Goal: Use online tool/utility: Utilize a website feature to perform a specific function

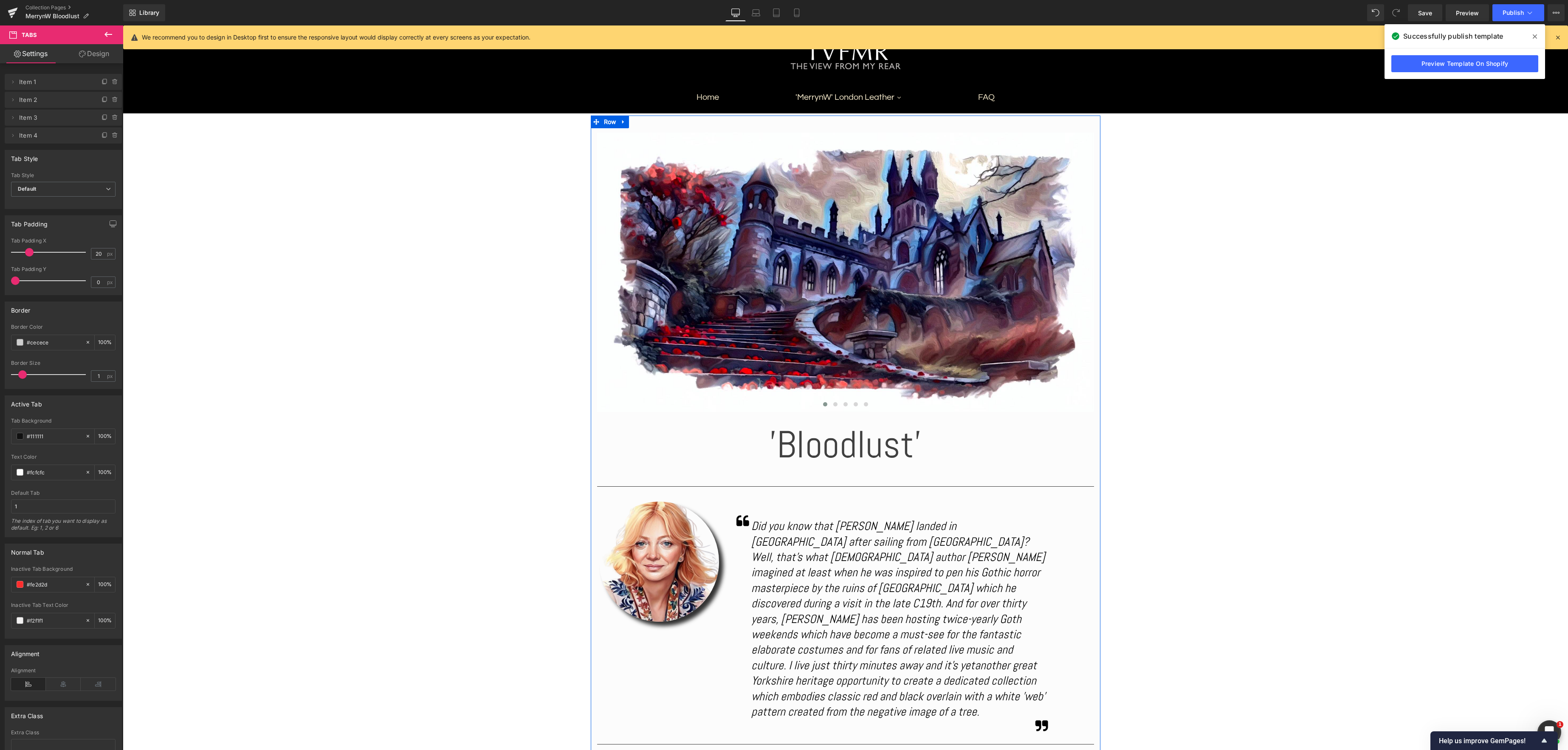
scroll to position [107, 0]
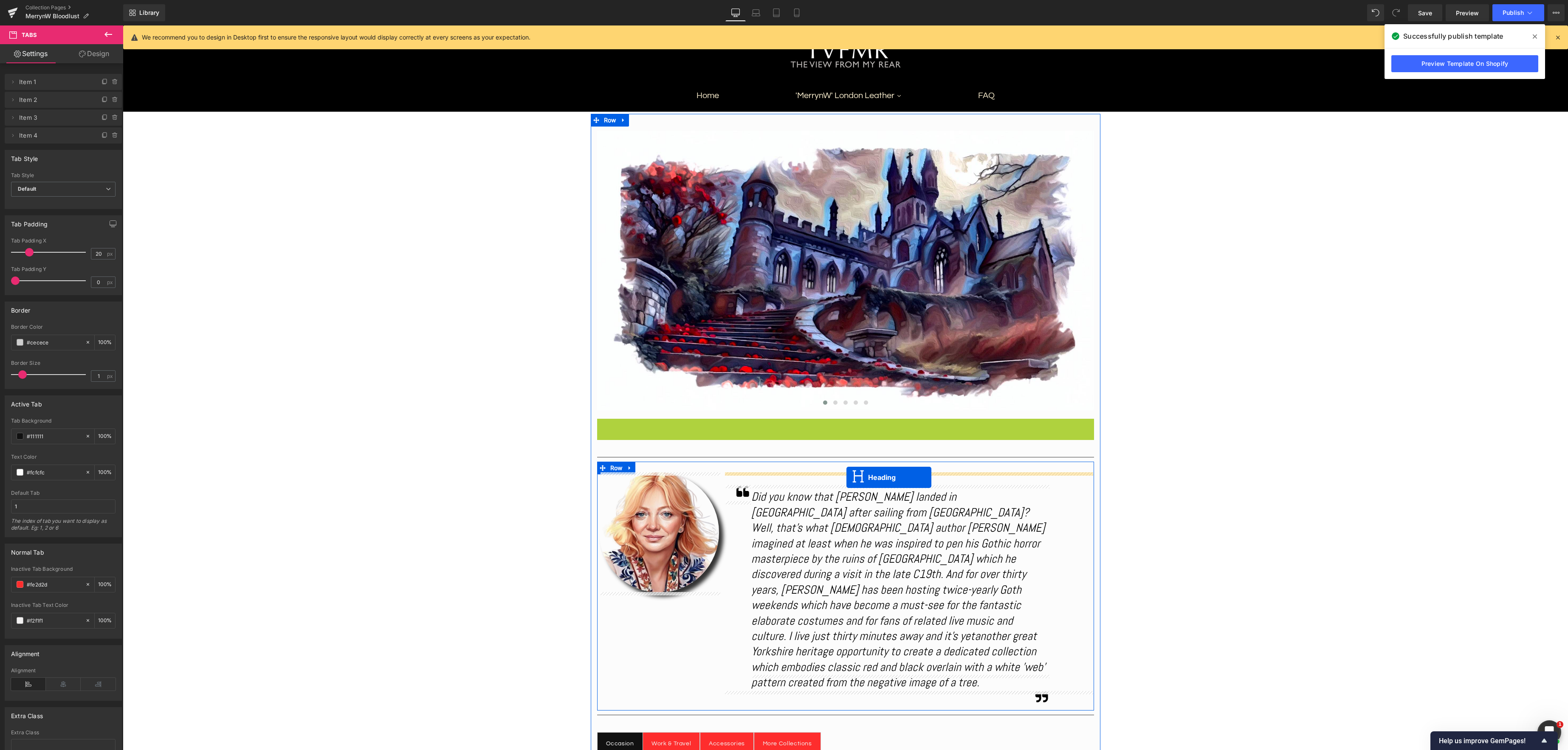
drag, startPoint x: 822, startPoint y: 441, endPoint x: 847, endPoint y: 477, distance: 43.8
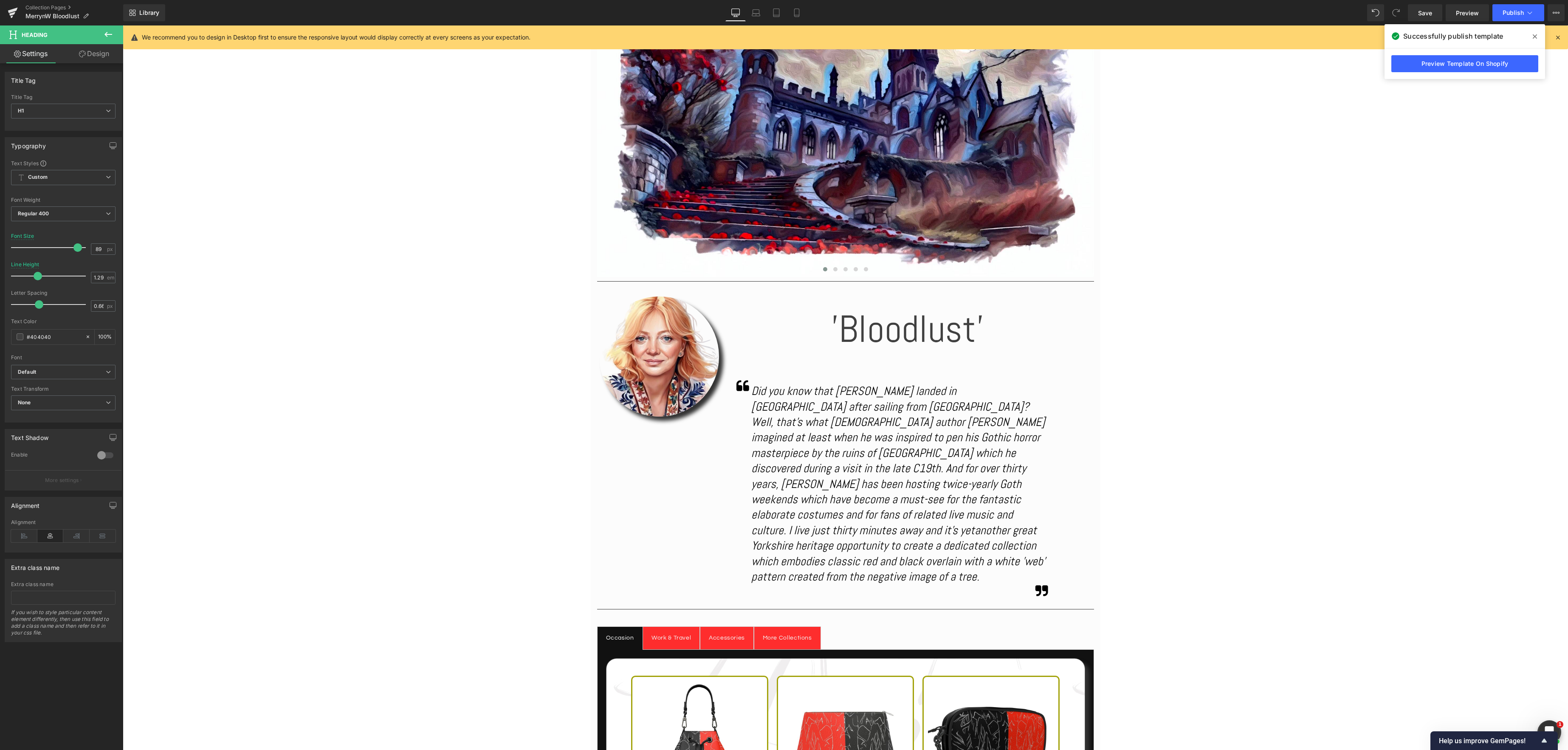
scroll to position [237, 0]
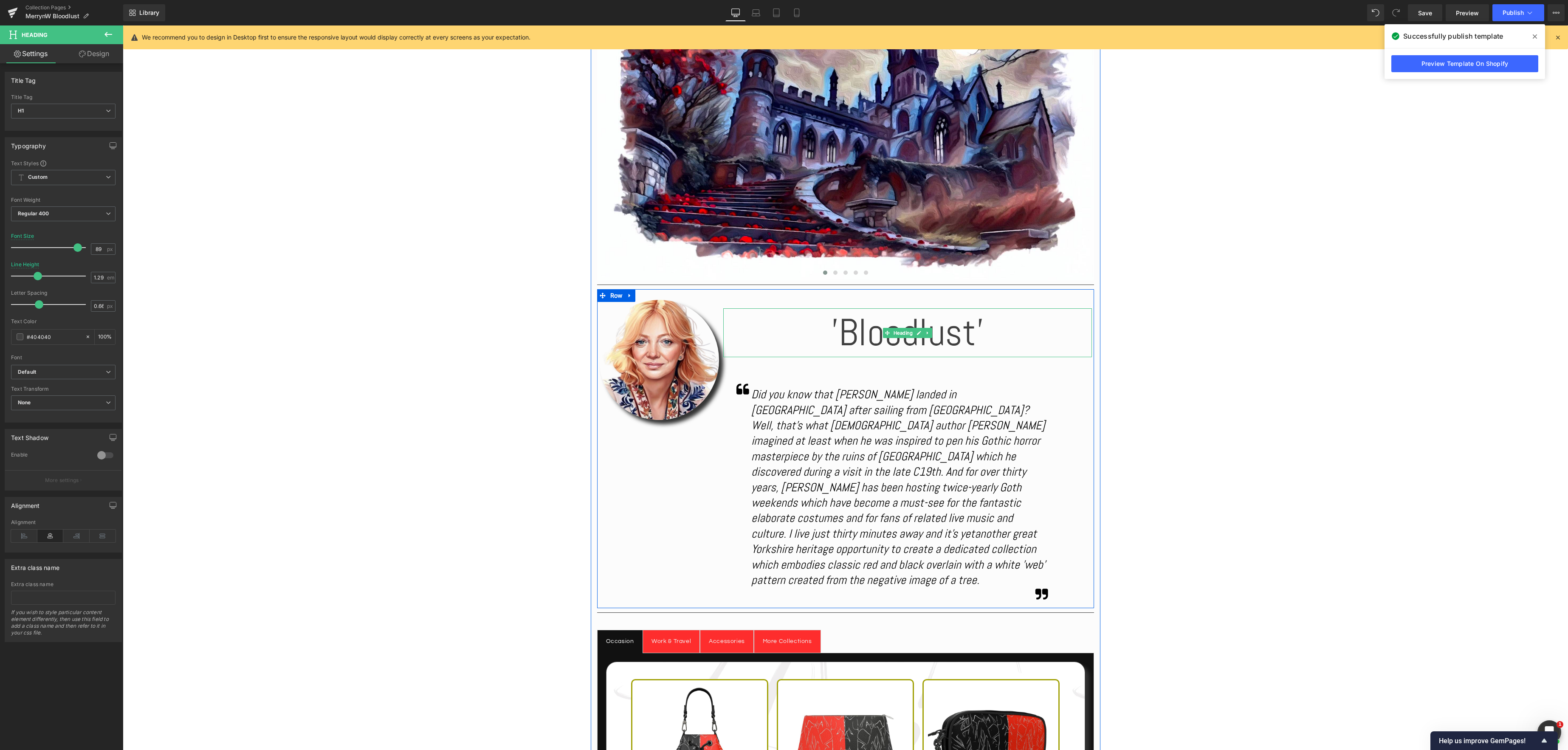
click at [897, 330] on div "'Bloodlust' Heading" at bounding box center [908, 333] width 369 height 49
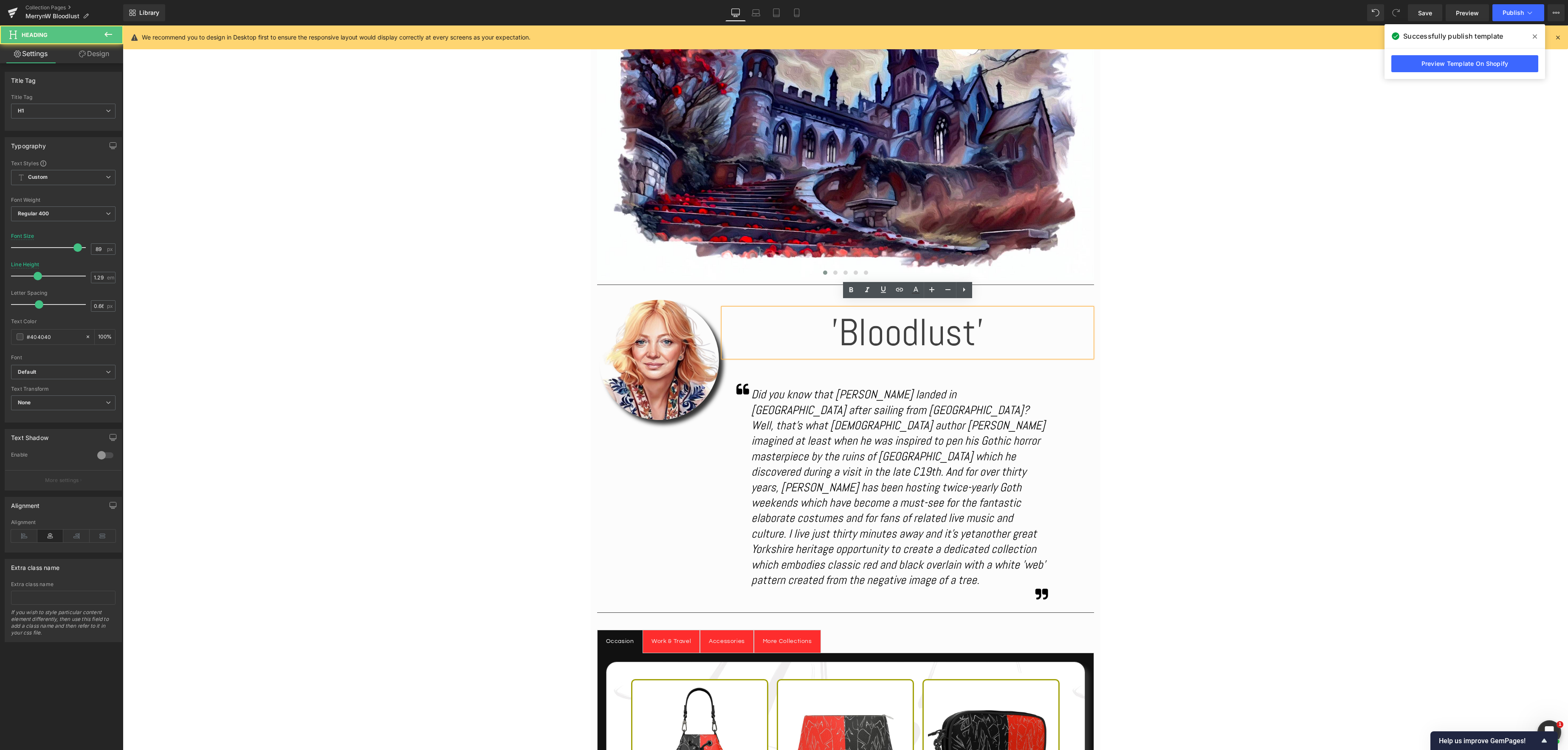
scroll to position [244, 0]
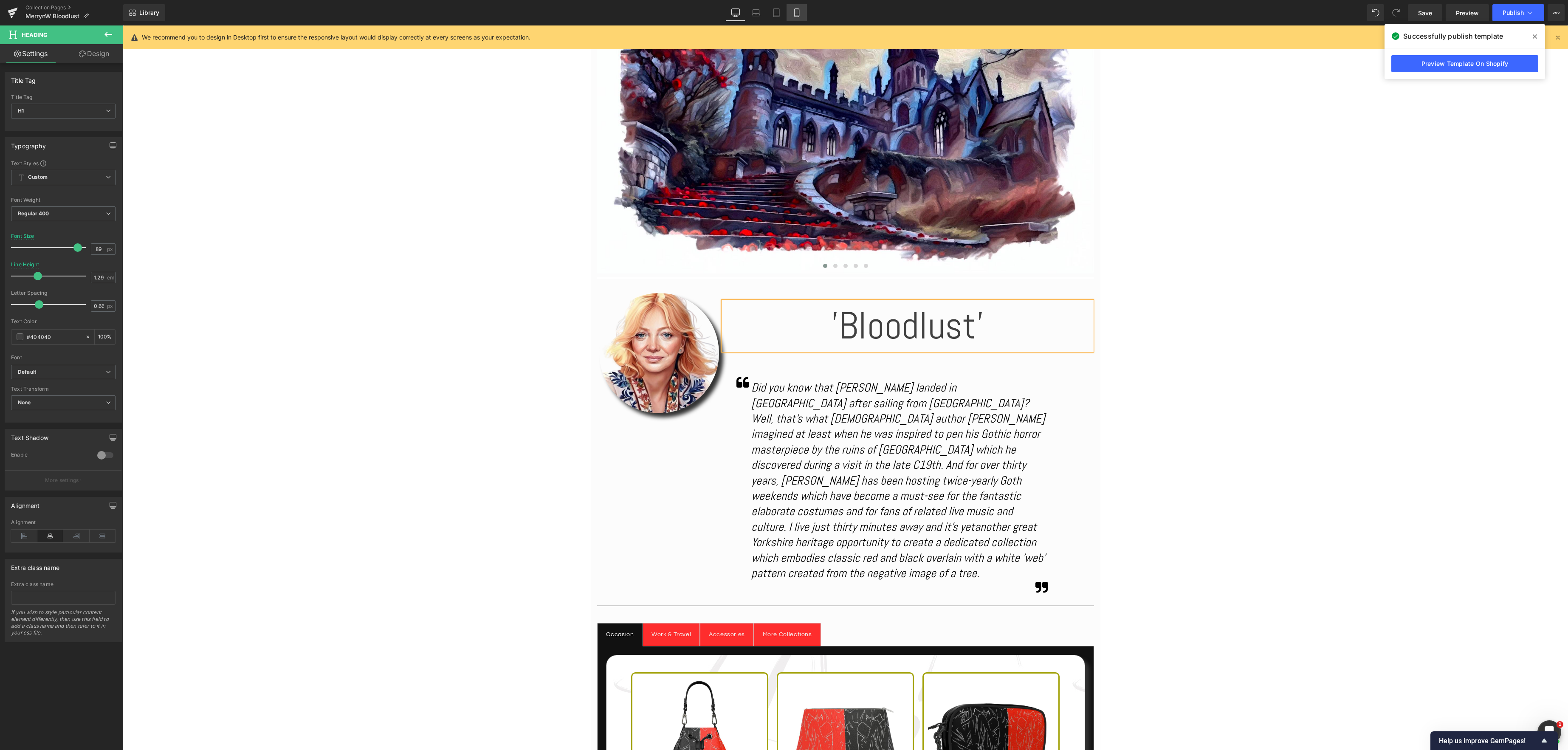
click at [795, 11] on icon at bounding box center [797, 13] width 9 height 9
type input "40"
type input "0.9"
type input "100"
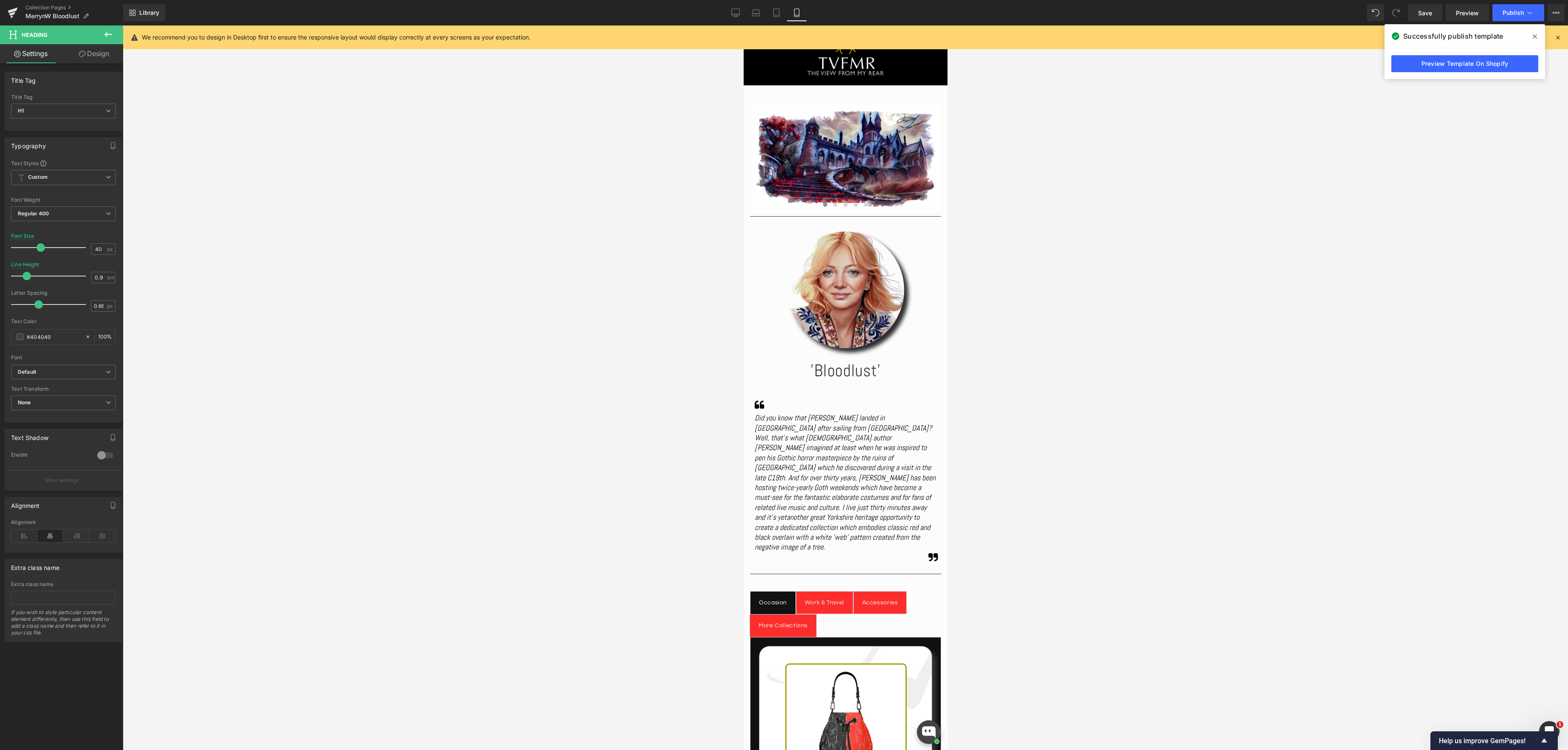
scroll to position [56, 0]
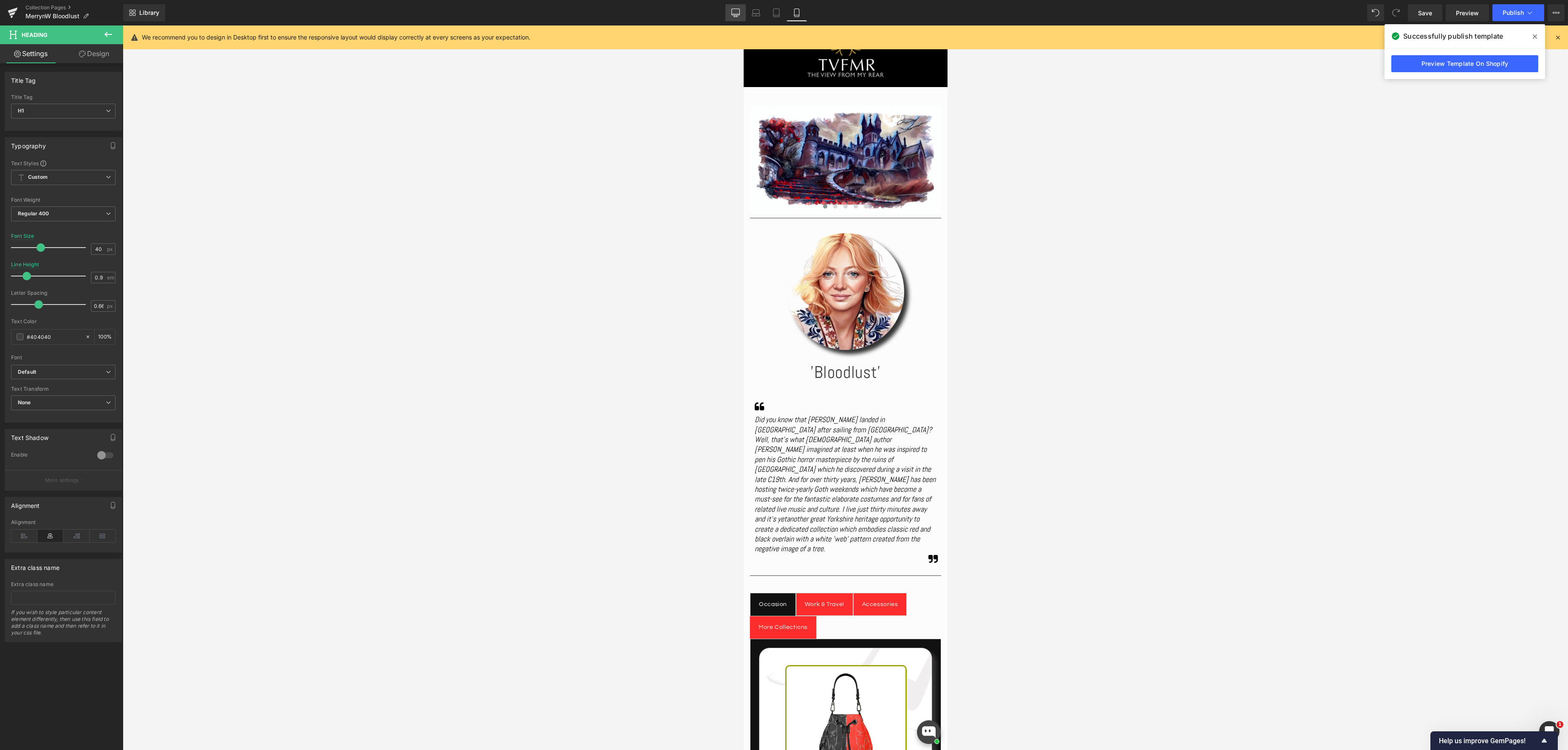
click at [737, 14] on icon at bounding box center [735, 14] width 8 height 0
type input "89"
type input "1.29"
type input "100"
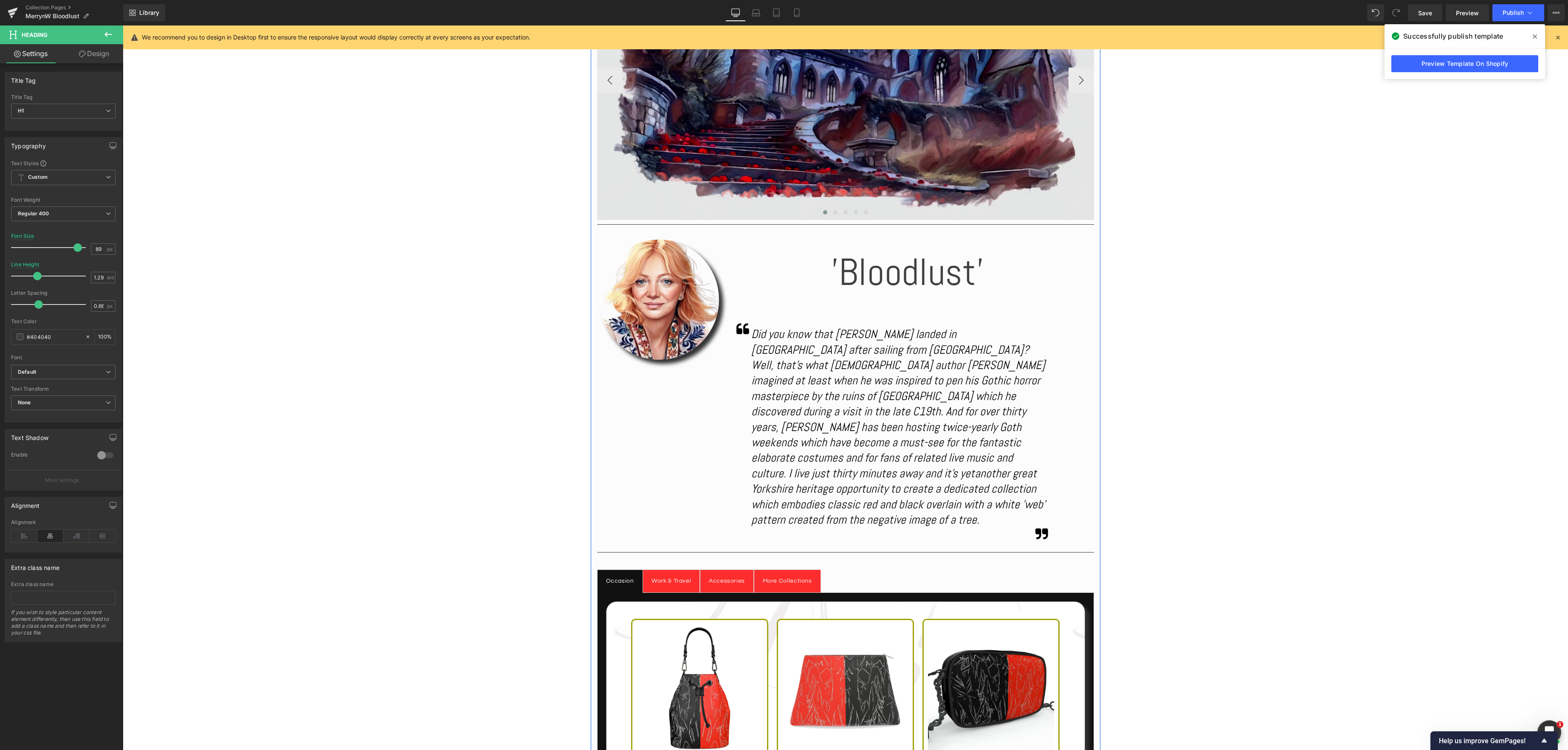
scroll to position [352, 0]
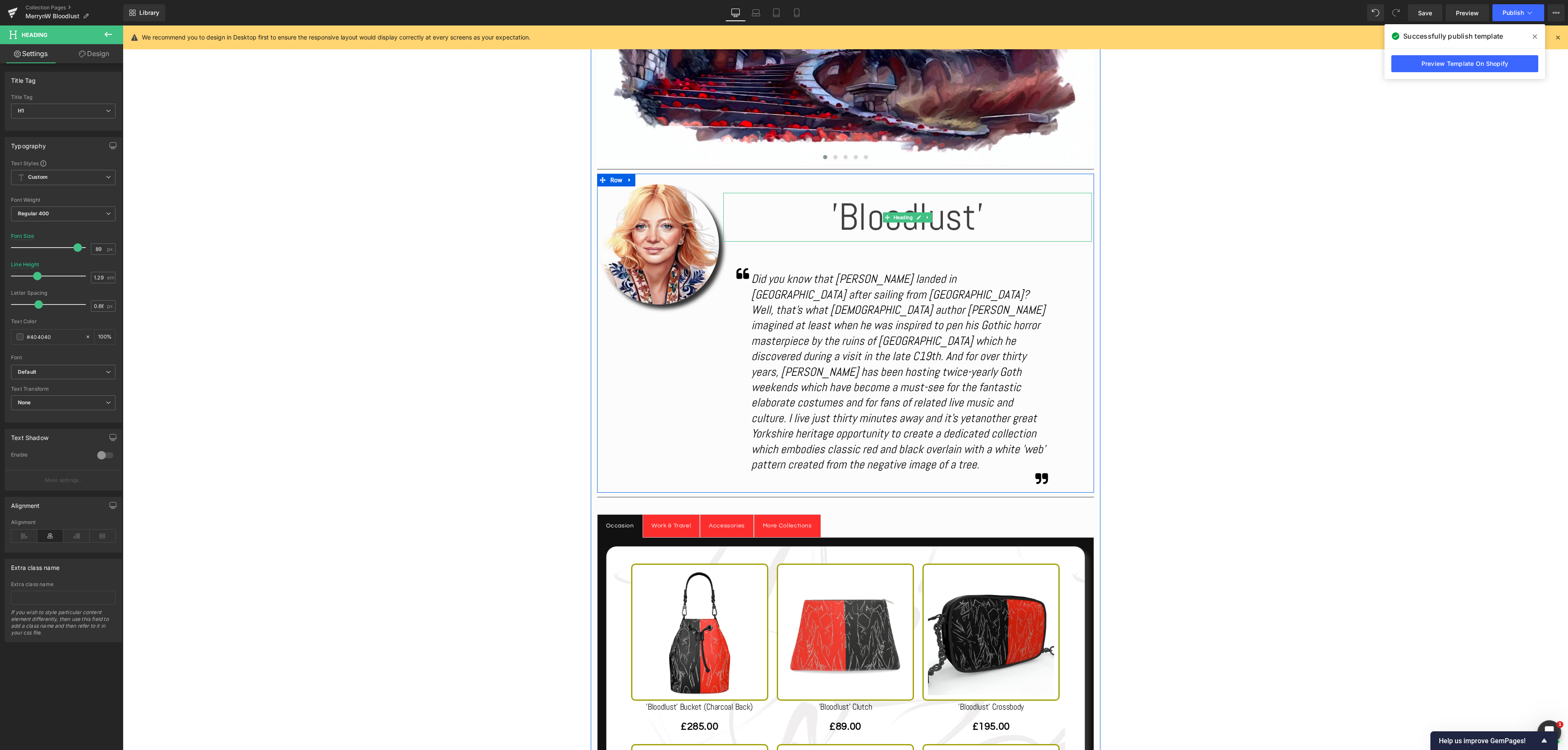
click at [897, 218] on div "'Bloodlust' Heading" at bounding box center [908, 217] width 369 height 49
click at [91, 53] on link "Design" at bounding box center [94, 54] width 61 height 19
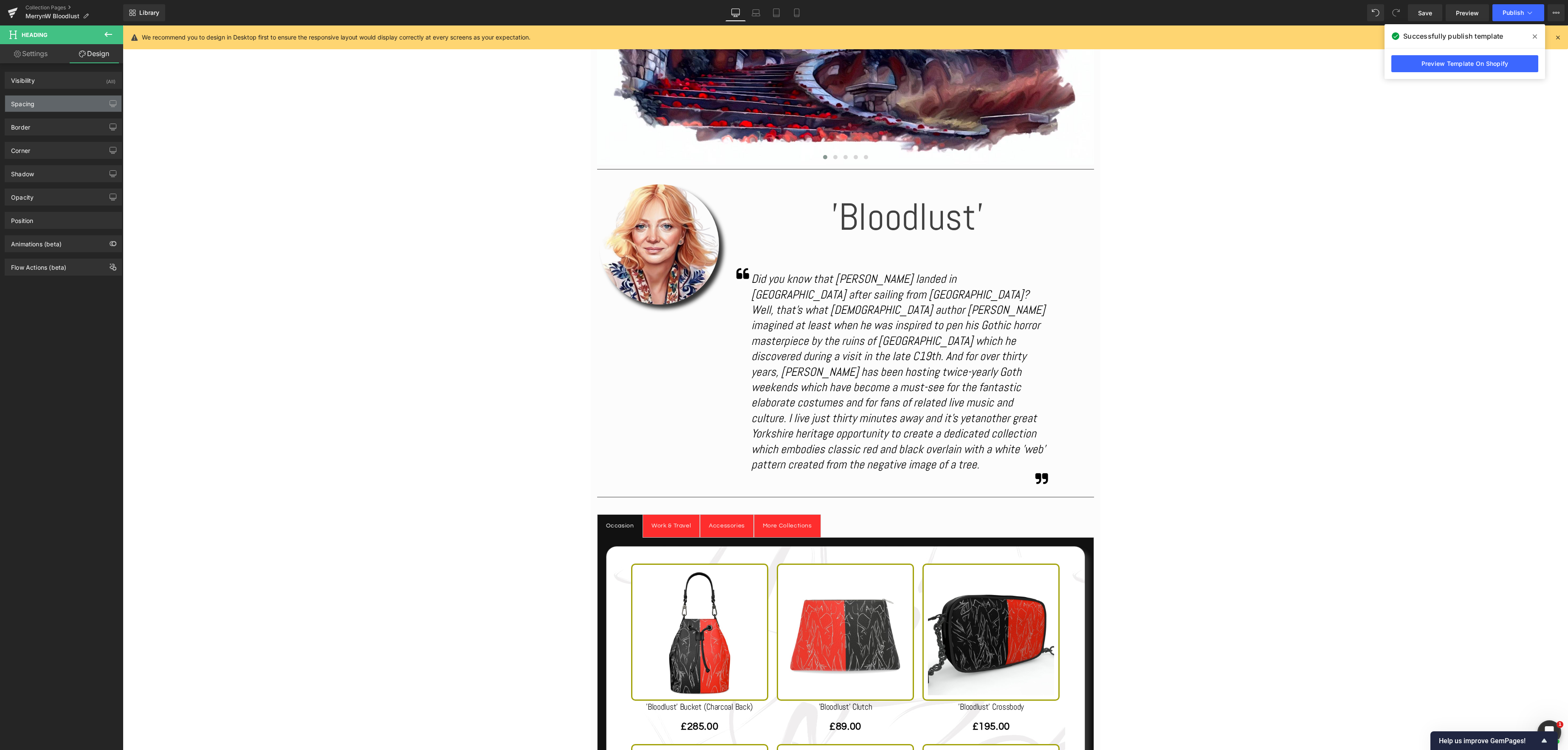
click at [74, 99] on div "Spacing" at bounding box center [63, 103] width 116 height 16
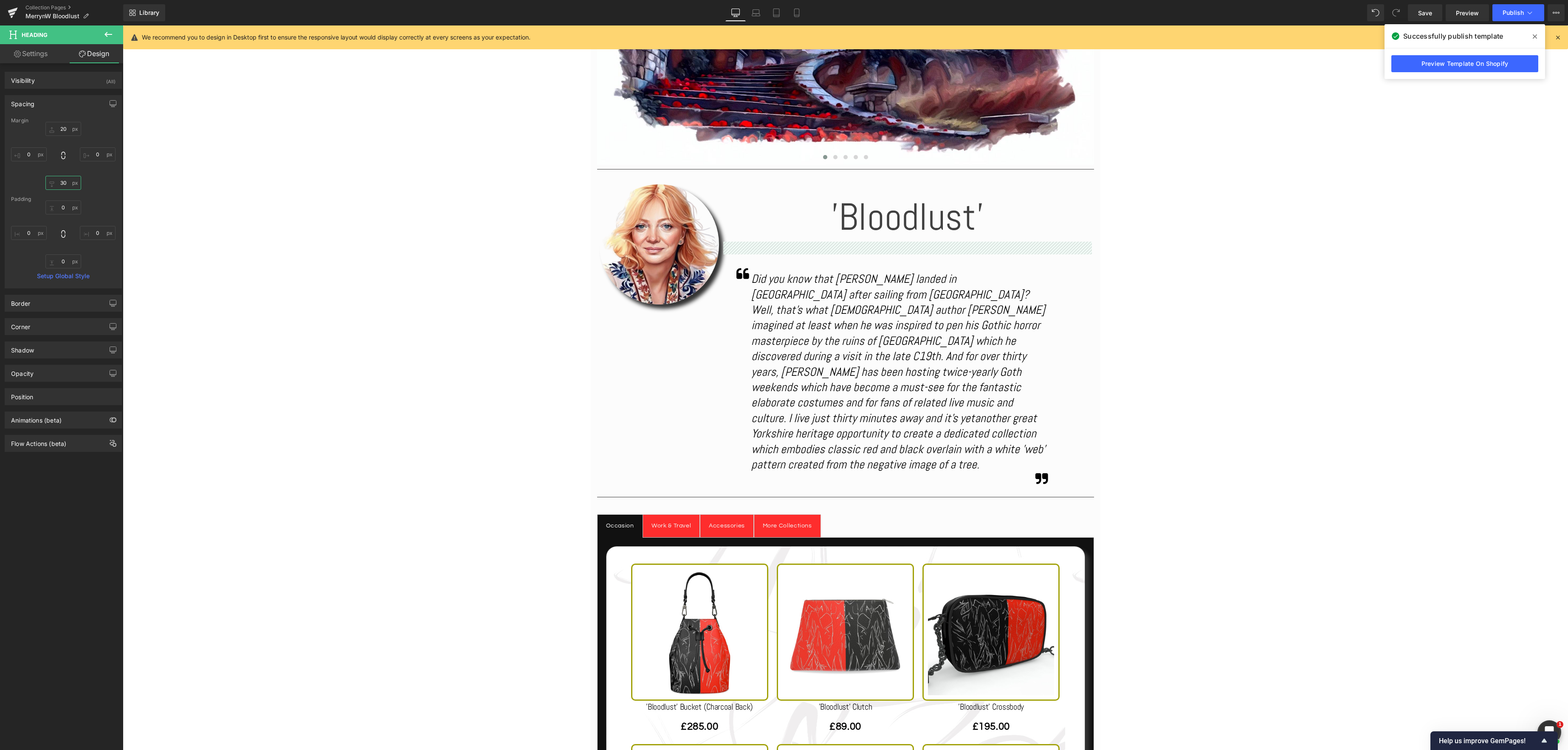
drag, startPoint x: 64, startPoint y: 183, endPoint x: 122, endPoint y: 193, distance: 58.9
click at [64, 183] on input "30" at bounding box center [63, 183] width 36 height 14
type input "0"
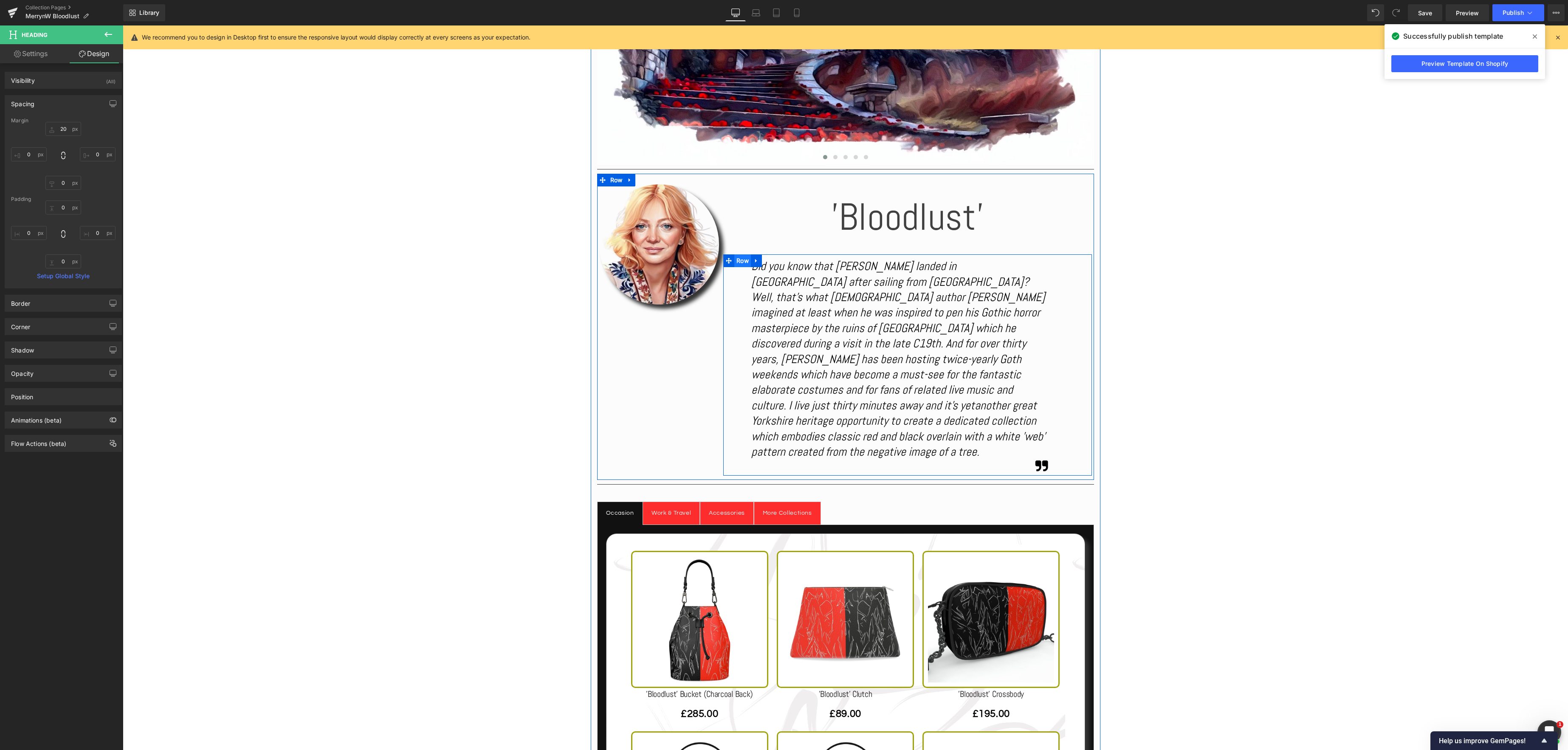
click at [746, 261] on span "Row" at bounding box center [742, 261] width 16 height 13
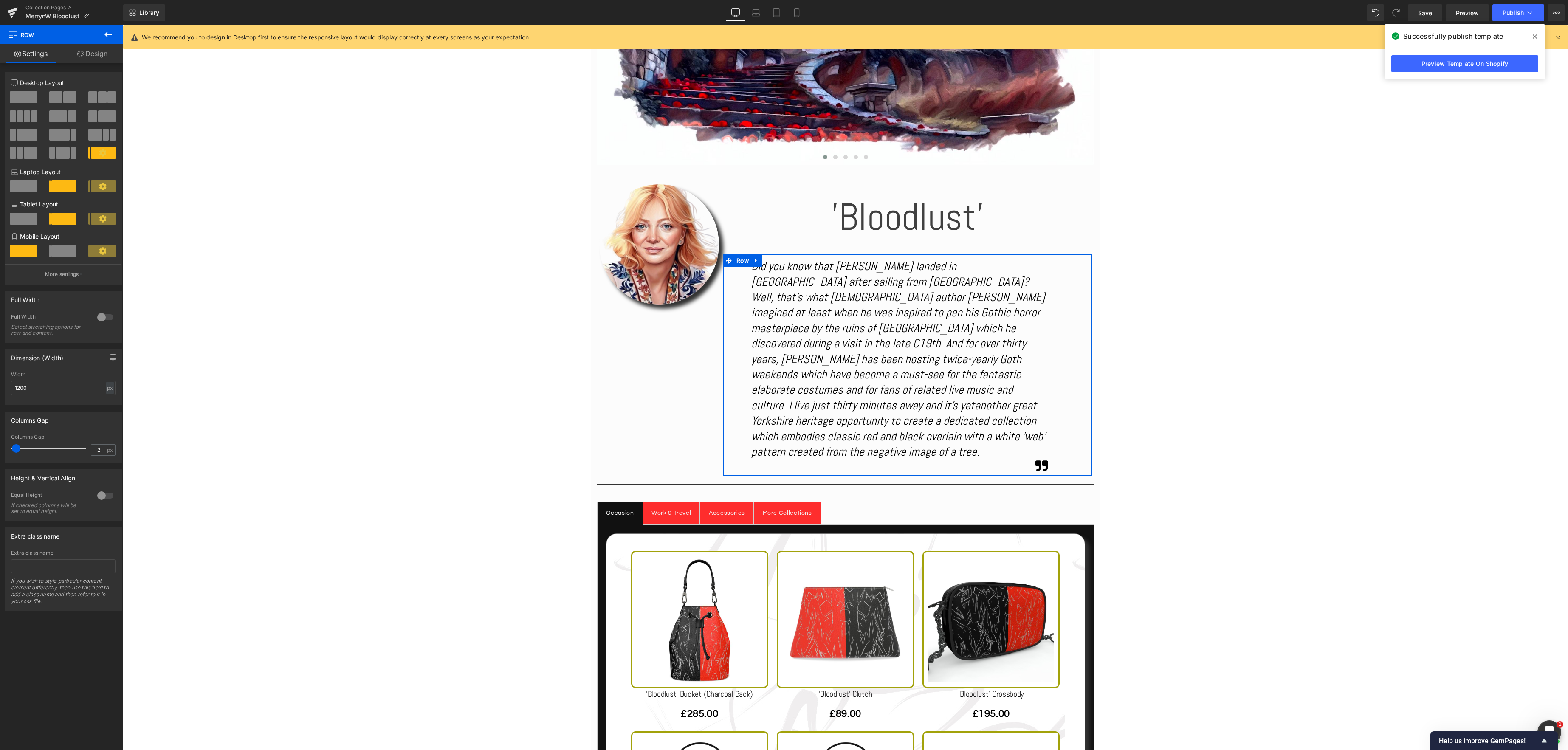
click at [93, 50] on link "Design" at bounding box center [92, 54] width 61 height 19
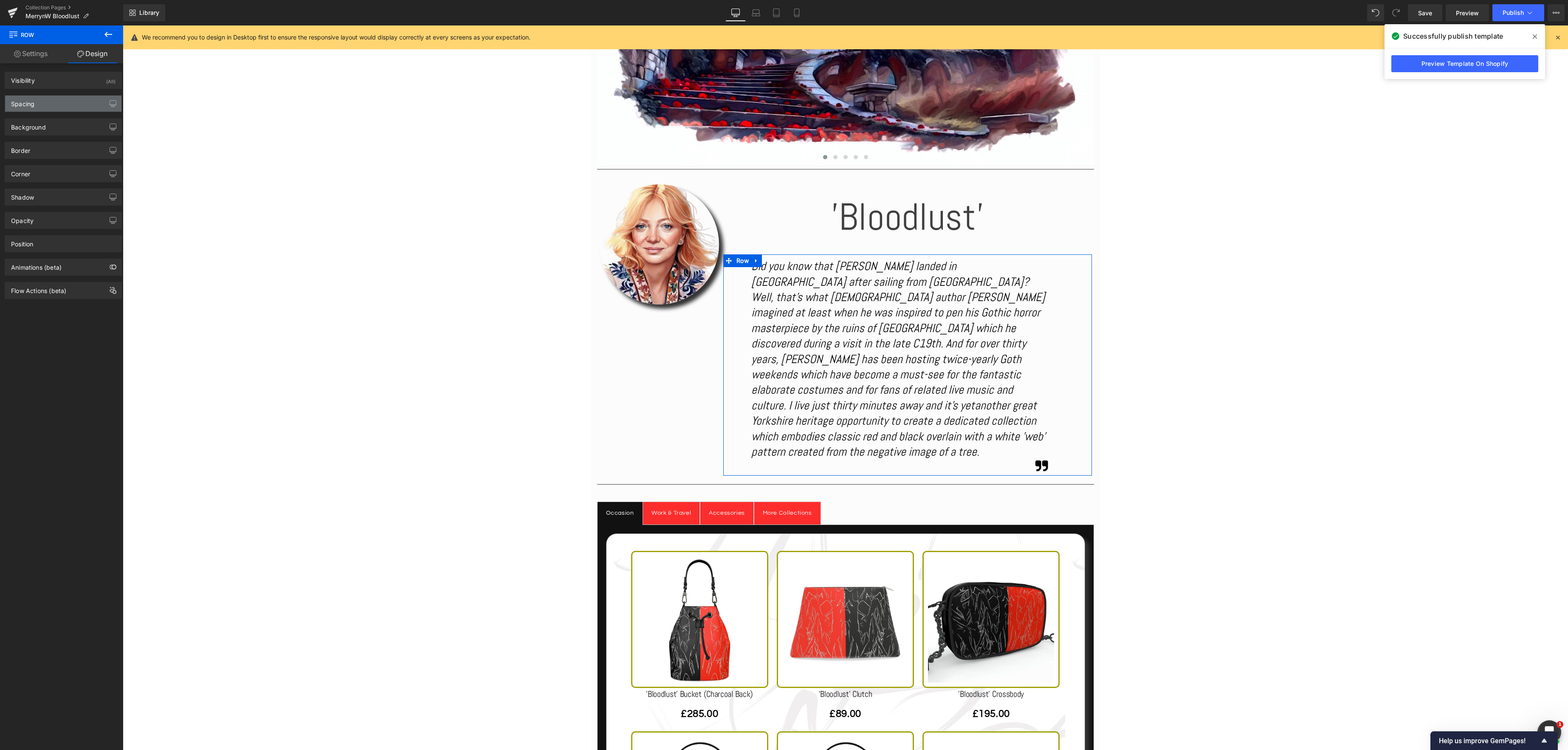
click at [46, 103] on div "Spacing" at bounding box center [63, 103] width 116 height 16
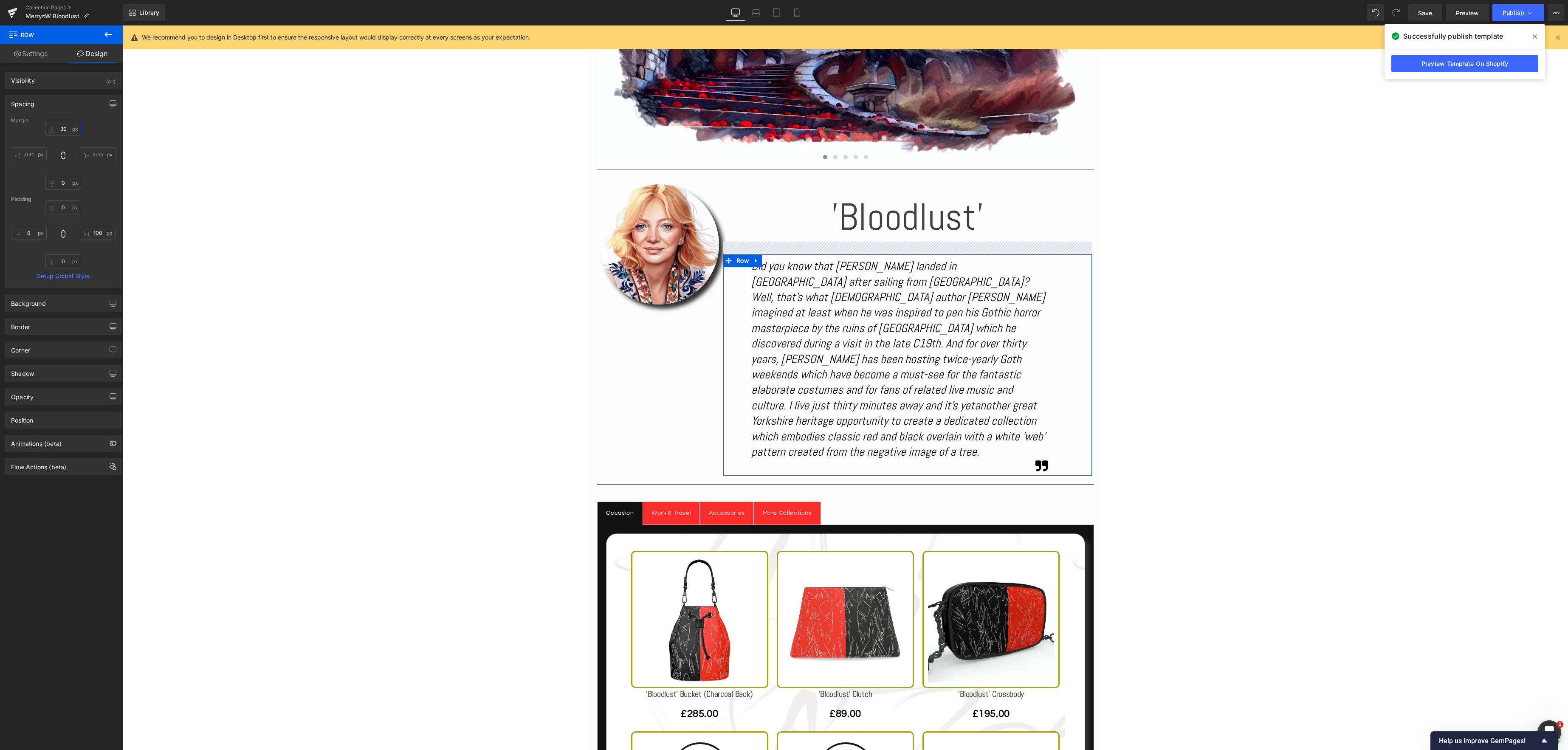
drag, startPoint x: 65, startPoint y: 131, endPoint x: 85, endPoint y: 128, distance: 20.2
click at [65, 131] on input "30" at bounding box center [63, 128] width 36 height 14
type input "0"
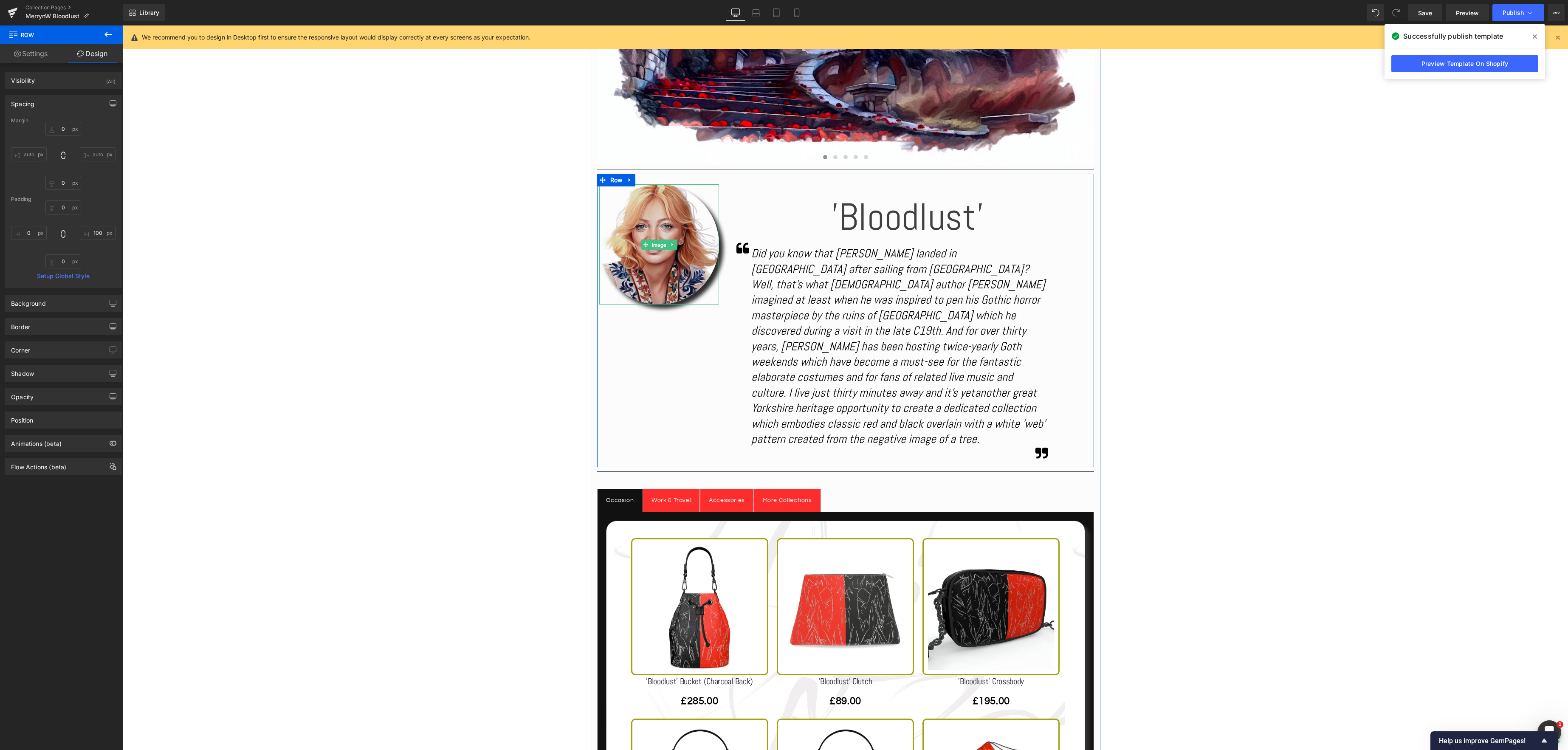
click at [654, 242] on span "Image" at bounding box center [659, 245] width 18 height 10
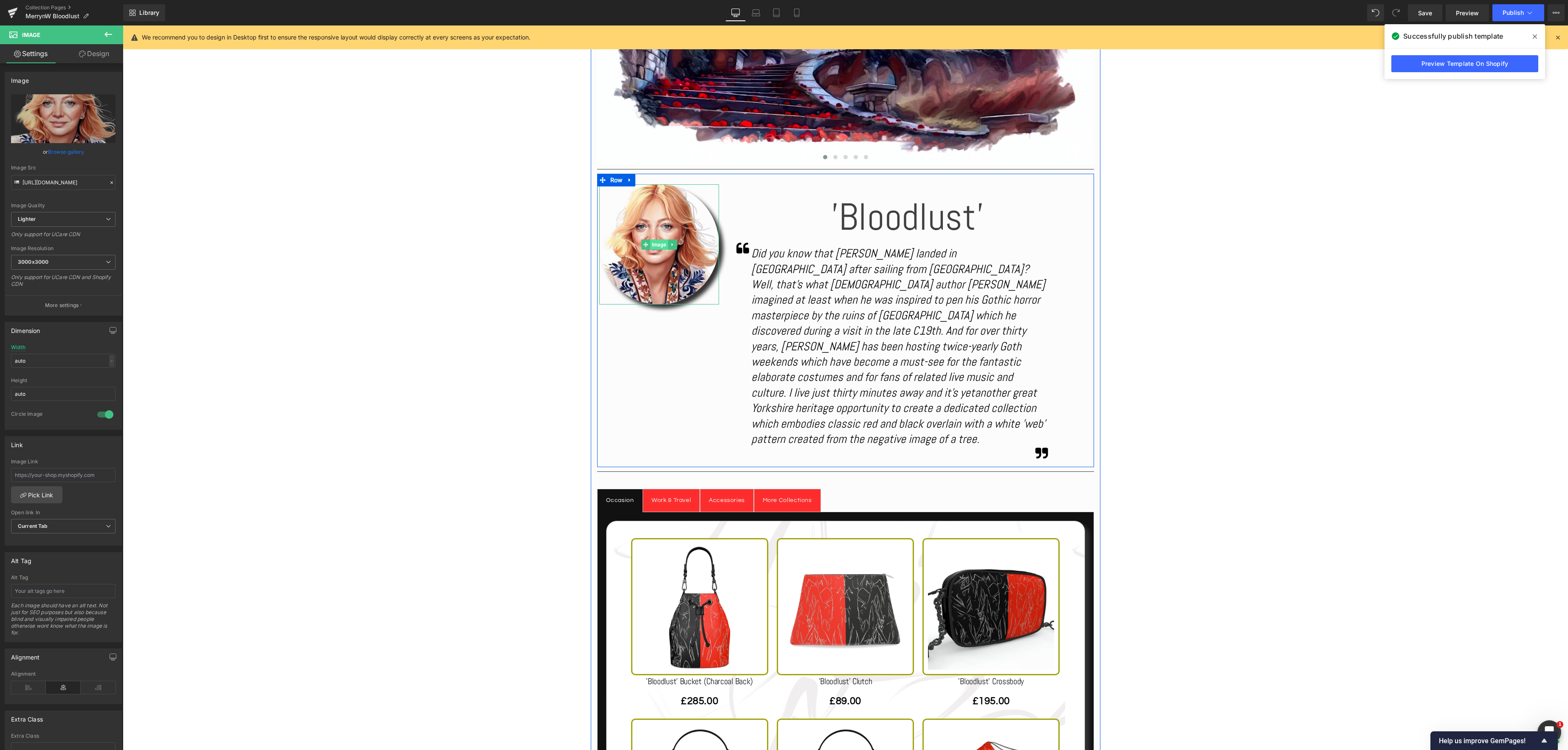
click at [658, 245] on div "Image" at bounding box center [659, 244] width 120 height 120
click at [96, 51] on link "Design" at bounding box center [94, 54] width 61 height 19
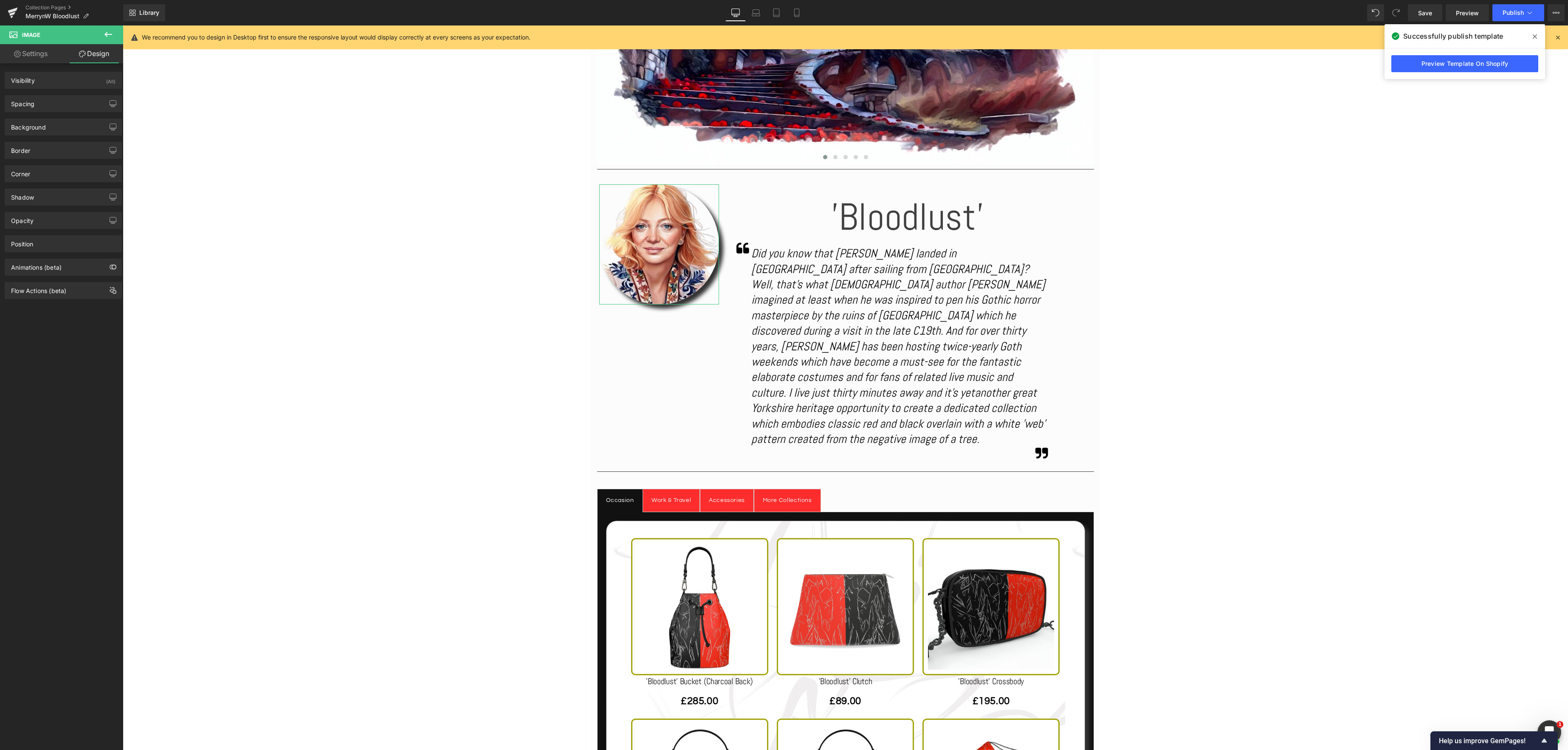
type input "0"
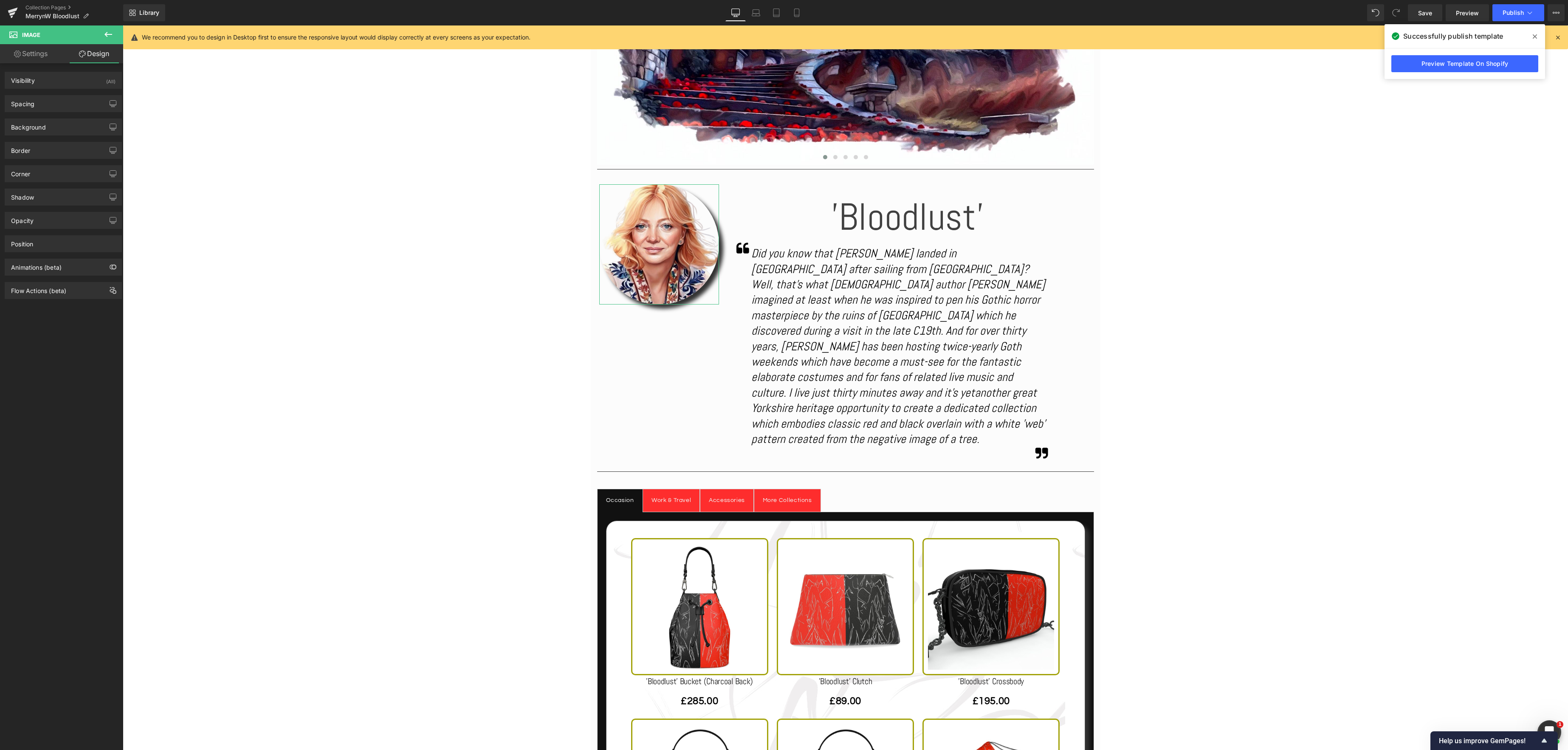
type input "0"
click at [71, 105] on div "Spacing" at bounding box center [63, 103] width 116 height 16
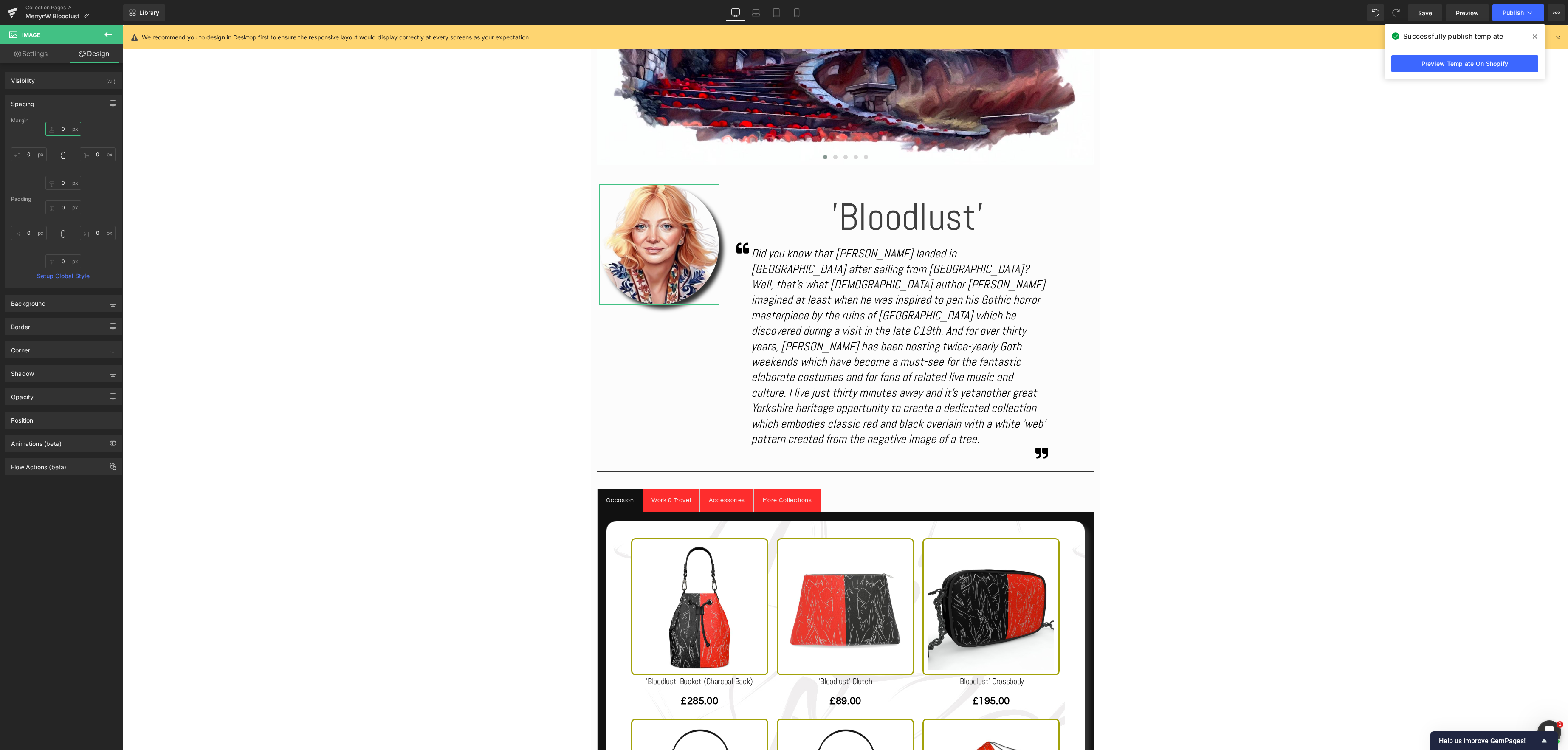
click at [69, 131] on input "0" at bounding box center [63, 128] width 36 height 14
type input "50"
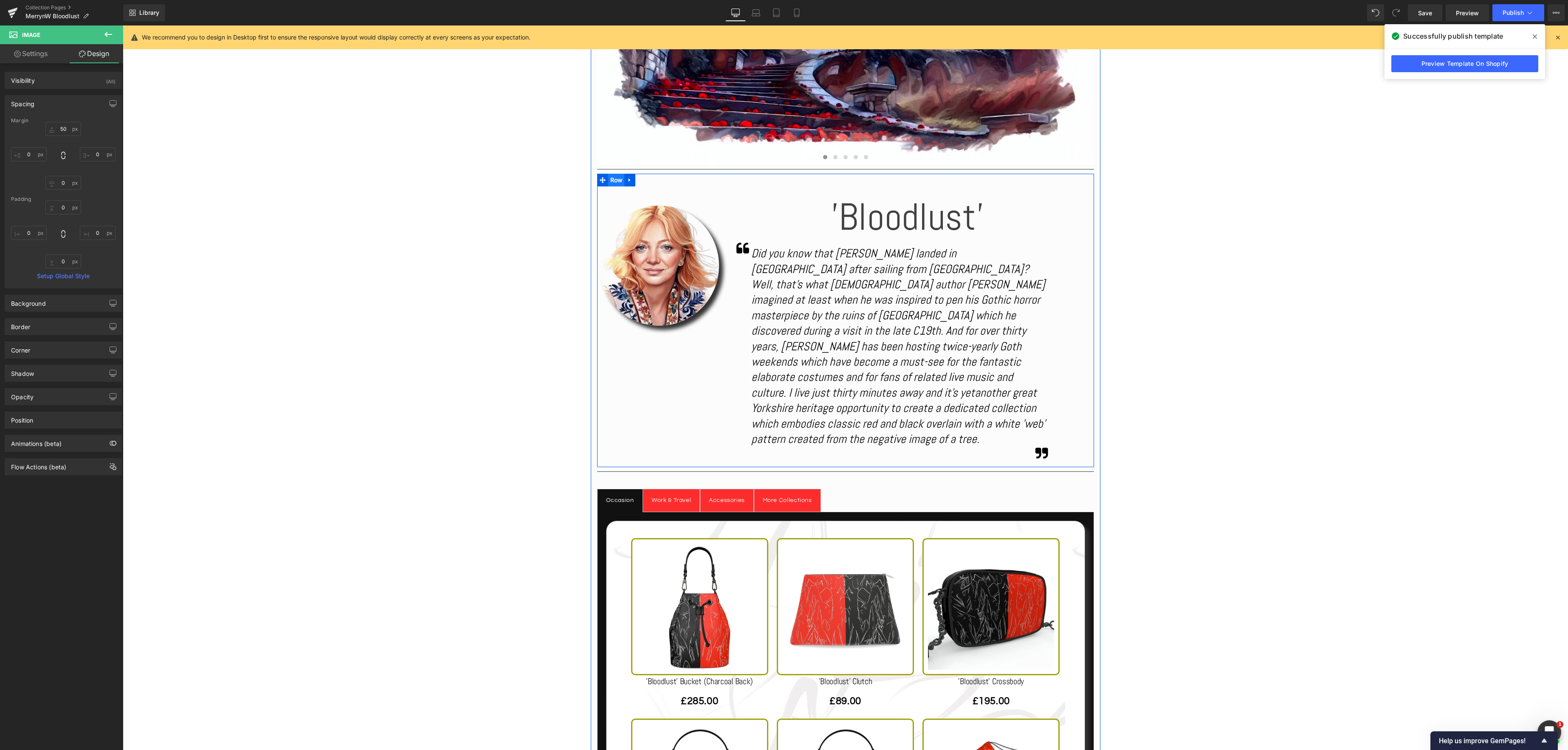
click at [615, 178] on span "Row" at bounding box center [616, 180] width 16 height 13
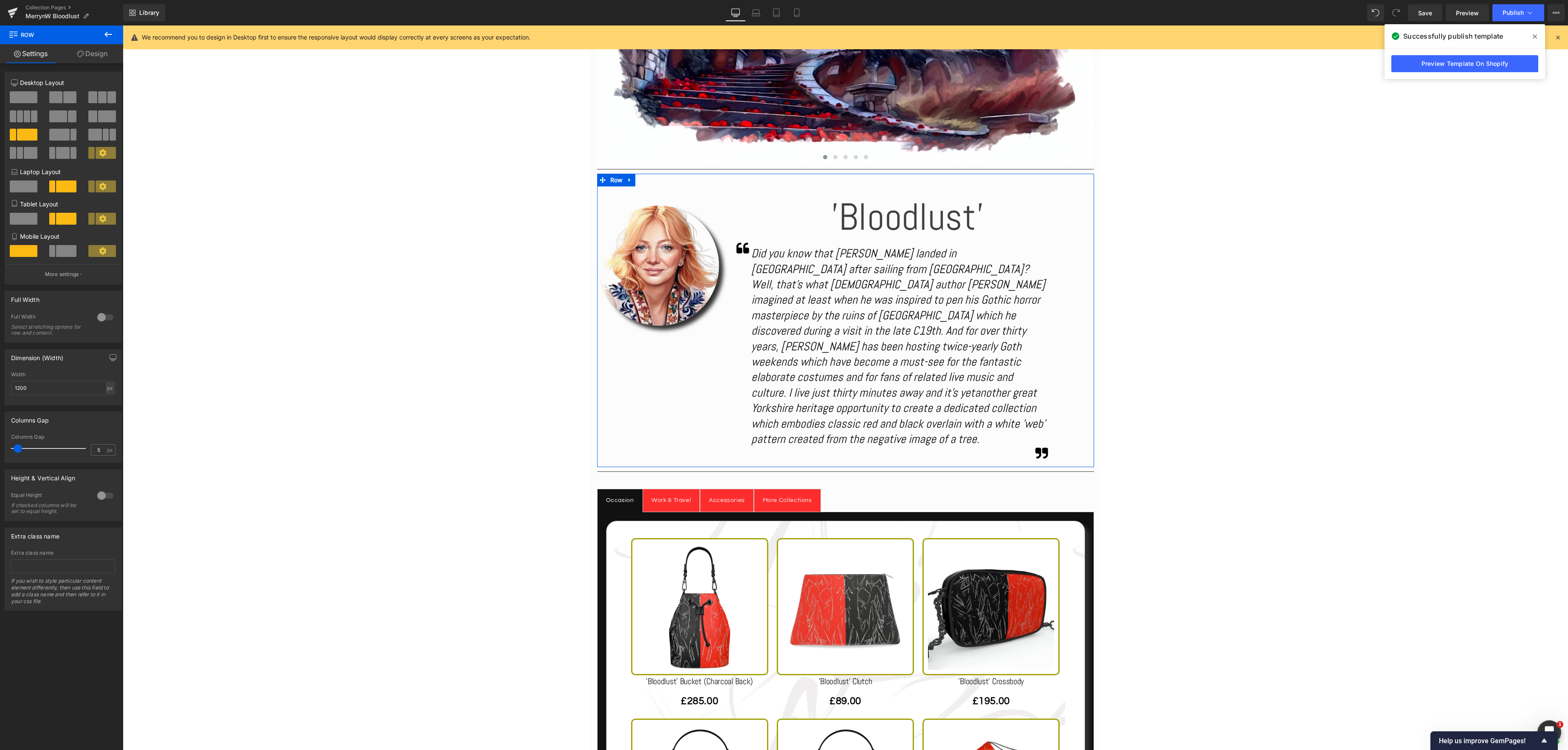
drag, startPoint x: 93, startPoint y: 54, endPoint x: 80, endPoint y: 69, distance: 19.8
click at [93, 54] on link "Design" at bounding box center [92, 54] width 61 height 19
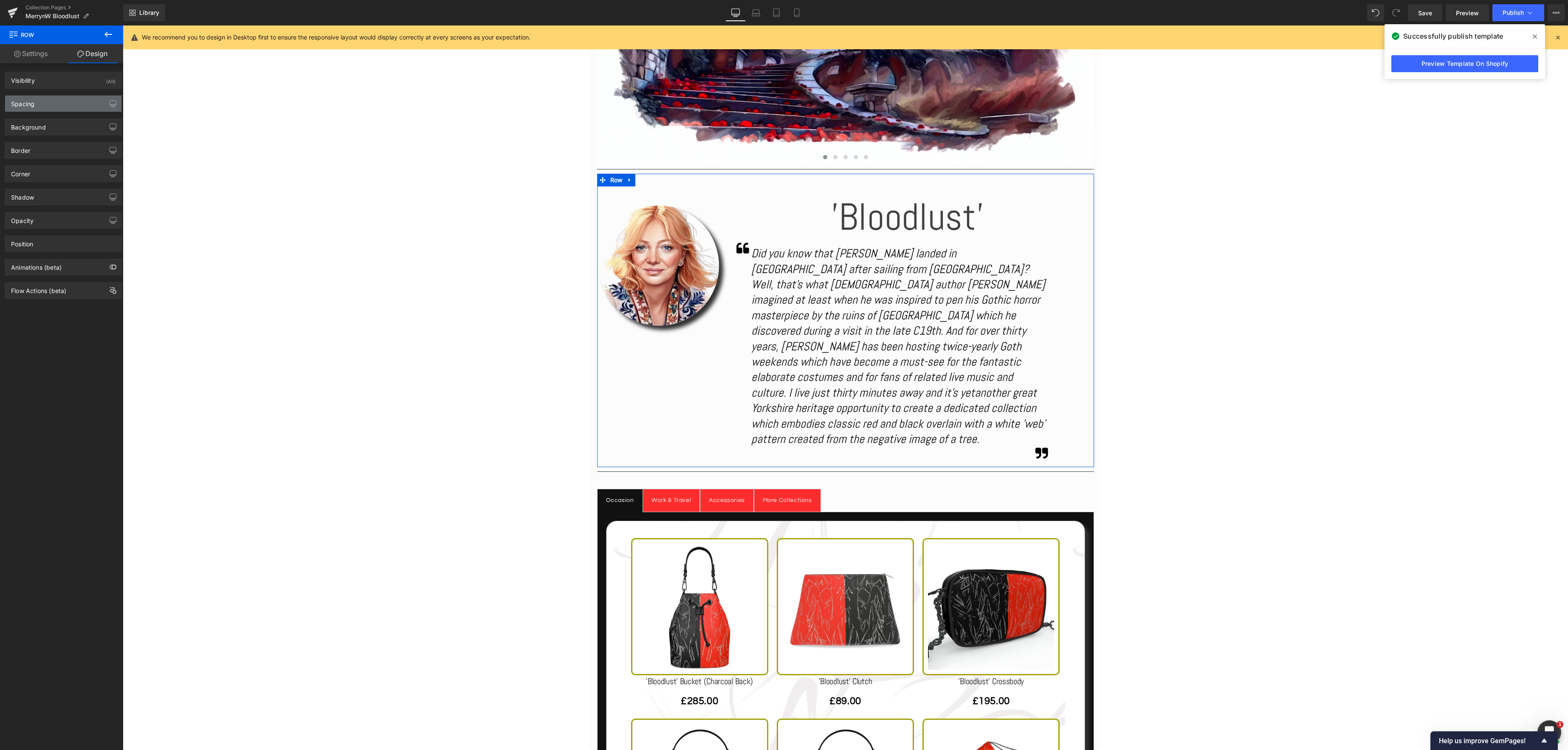
click at [58, 107] on div "Spacing" at bounding box center [63, 103] width 116 height 16
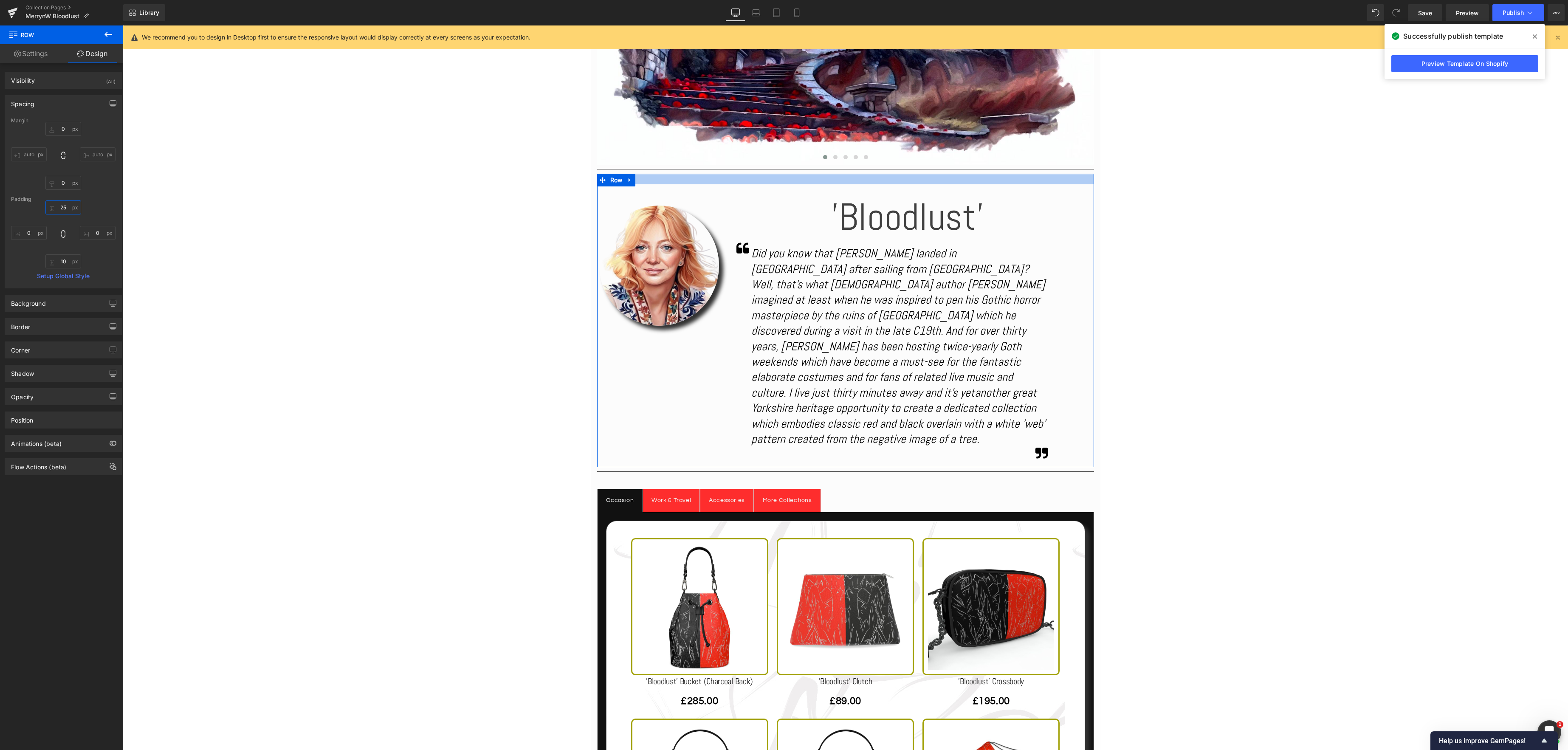
click at [62, 207] on input "25" at bounding box center [63, 207] width 36 height 14
type input "5"
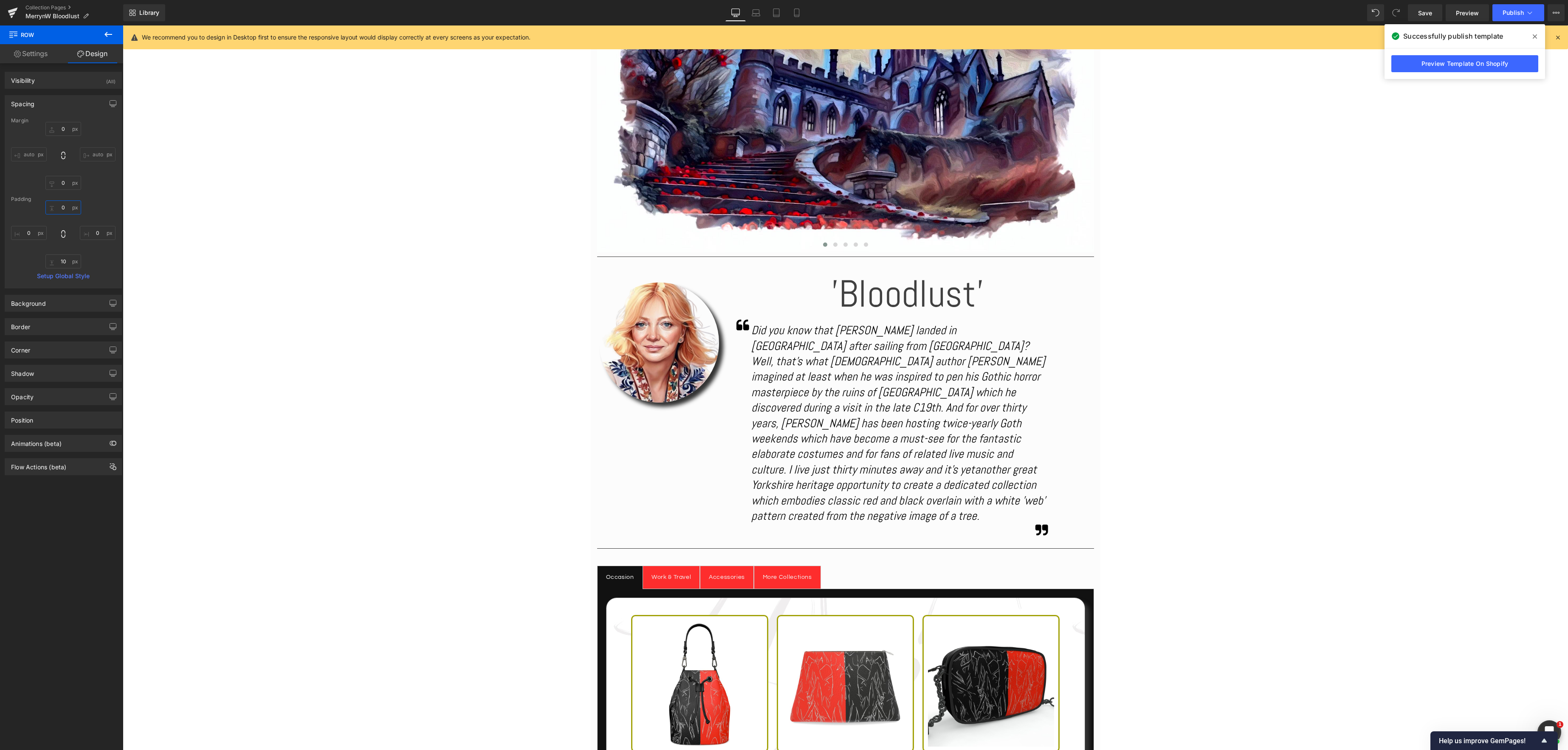
scroll to position [242, 0]
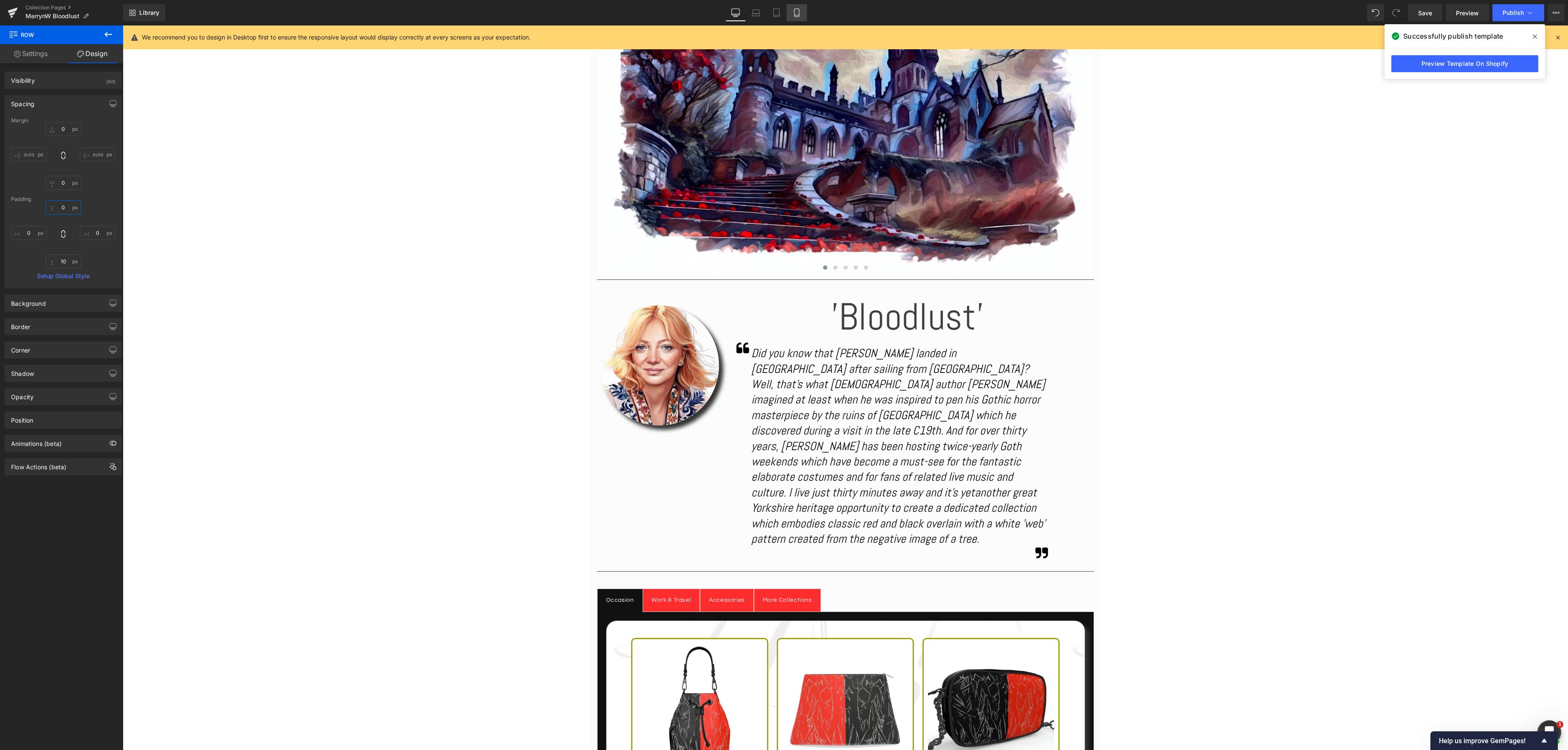
type input "0"
click at [799, 13] on icon at bounding box center [797, 13] width 5 height 8
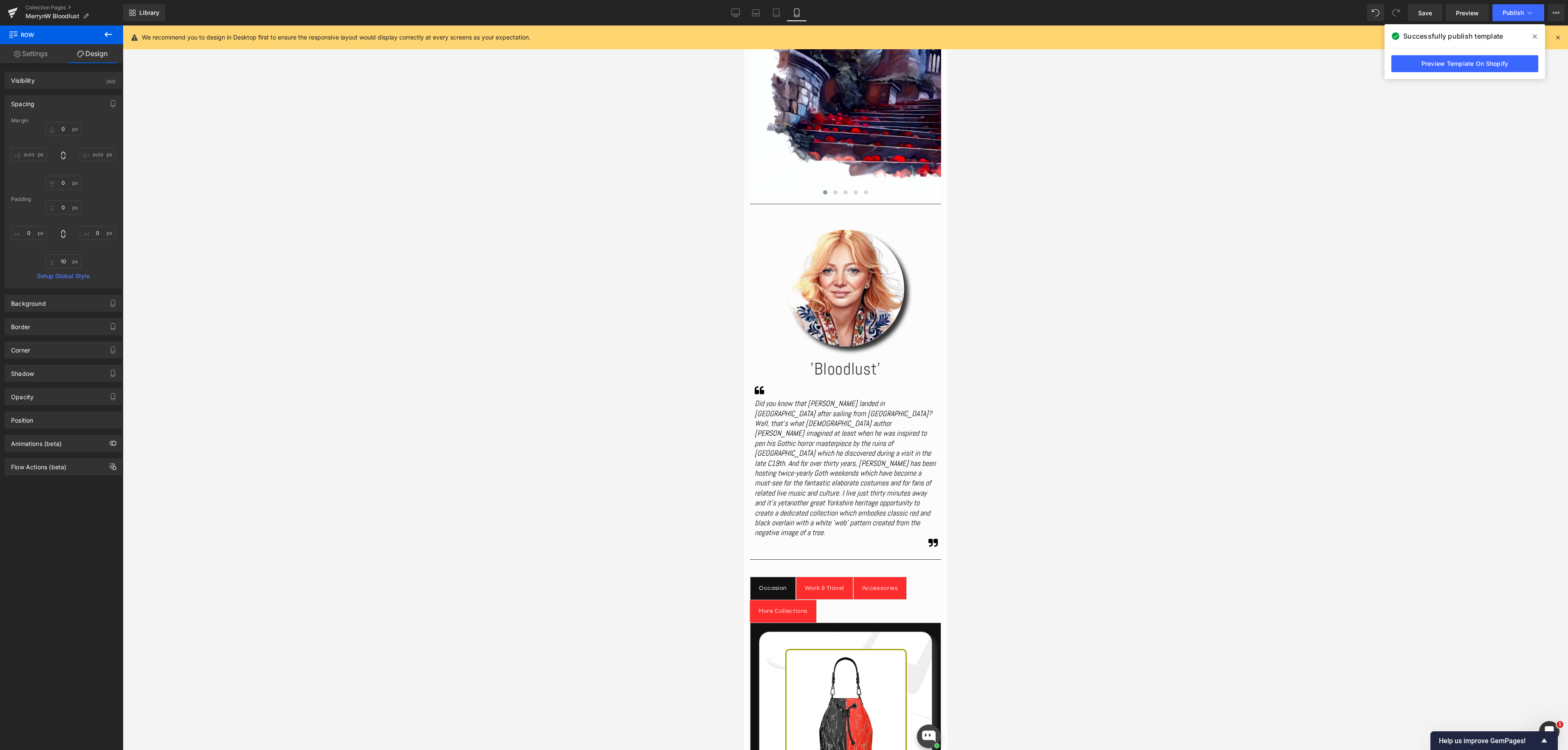
type input "0"
type input "10"
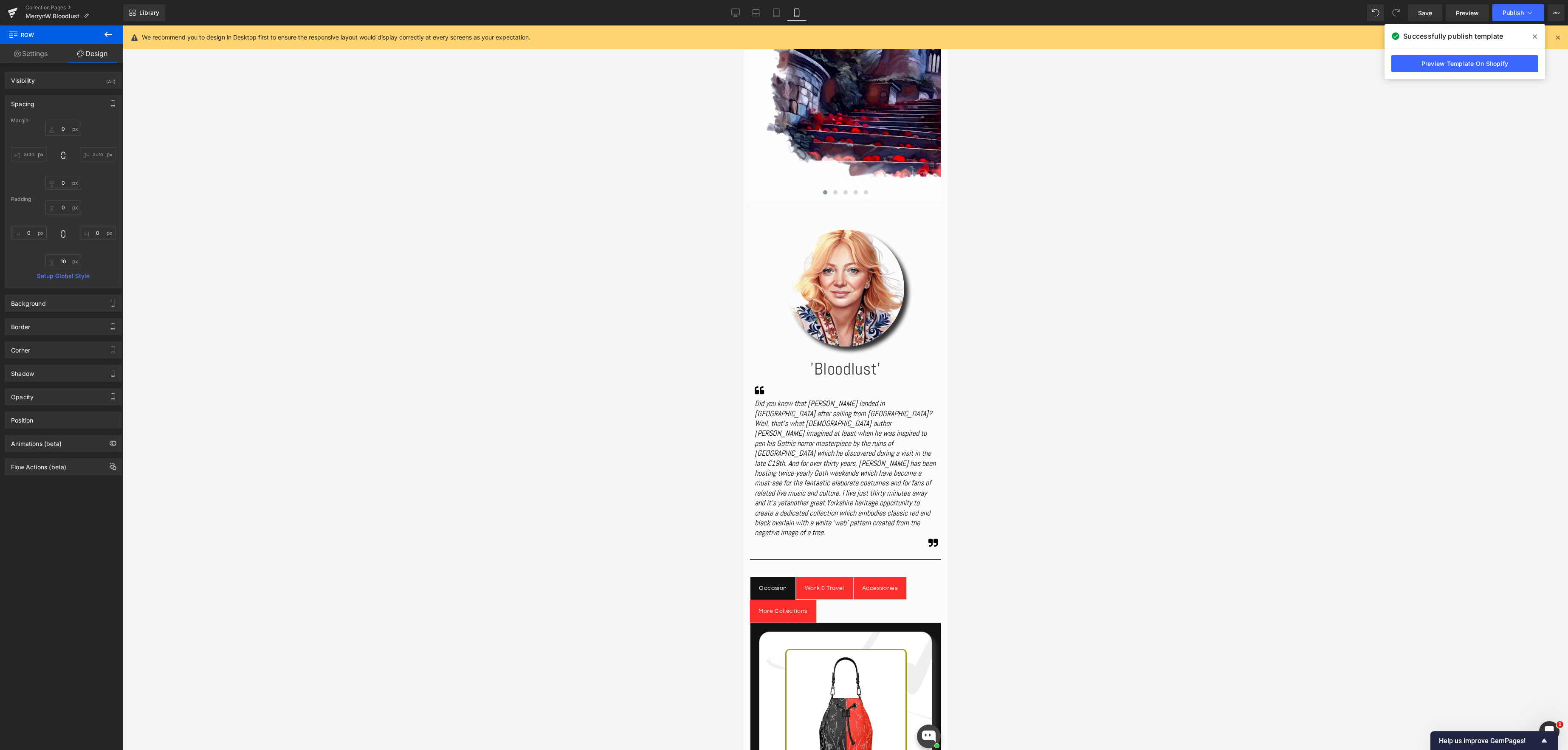
type input "0"
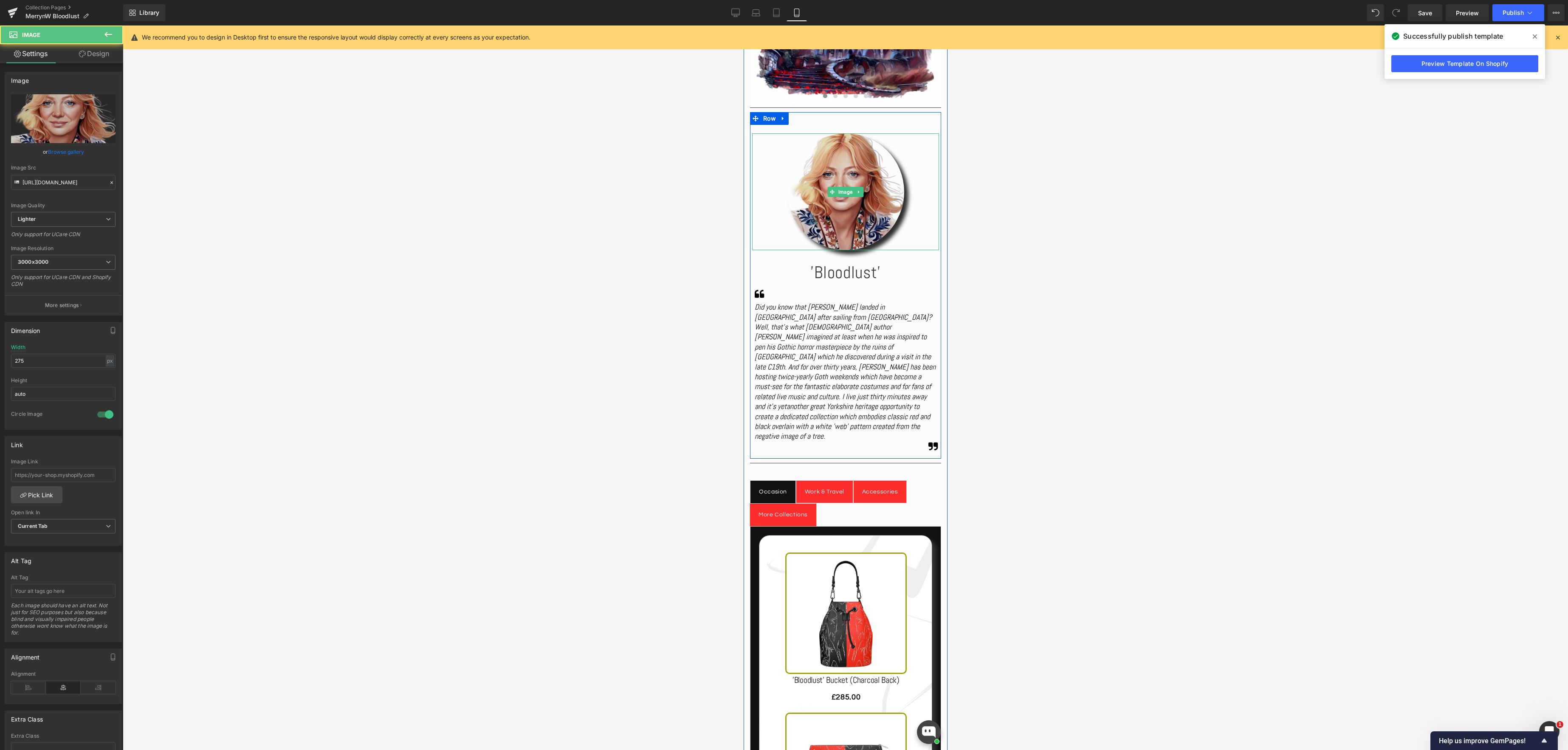
click at [844, 209] on img at bounding box center [845, 192] width 117 height 117
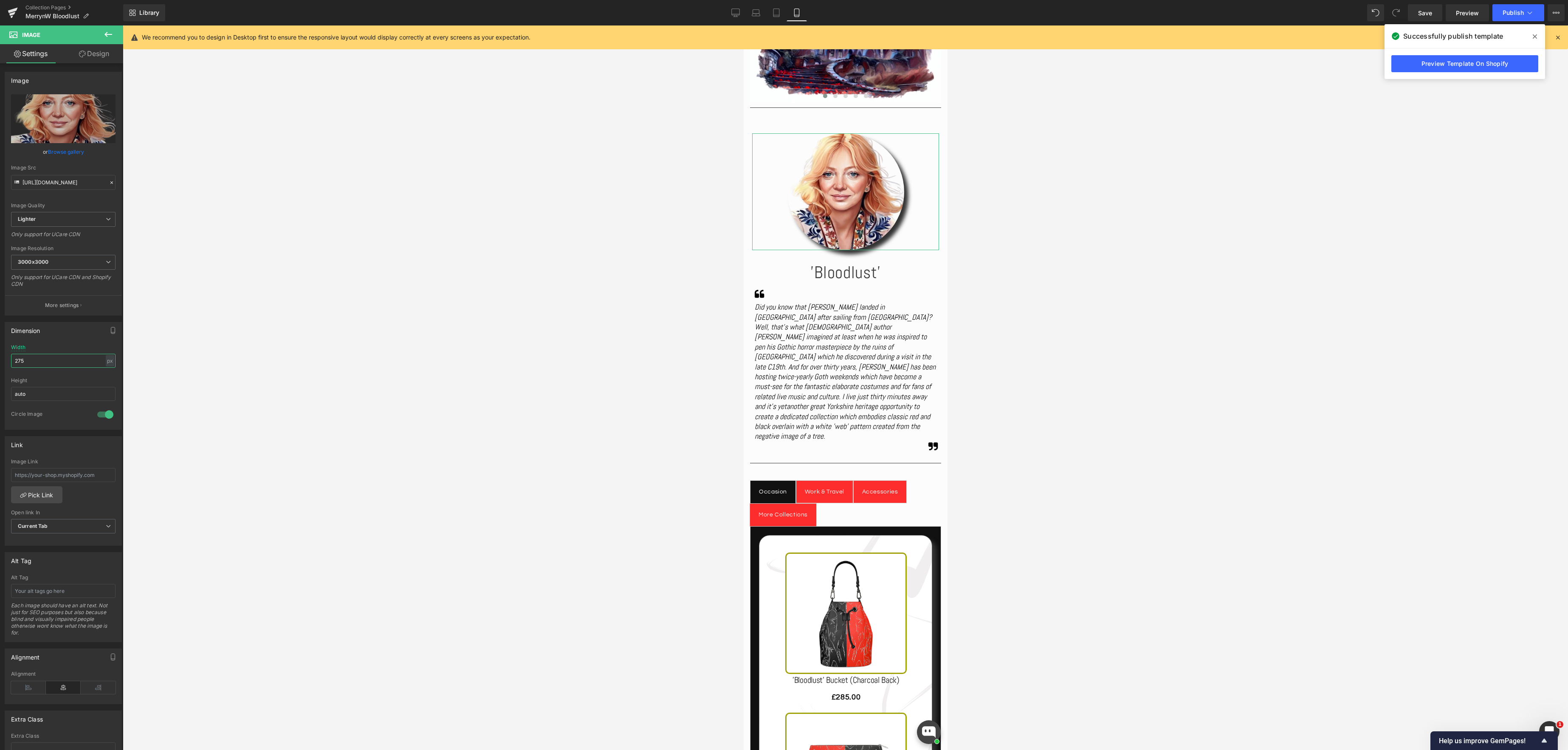
drag, startPoint x: 21, startPoint y: 362, endPoint x: 88, endPoint y: 354, distance: 67.5
click at [8, 362] on div "275px Width 275 px % px auto Height auto 1 Circle Image" at bounding box center [63, 387] width 116 height 85
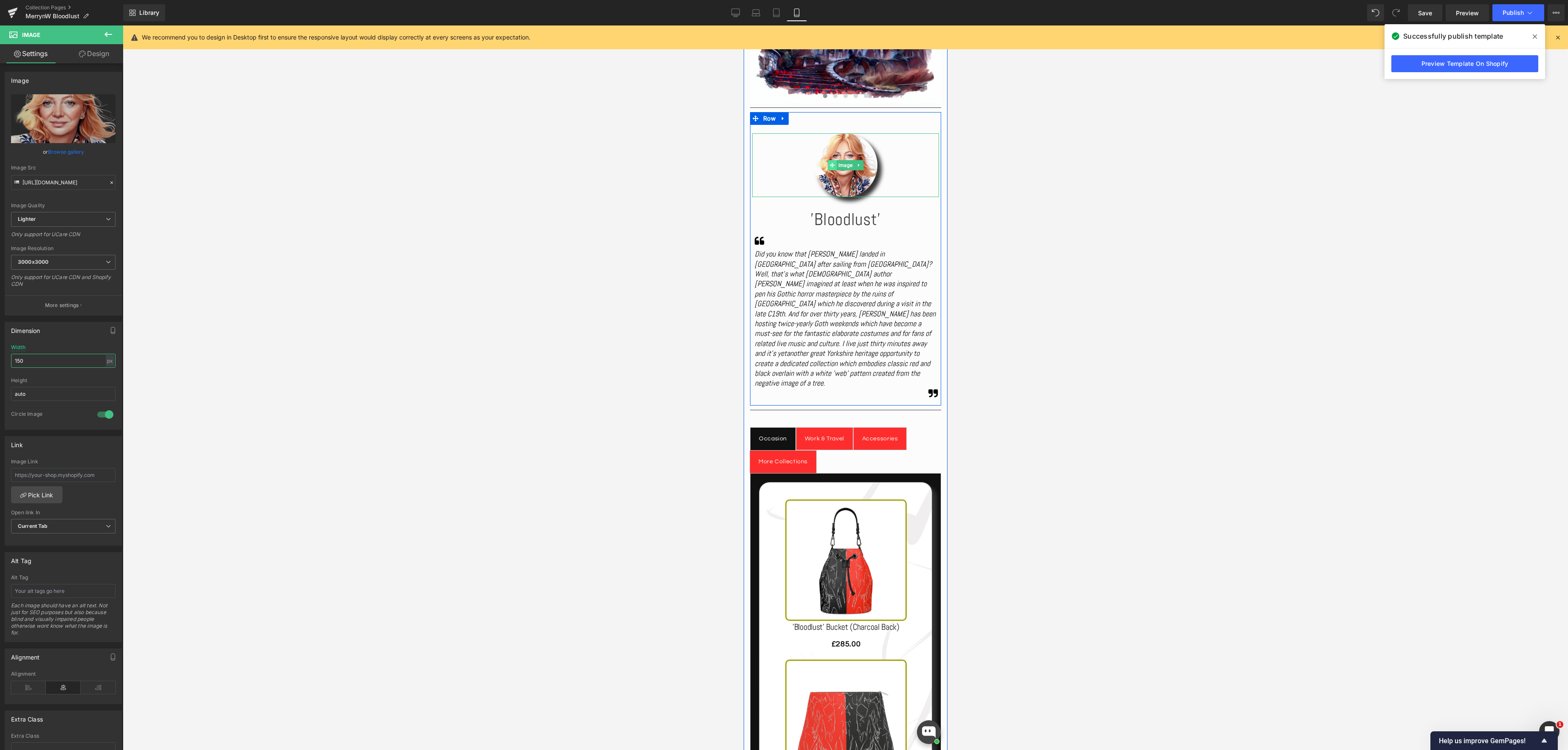
drag, startPoint x: 842, startPoint y: 167, endPoint x: 833, endPoint y: 167, distance: 9.0
click at [842, 167] on div "Image" at bounding box center [845, 165] width 187 height 64
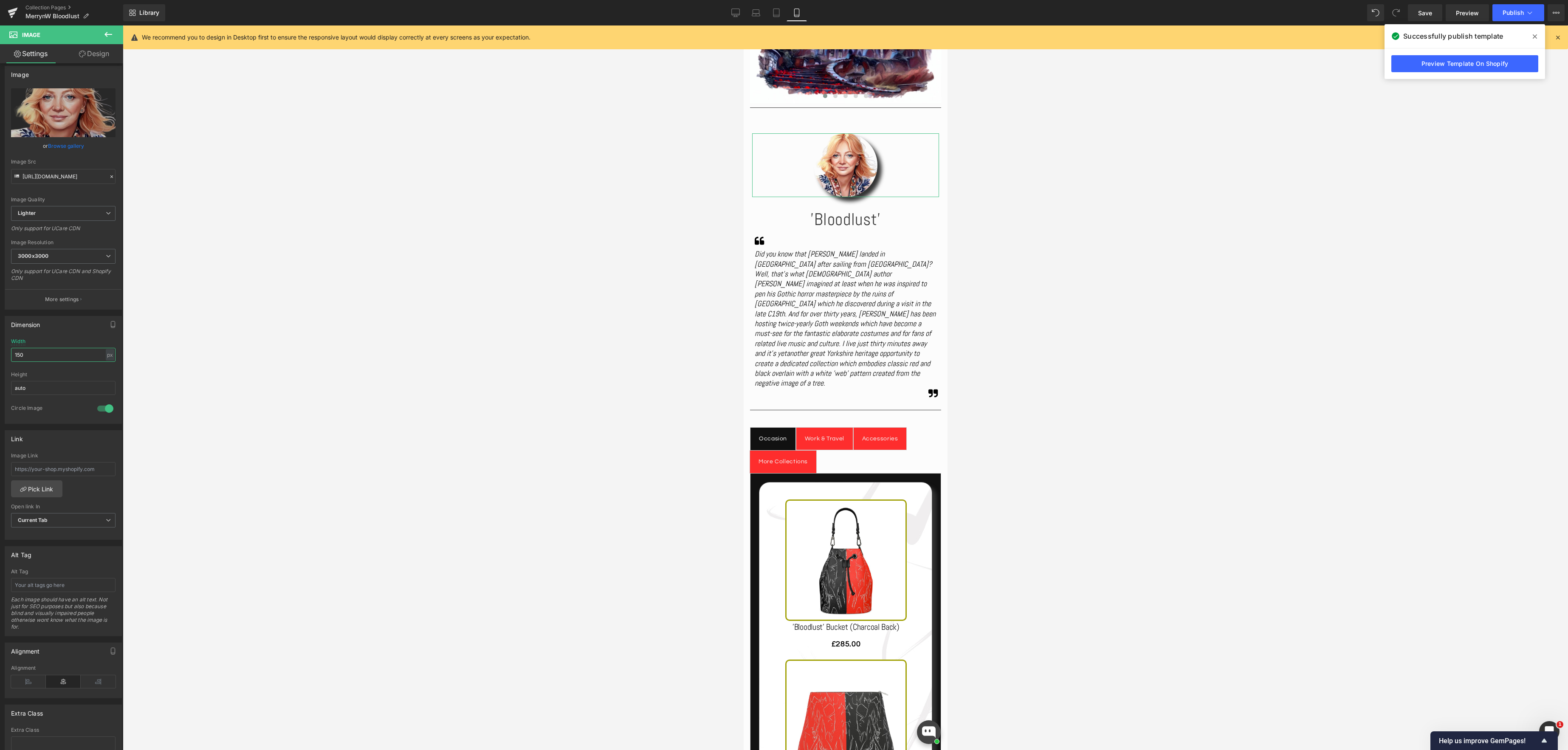
scroll to position [4, 0]
drag, startPoint x: 50, startPoint y: 362, endPoint x: 22, endPoint y: 346, distance: 32.2
click at [2, 352] on div "Dimension 150px Width 150 px % px auto Height auto 1 Circle Image" at bounding box center [63, 368] width 127 height 114
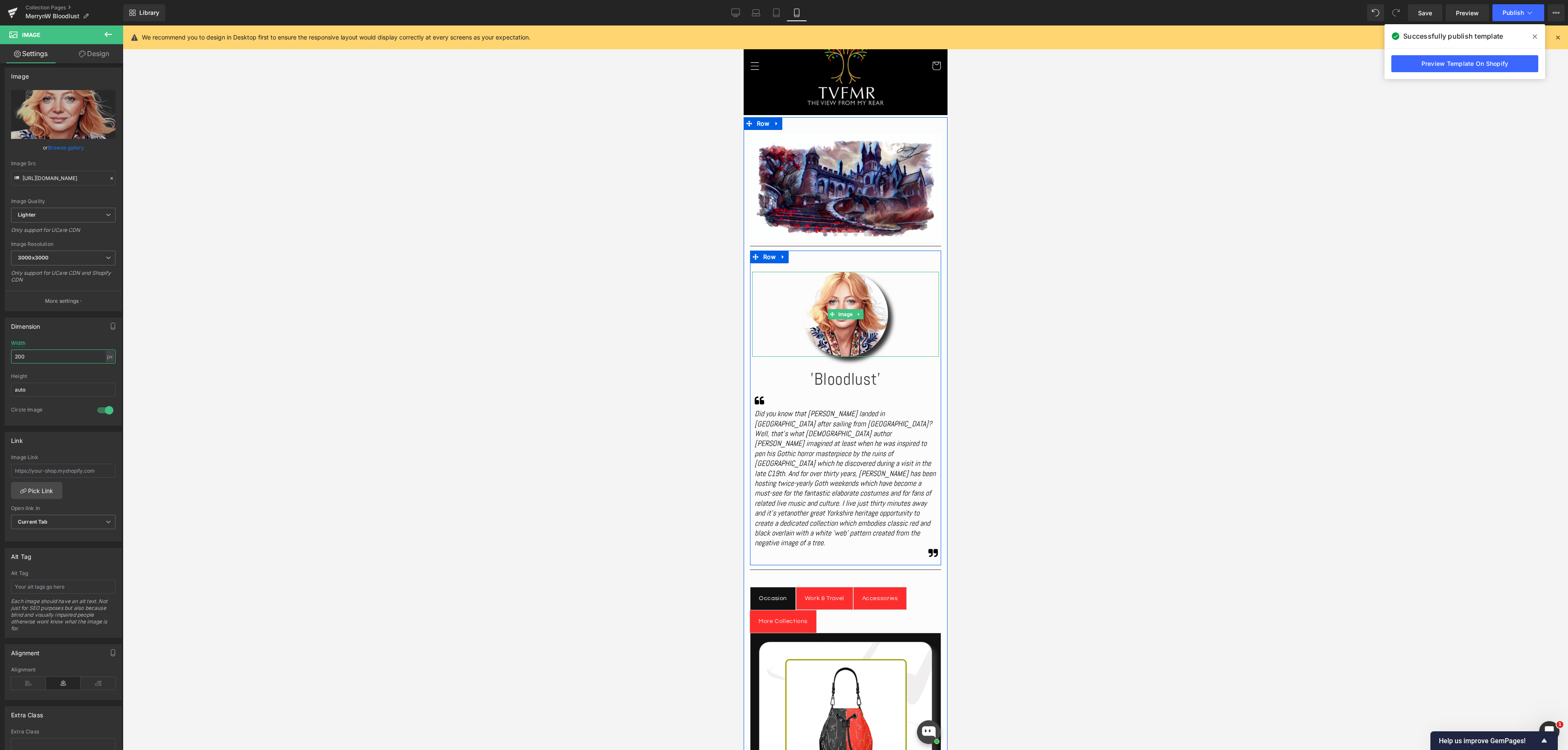
scroll to position [0, 0]
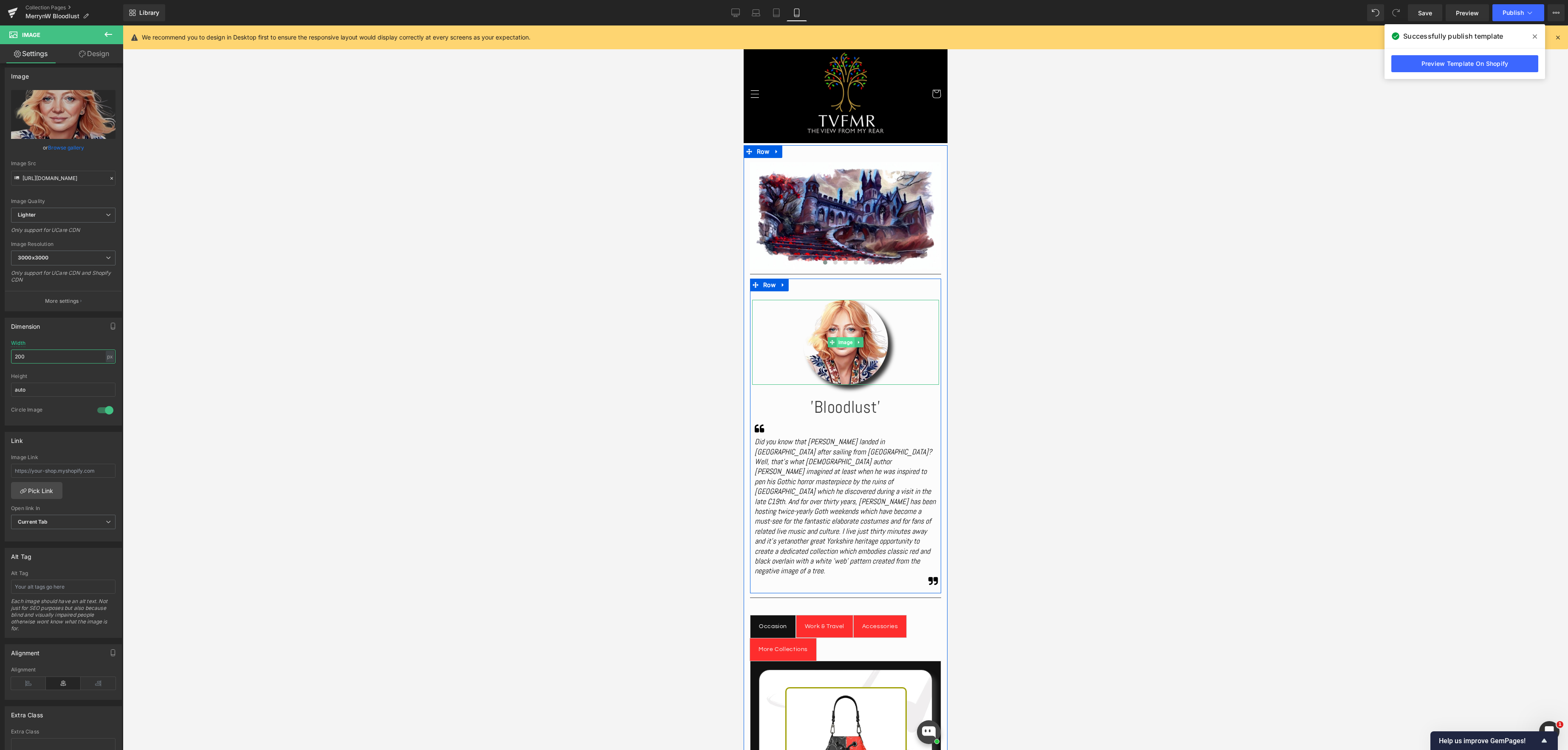
click at [842, 338] on span "Image" at bounding box center [845, 342] width 18 height 10
type input "200"
click at [97, 52] on link "Design" at bounding box center [94, 54] width 61 height 19
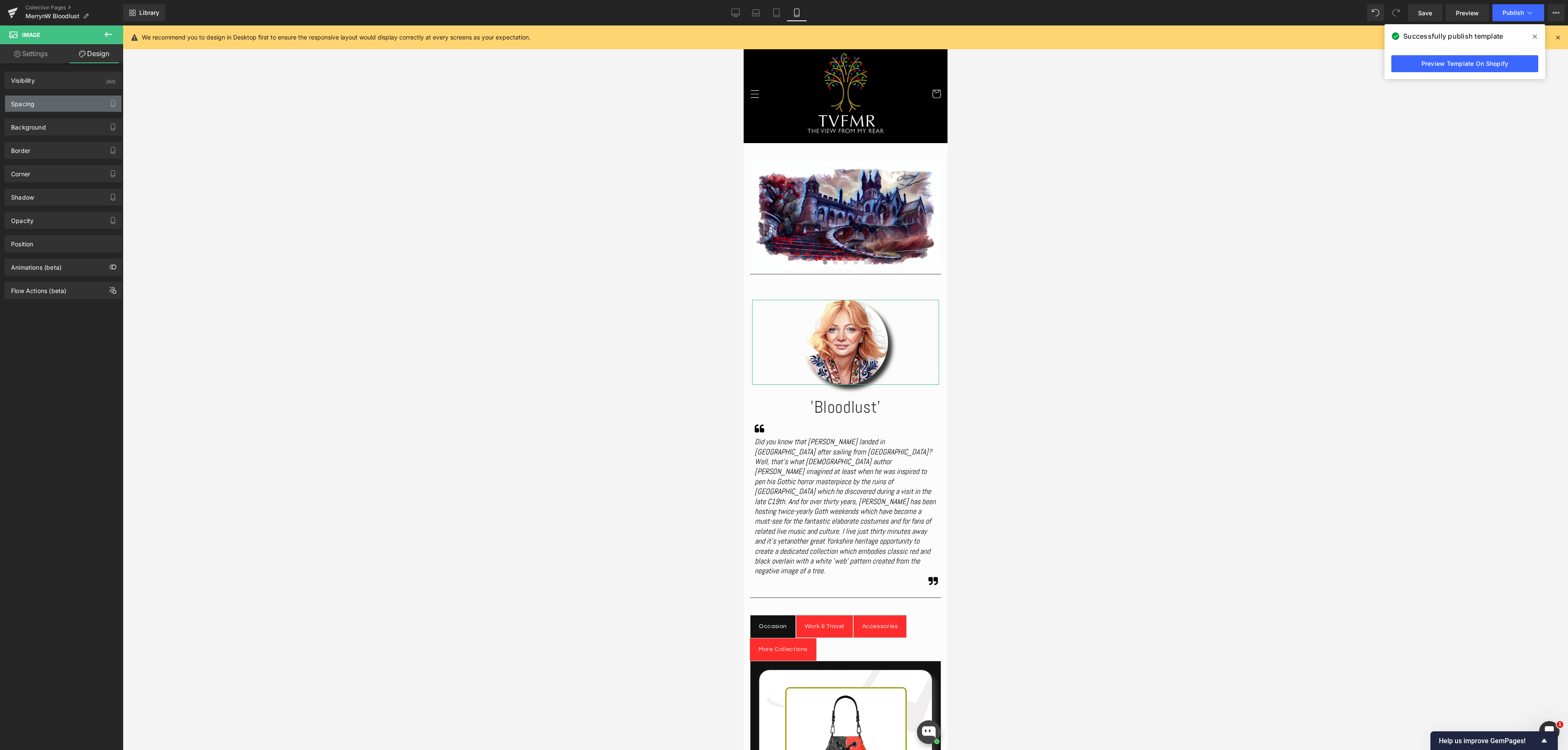
click at [57, 103] on div "Spacing" at bounding box center [63, 103] width 116 height 16
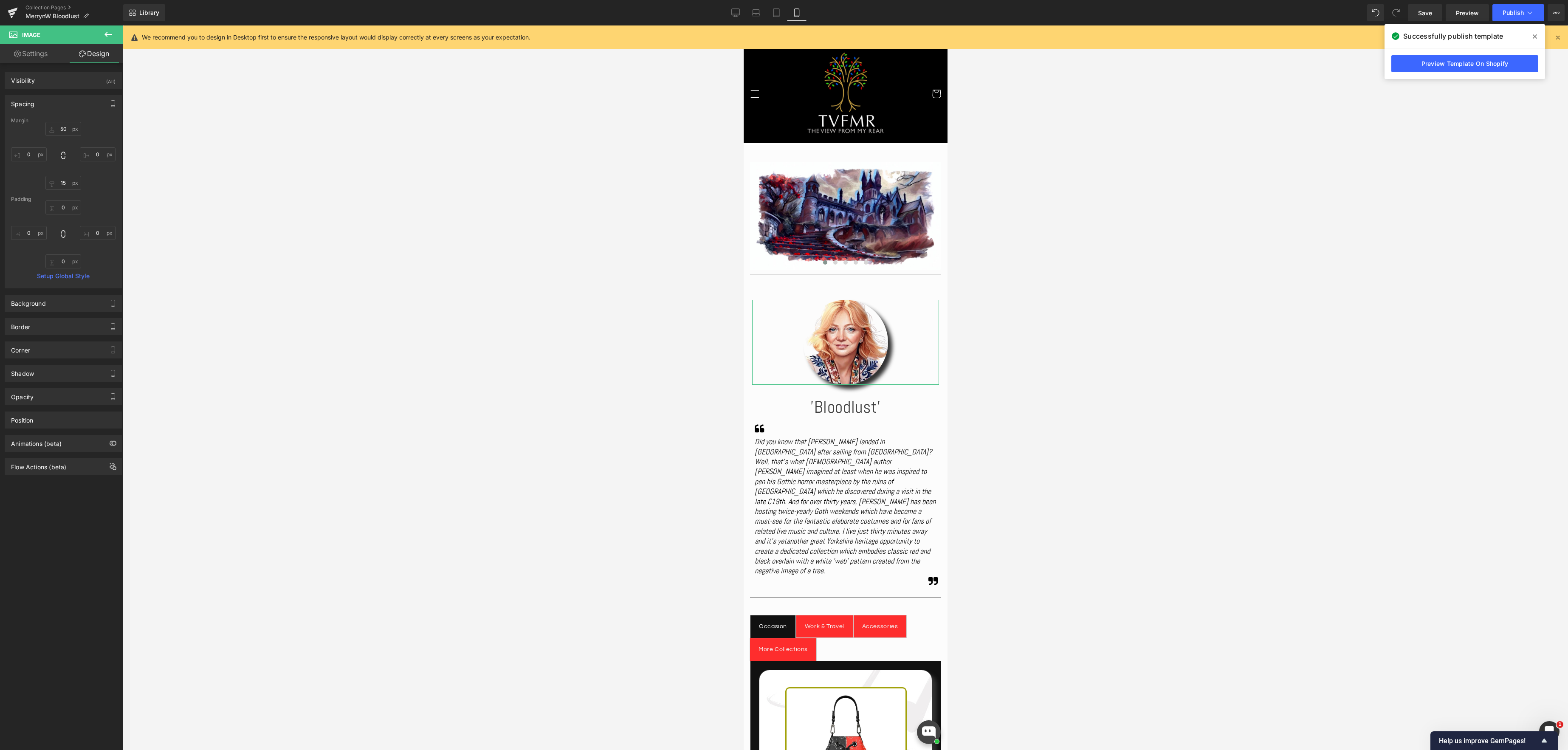
drag, startPoint x: 64, startPoint y: 122, endPoint x: 108, endPoint y: 126, distance: 44.2
click at [64, 122] on div "Margin" at bounding box center [63, 121] width 105 height 6
drag, startPoint x: 66, startPoint y: 130, endPoint x: 116, endPoint y: 125, distance: 50.2
click at [66, 129] on input "50" at bounding box center [63, 128] width 36 height 14
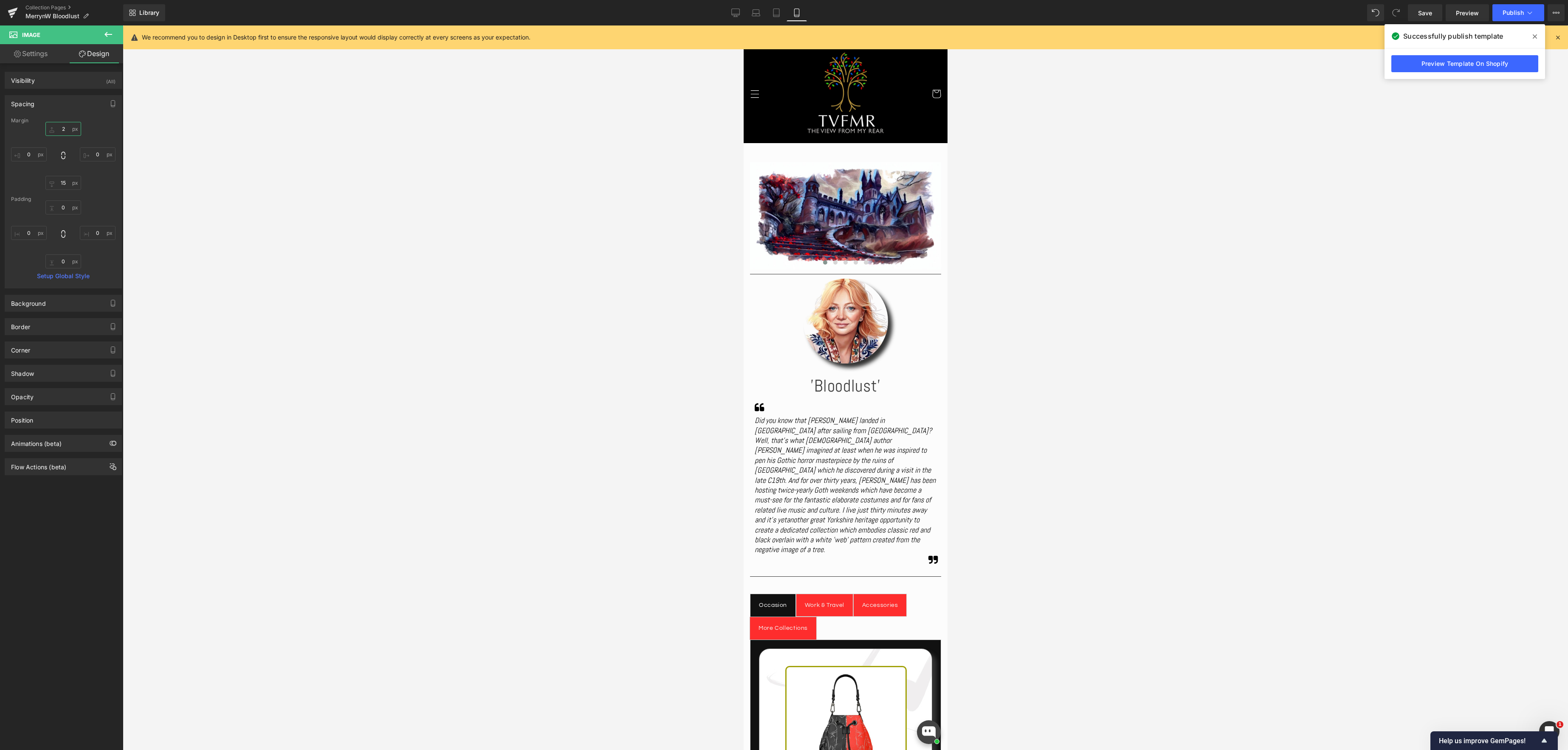
type input "20"
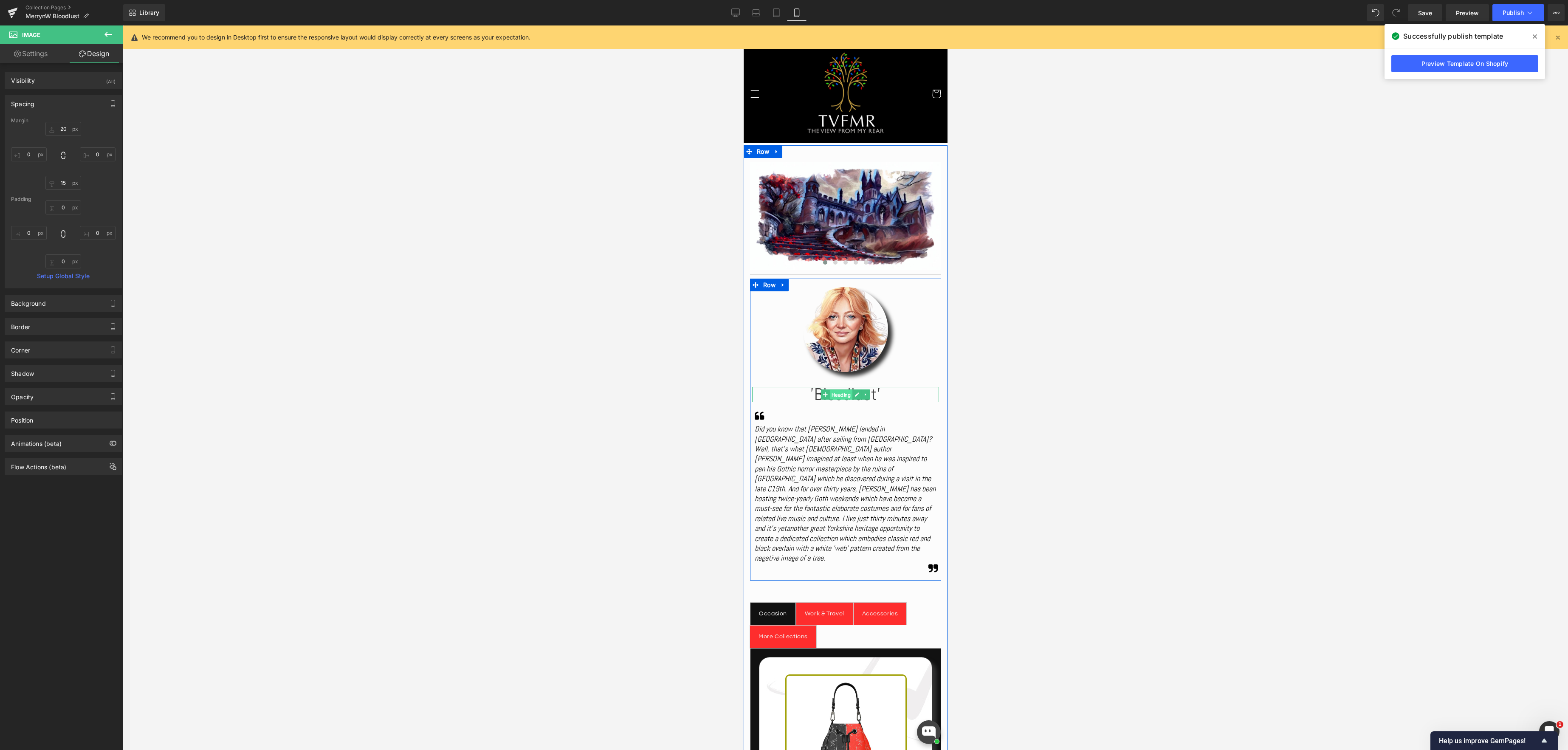
click at [841, 394] on span "Heading" at bounding box center [841, 395] width 23 height 10
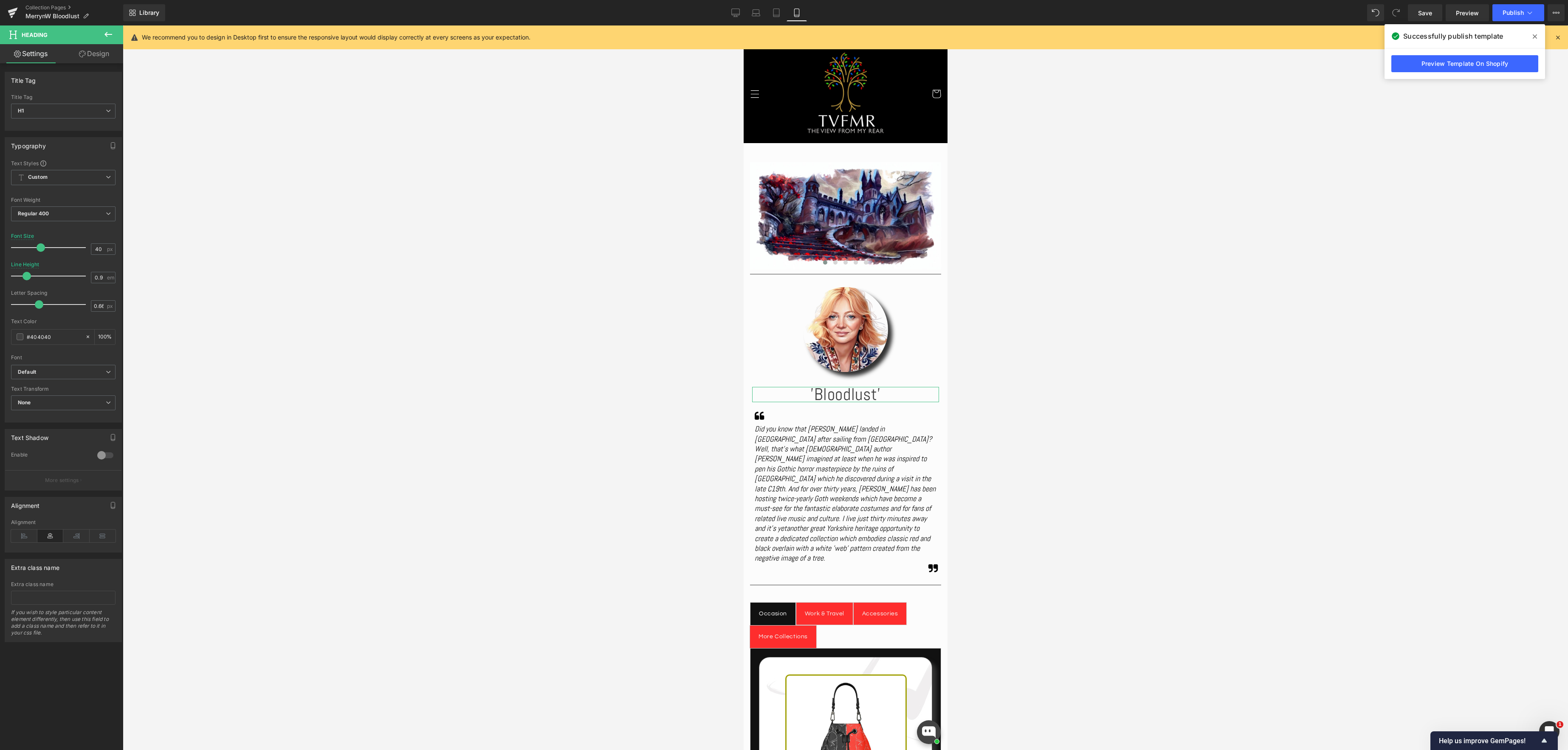
click at [99, 52] on link "Design" at bounding box center [94, 54] width 61 height 19
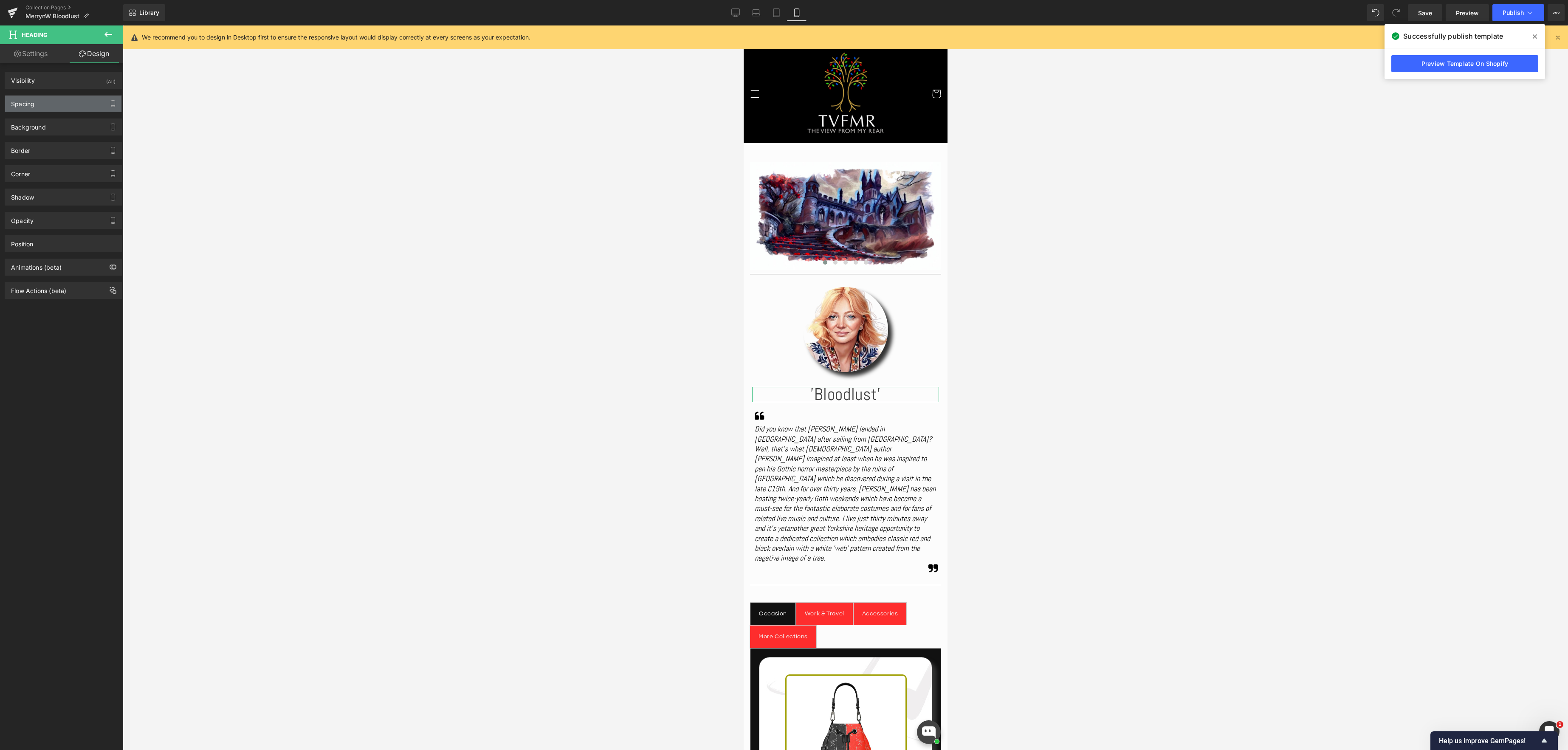
click at [49, 105] on div "Spacing" at bounding box center [63, 103] width 116 height 16
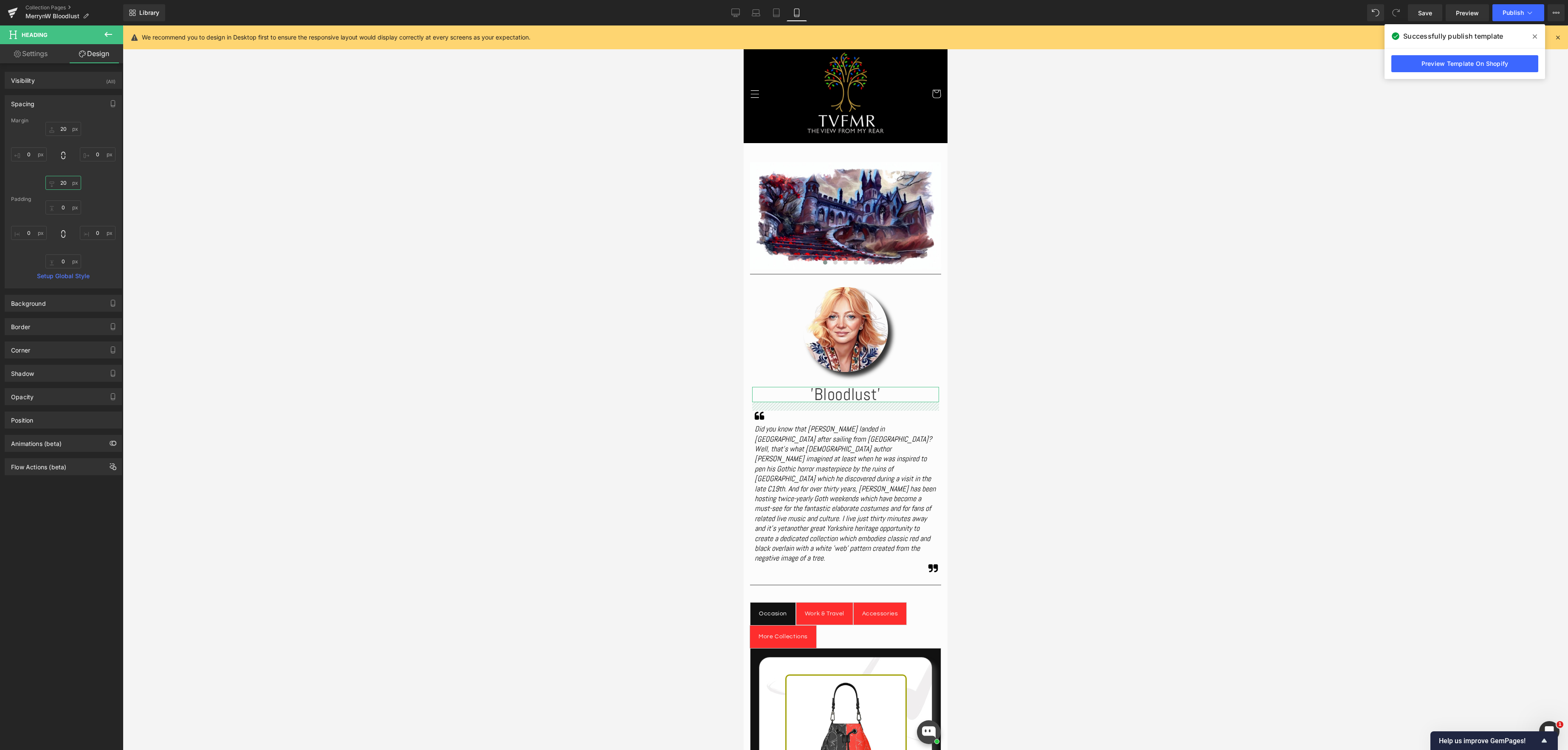
drag, startPoint x: 65, startPoint y: 183, endPoint x: 146, endPoint y: 171, distance: 81.9
click at [65, 183] on input "20" at bounding box center [63, 183] width 36 height 14
type input "0"
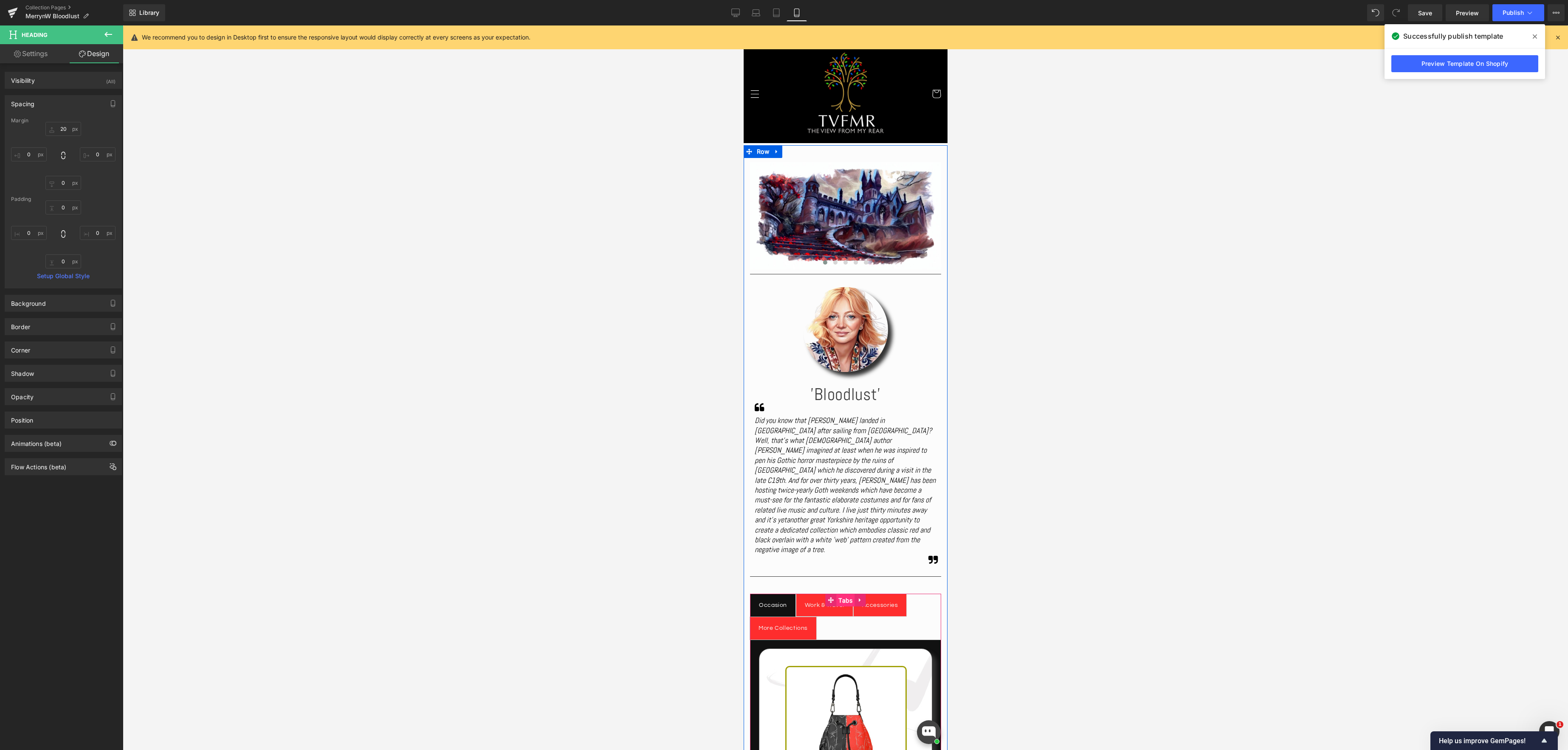
click at [844, 594] on span "Tabs" at bounding box center [845, 600] width 18 height 13
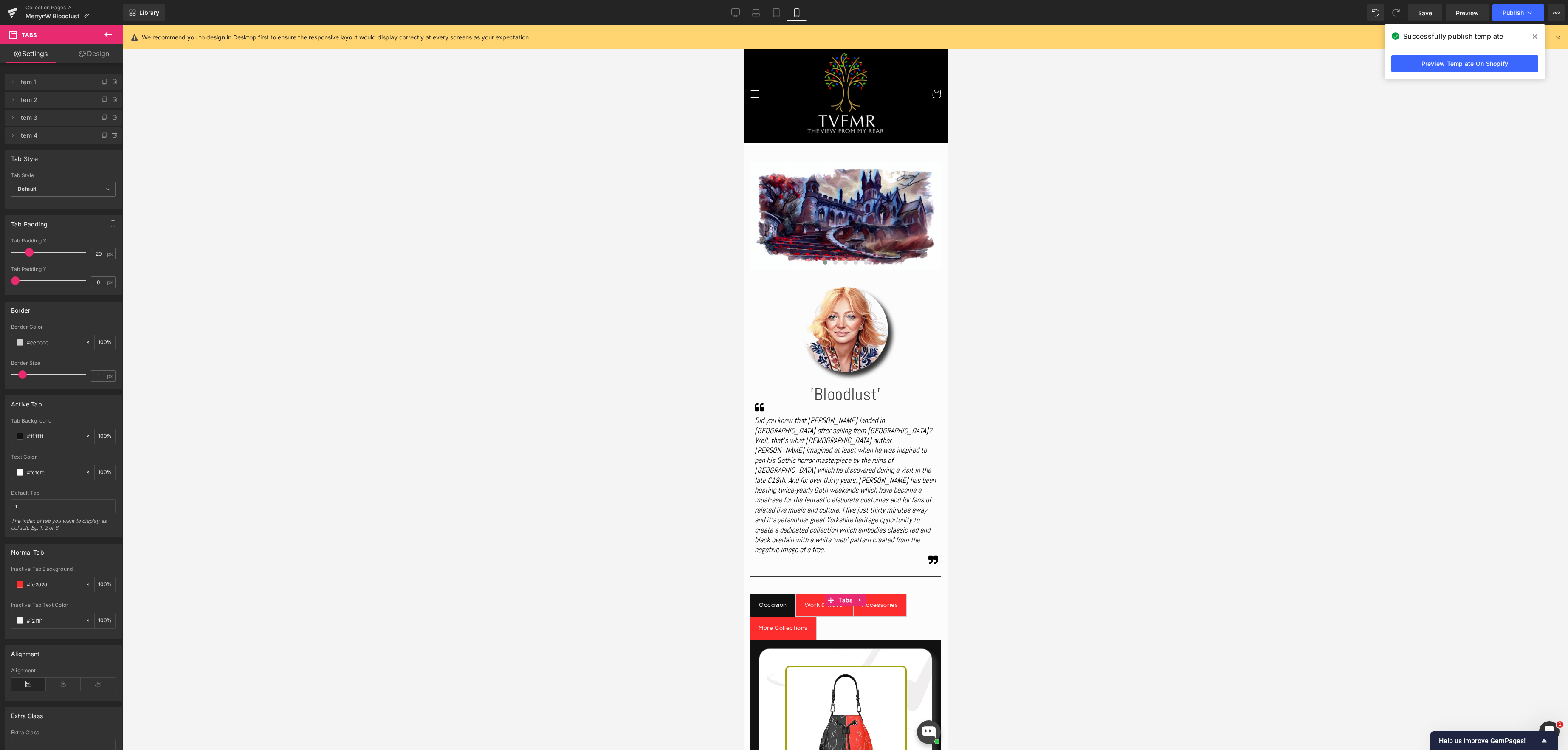
drag, startPoint x: 105, startPoint y: 52, endPoint x: 91, endPoint y: 58, distance: 15.2
click at [105, 52] on link "Design" at bounding box center [94, 54] width 61 height 19
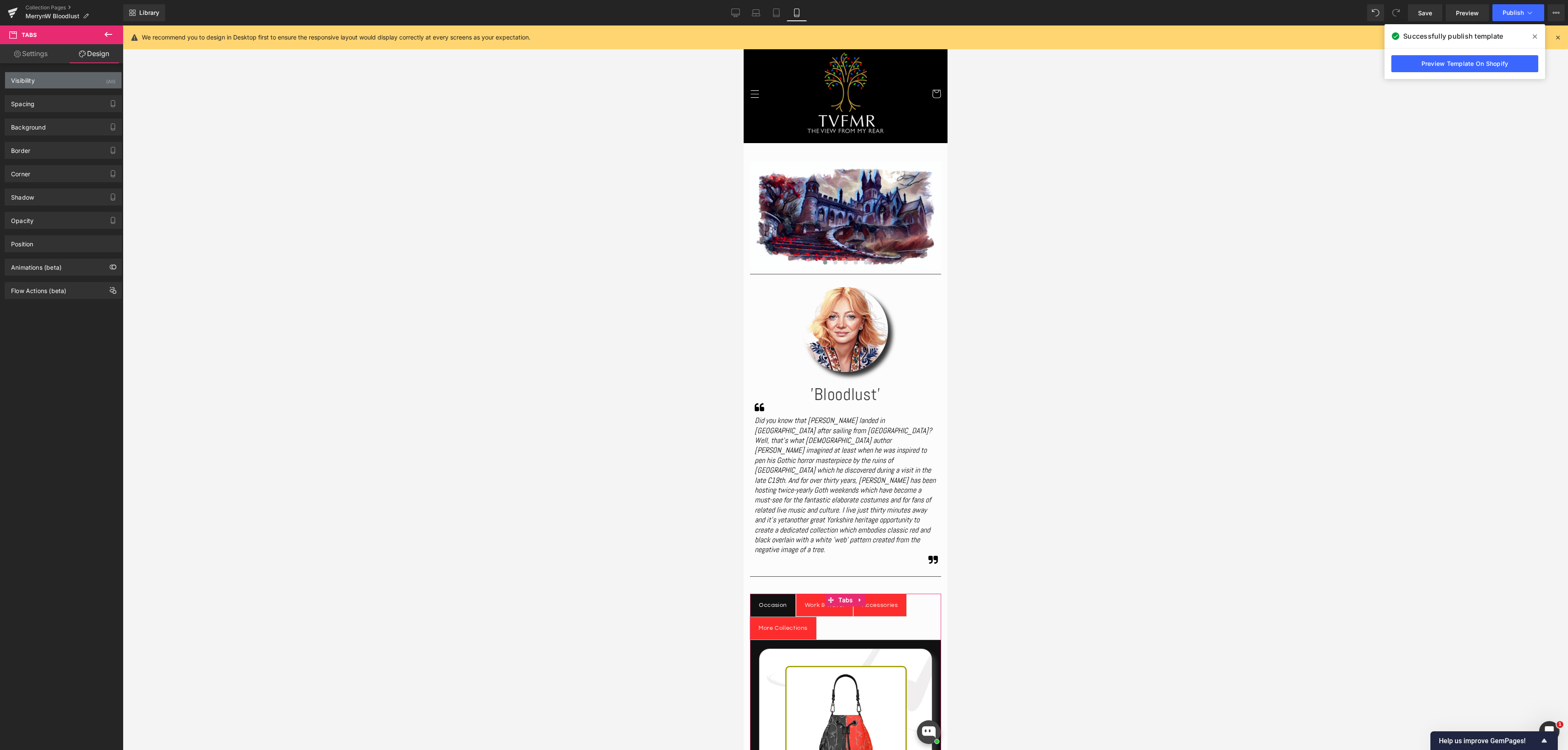
type input "0"
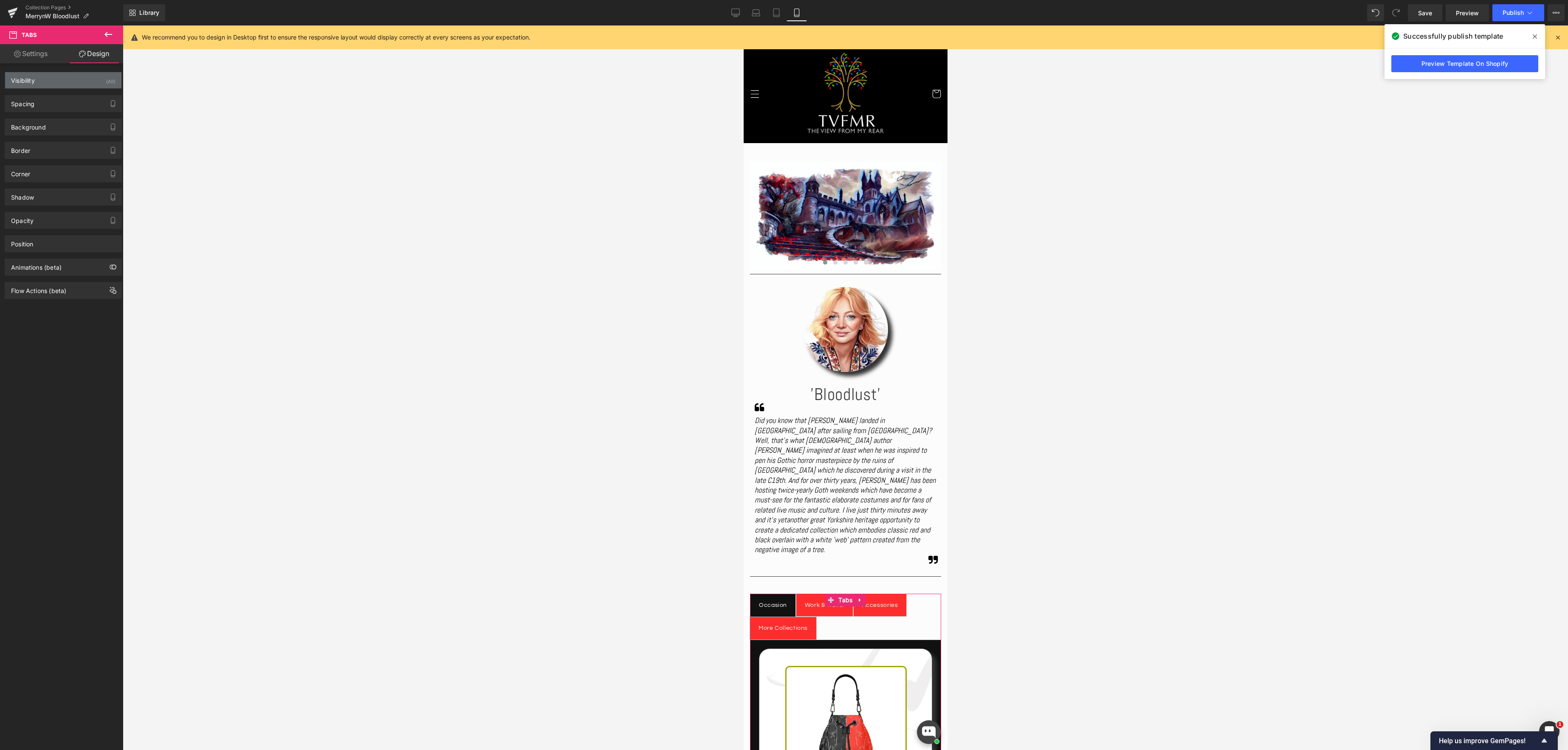
type input "0"
type input "30"
type input "0"
click at [52, 101] on div "Spacing" at bounding box center [63, 103] width 116 height 16
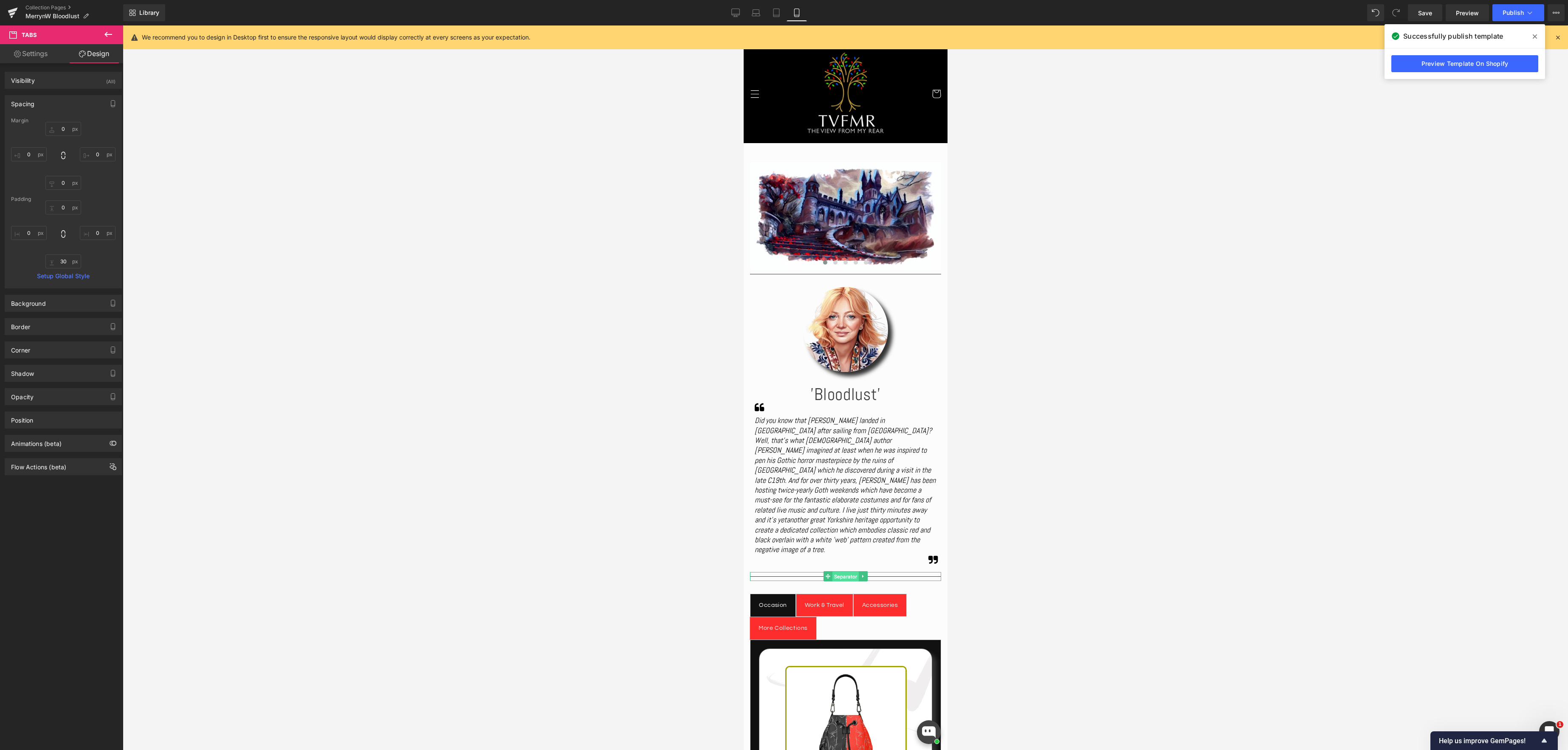
click at [849, 572] on div "Separator" at bounding box center [845, 577] width 191 height 9
click at [102, 54] on link "Design" at bounding box center [94, 54] width 61 height 19
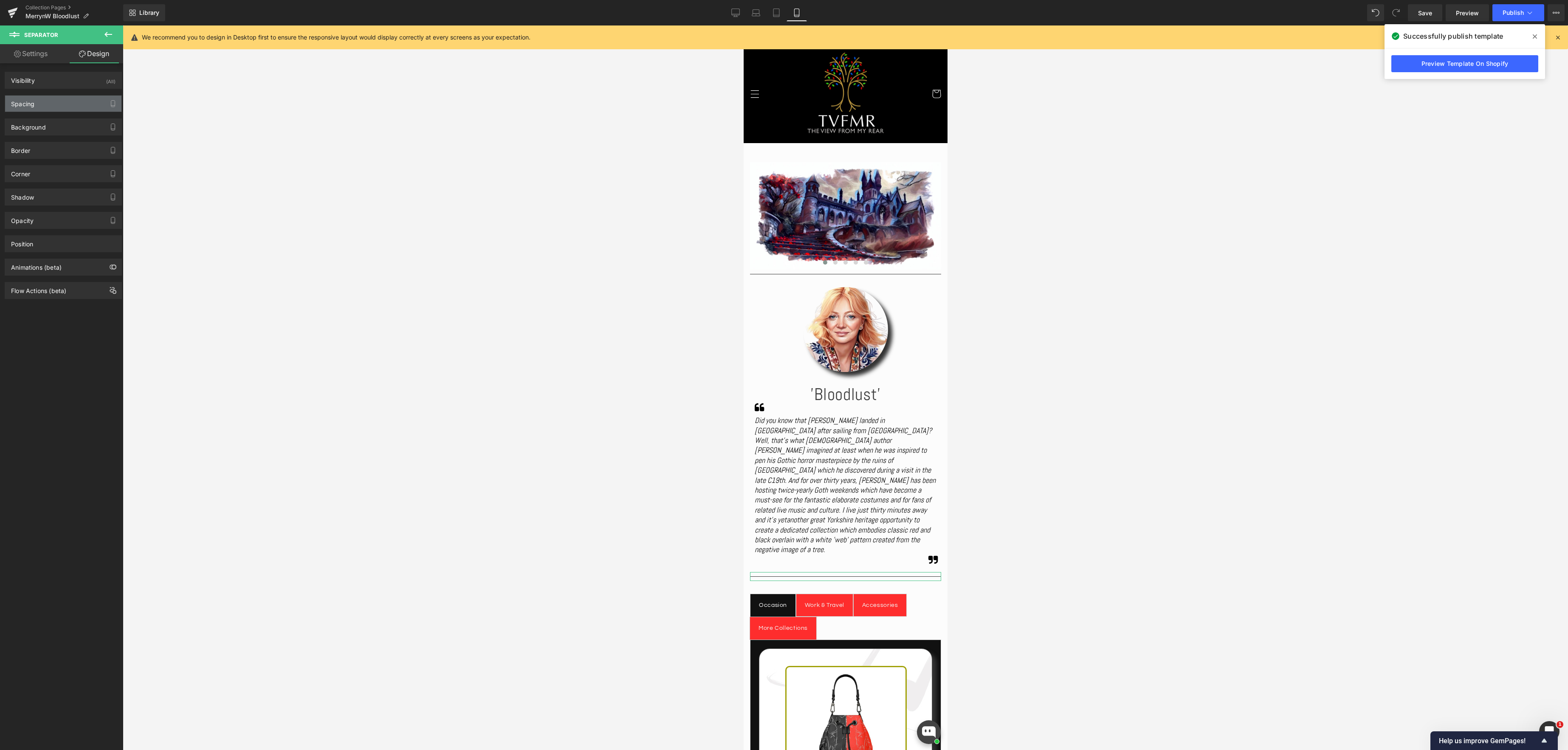
click at [43, 105] on div "Spacing" at bounding box center [63, 103] width 116 height 16
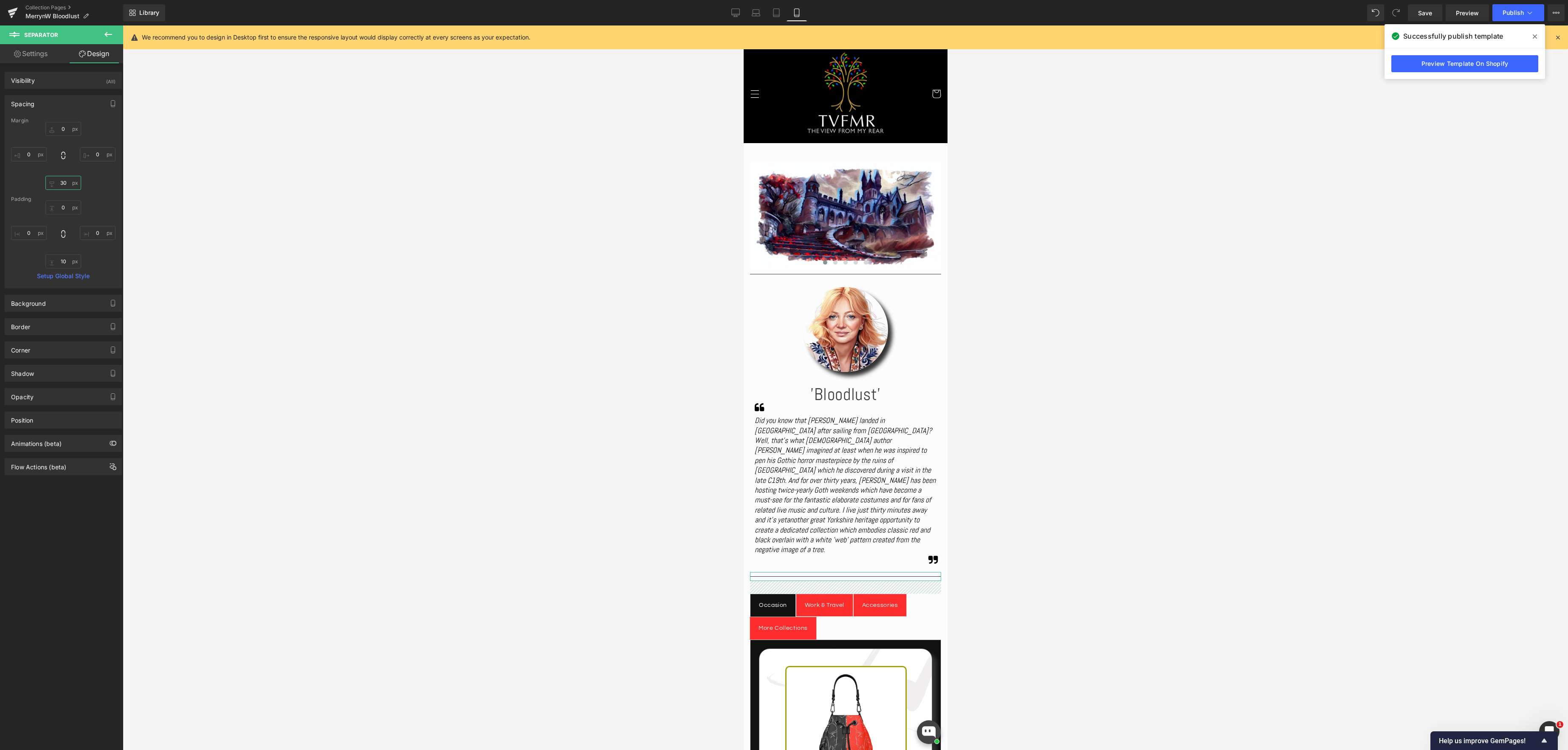
click at [66, 185] on input "30" at bounding box center [63, 183] width 36 height 14
type input "0"
type input "20"
click at [740, 16] on link "Desktop" at bounding box center [735, 13] width 20 height 17
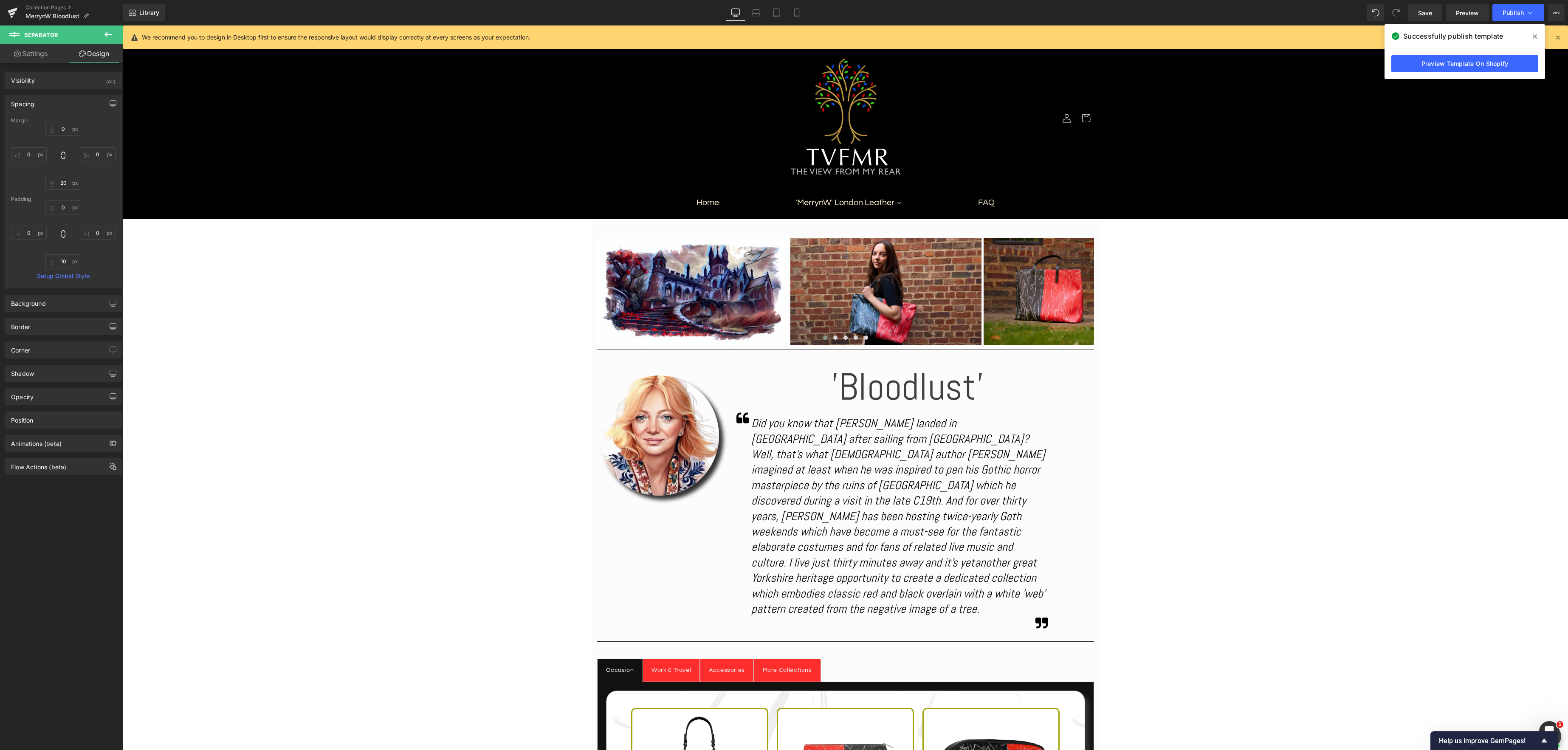
type input "0"
type input "30"
type input "0"
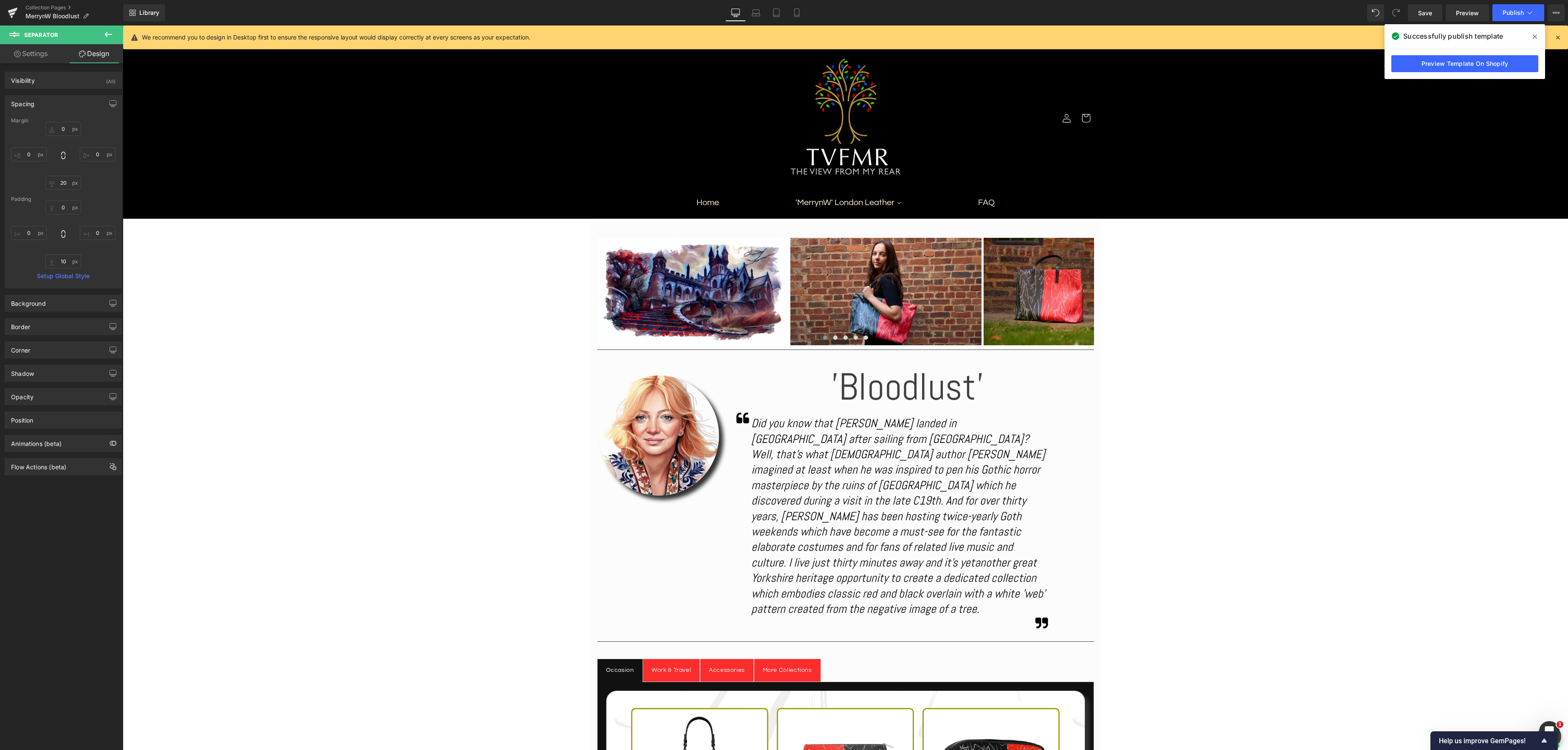
type input "0"
type input "10"
type input "0"
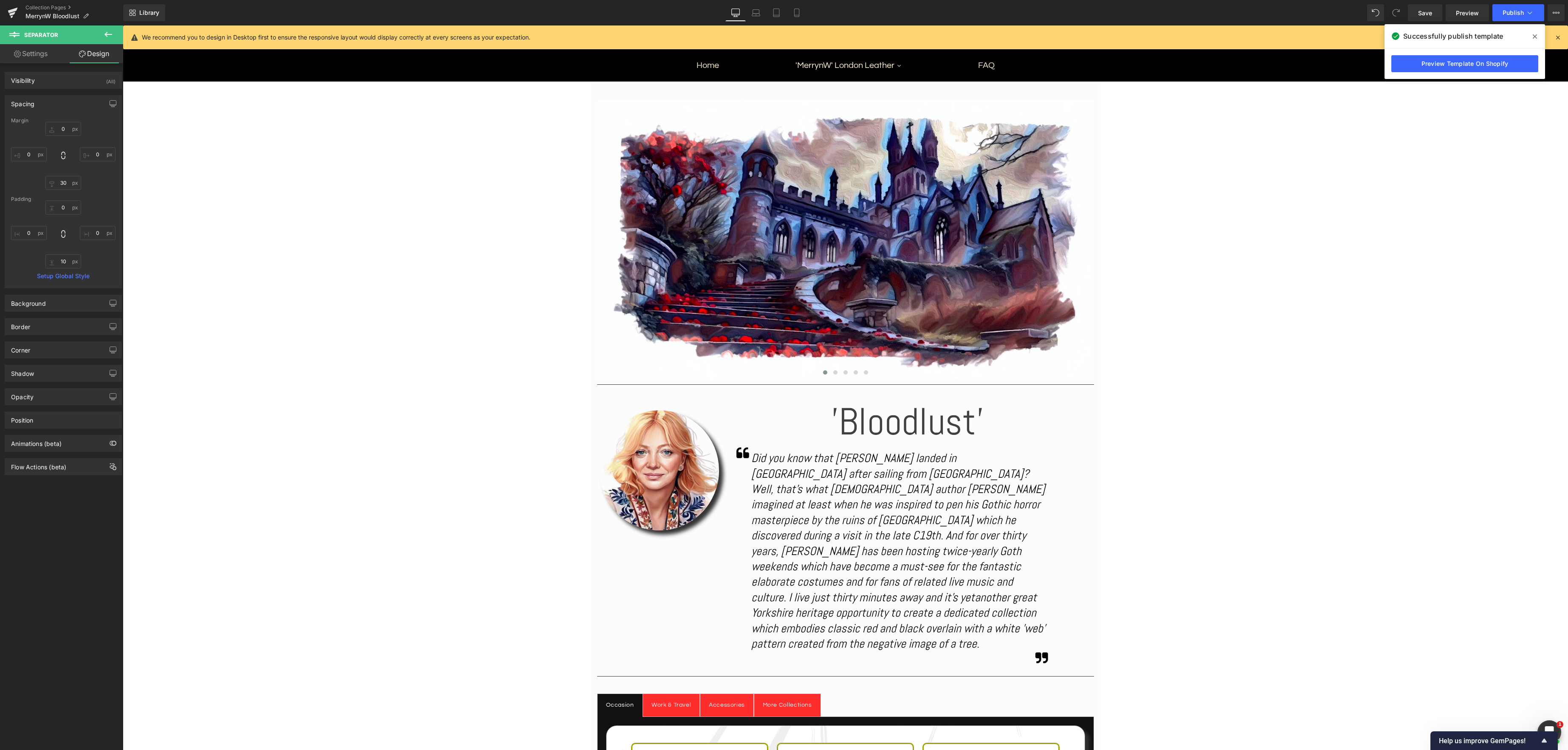
scroll to position [158, 0]
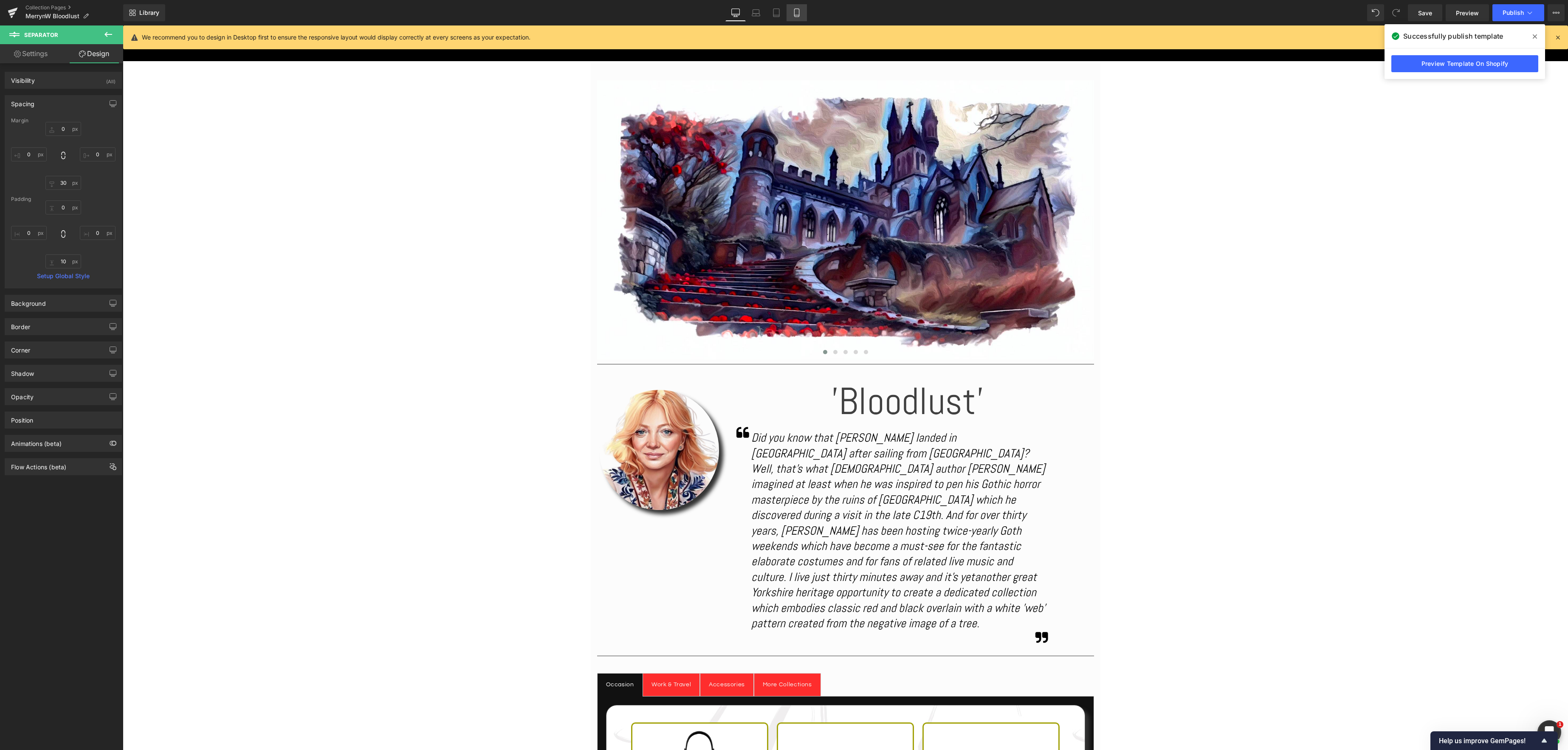
click at [796, 12] on icon at bounding box center [797, 13] width 9 height 9
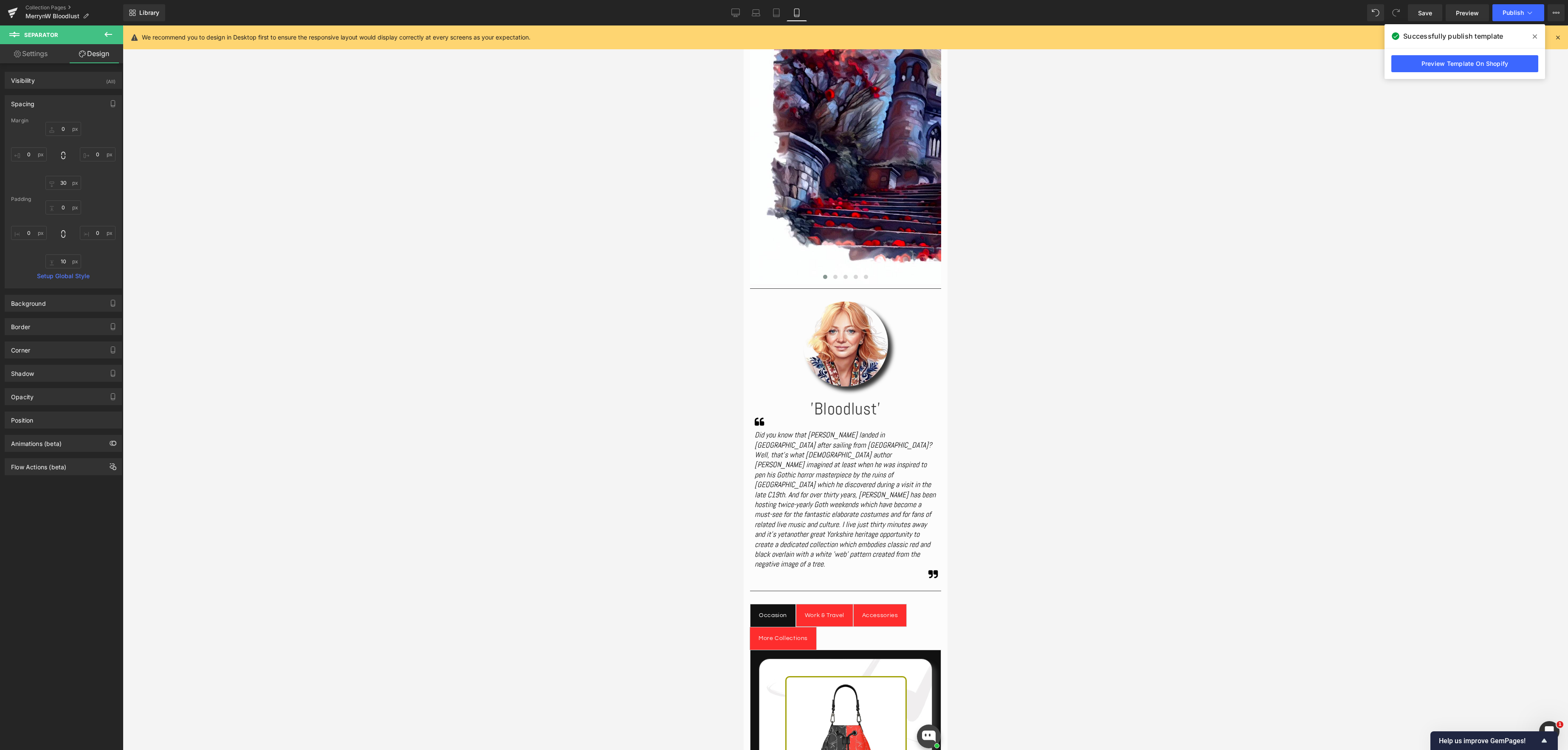
type input "0"
type input "20"
type input "0"
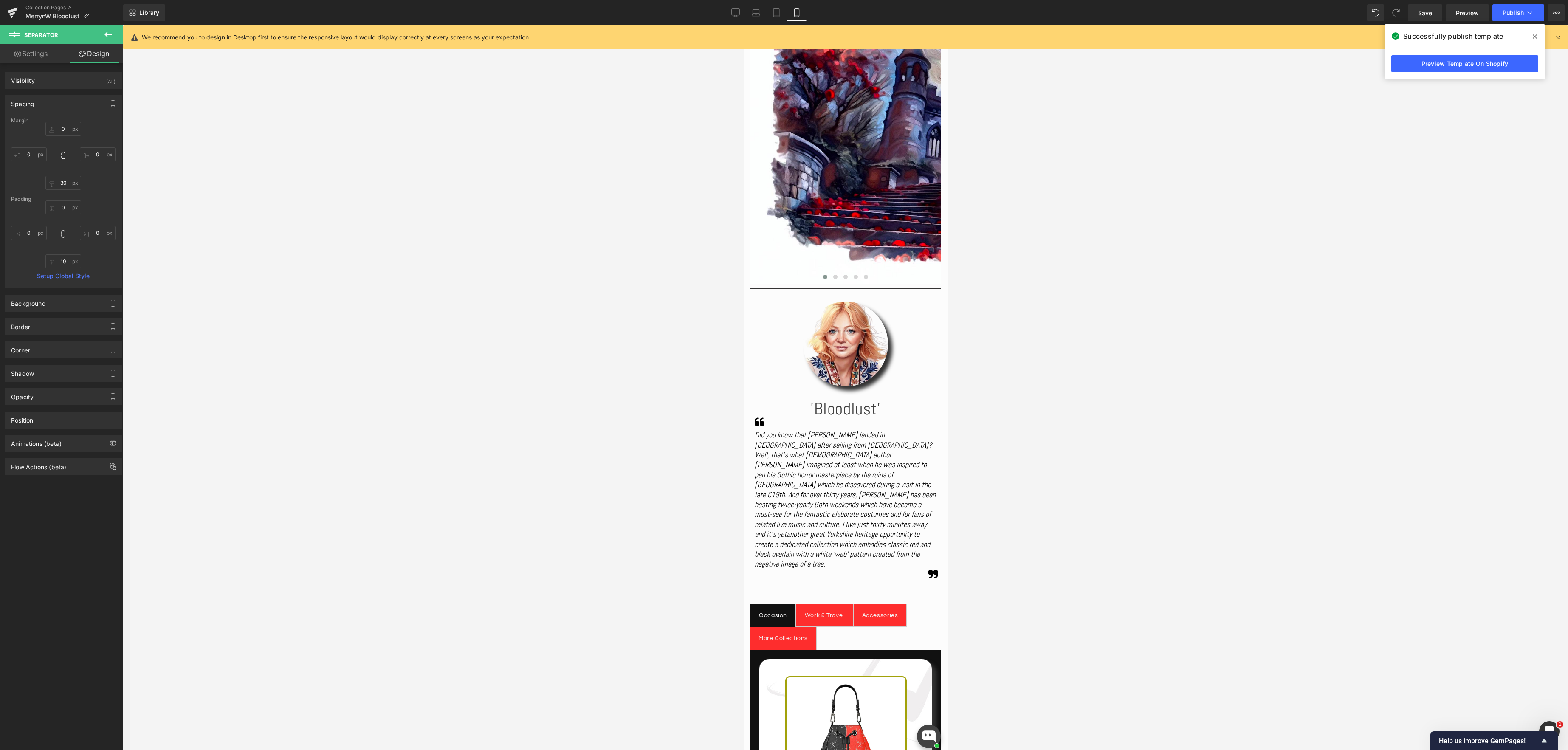
type input "0"
type input "10"
type input "0"
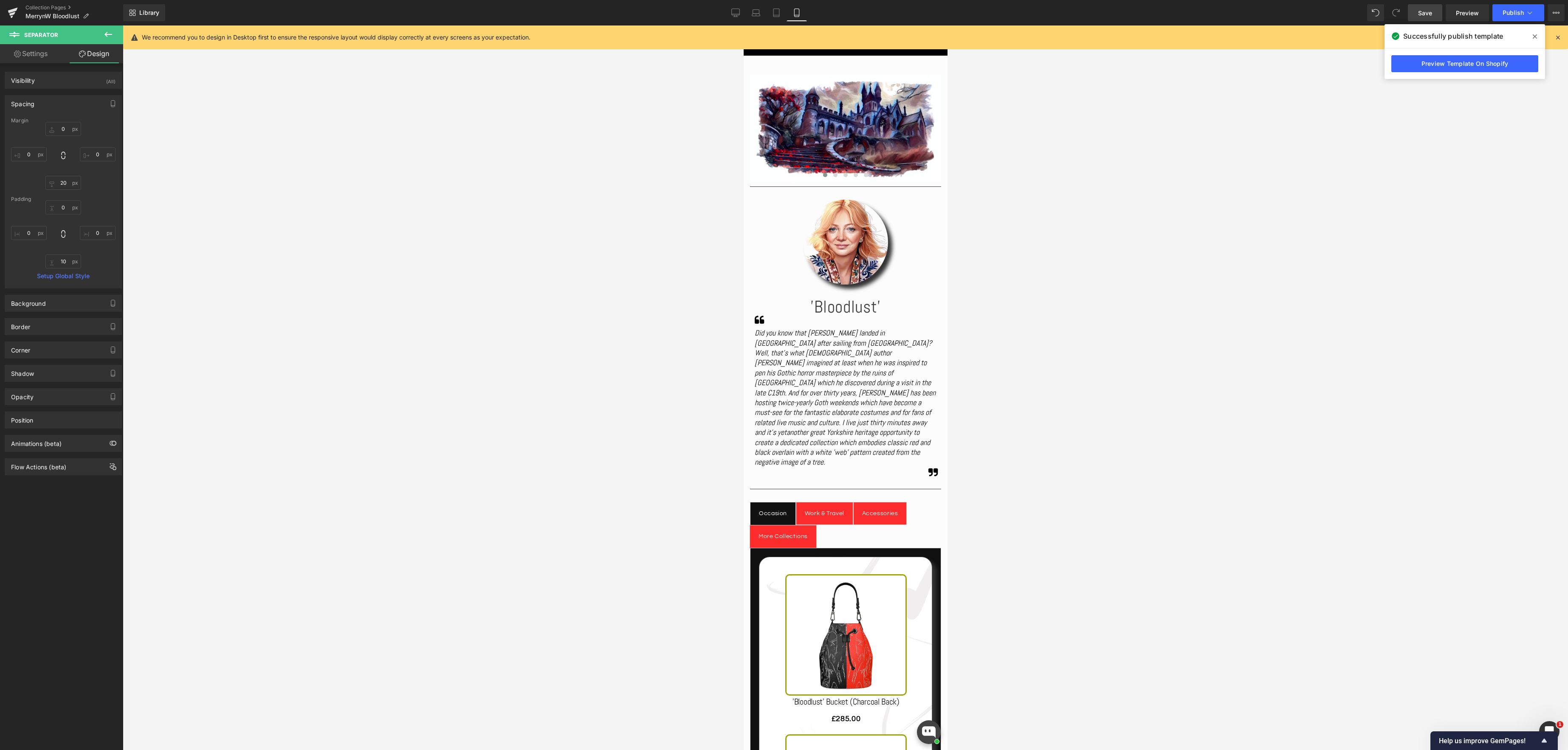
click at [1426, 12] on span "Save" at bounding box center [1425, 13] width 14 height 9
click at [813, 508] on div "Work & Travel" at bounding box center [824, 513] width 40 height 10
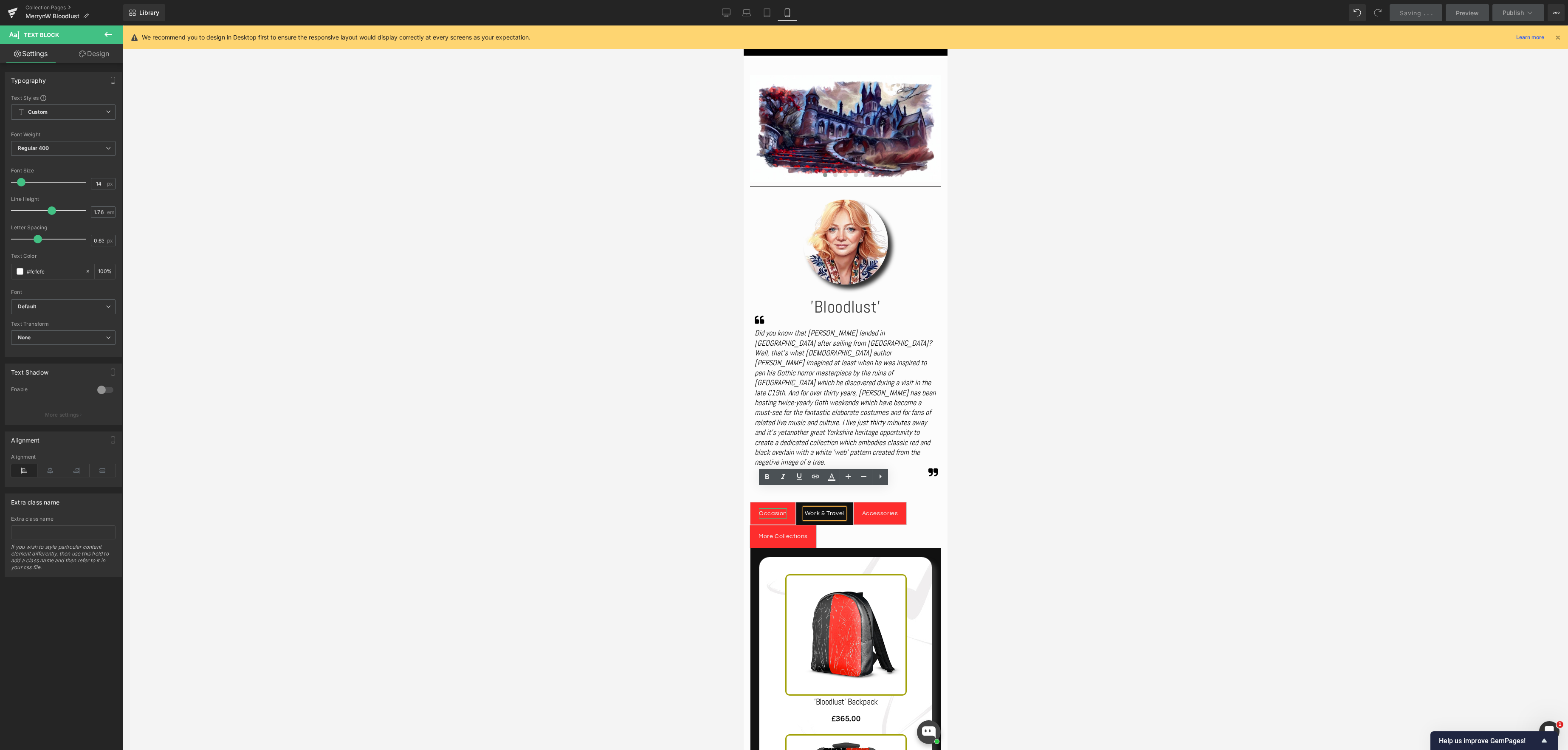
click at [778, 508] on div "Occasion" at bounding box center [772, 513] width 28 height 10
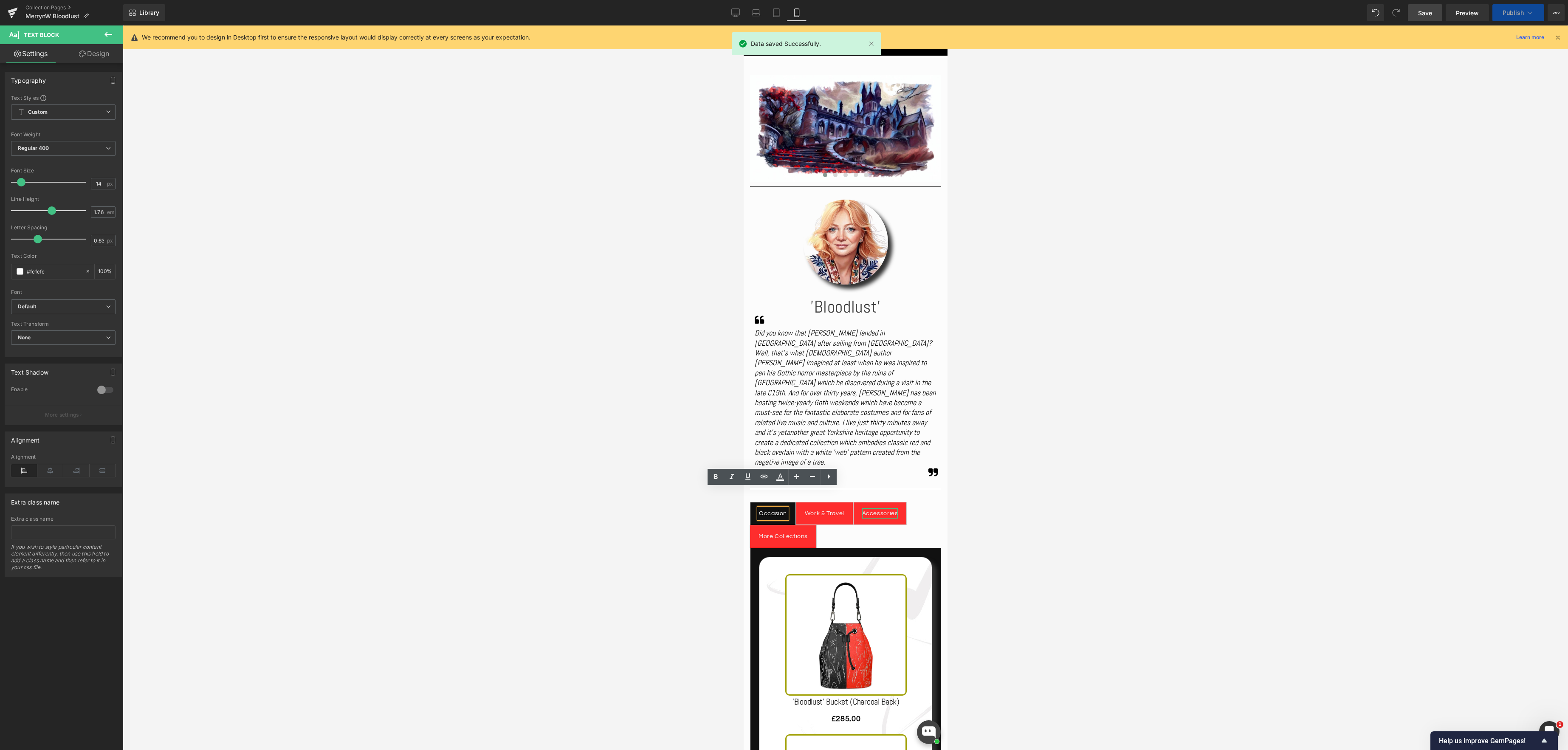
click at [873, 508] on div "Accessories" at bounding box center [880, 513] width 36 height 10
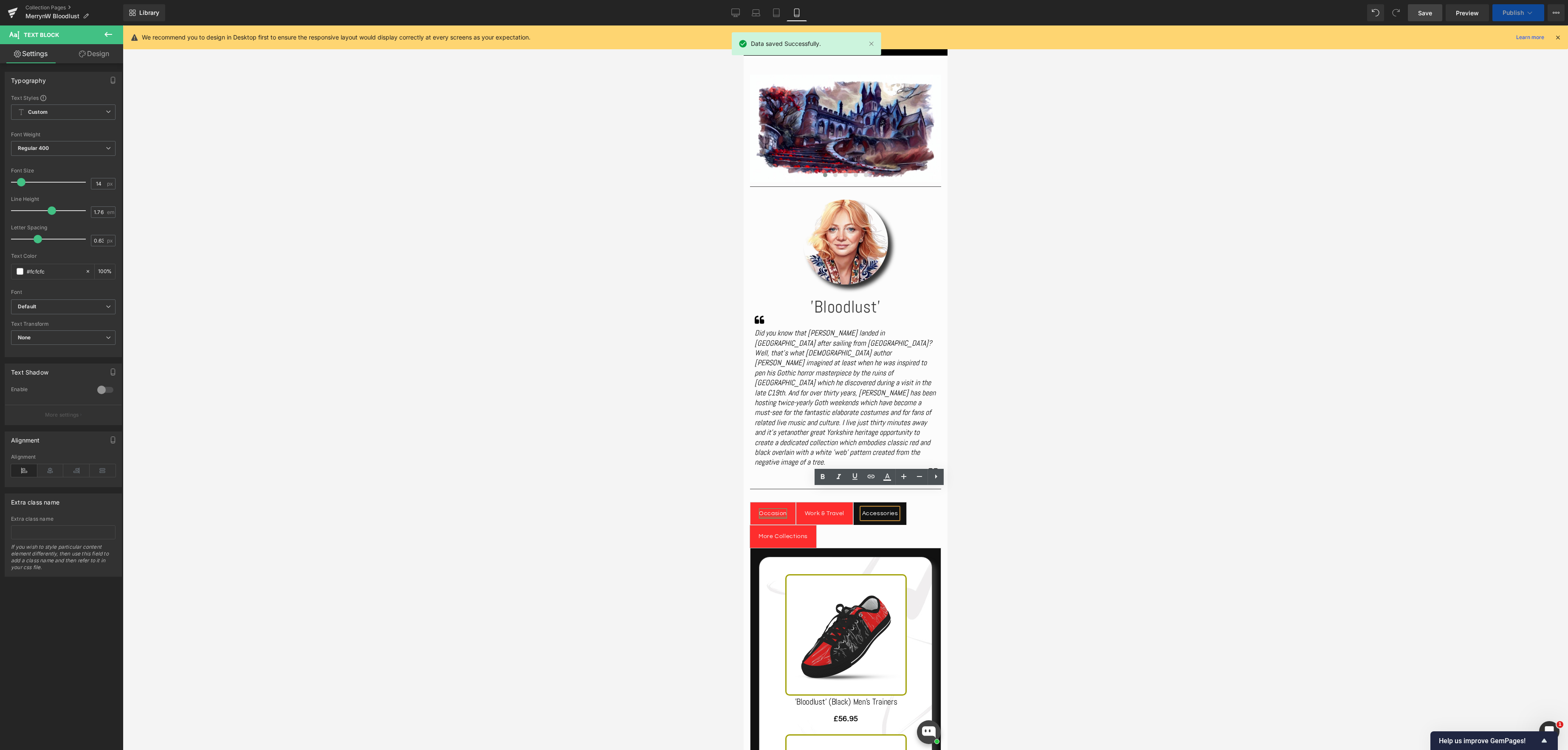
click at [771, 516] on div at bounding box center [772, 517] width 28 height 2
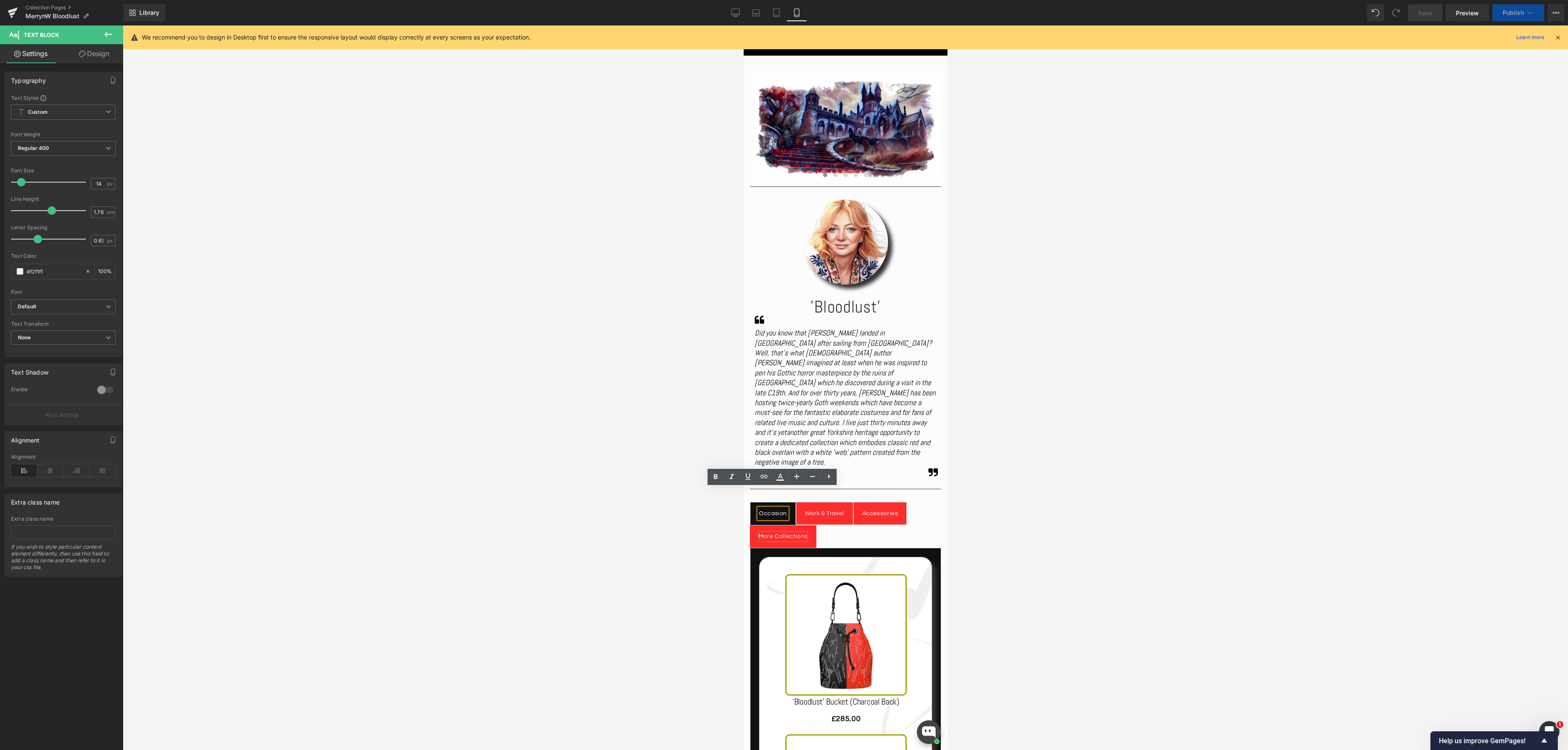
click at [781, 531] on div "More Collections" at bounding box center [782, 536] width 49 height 10
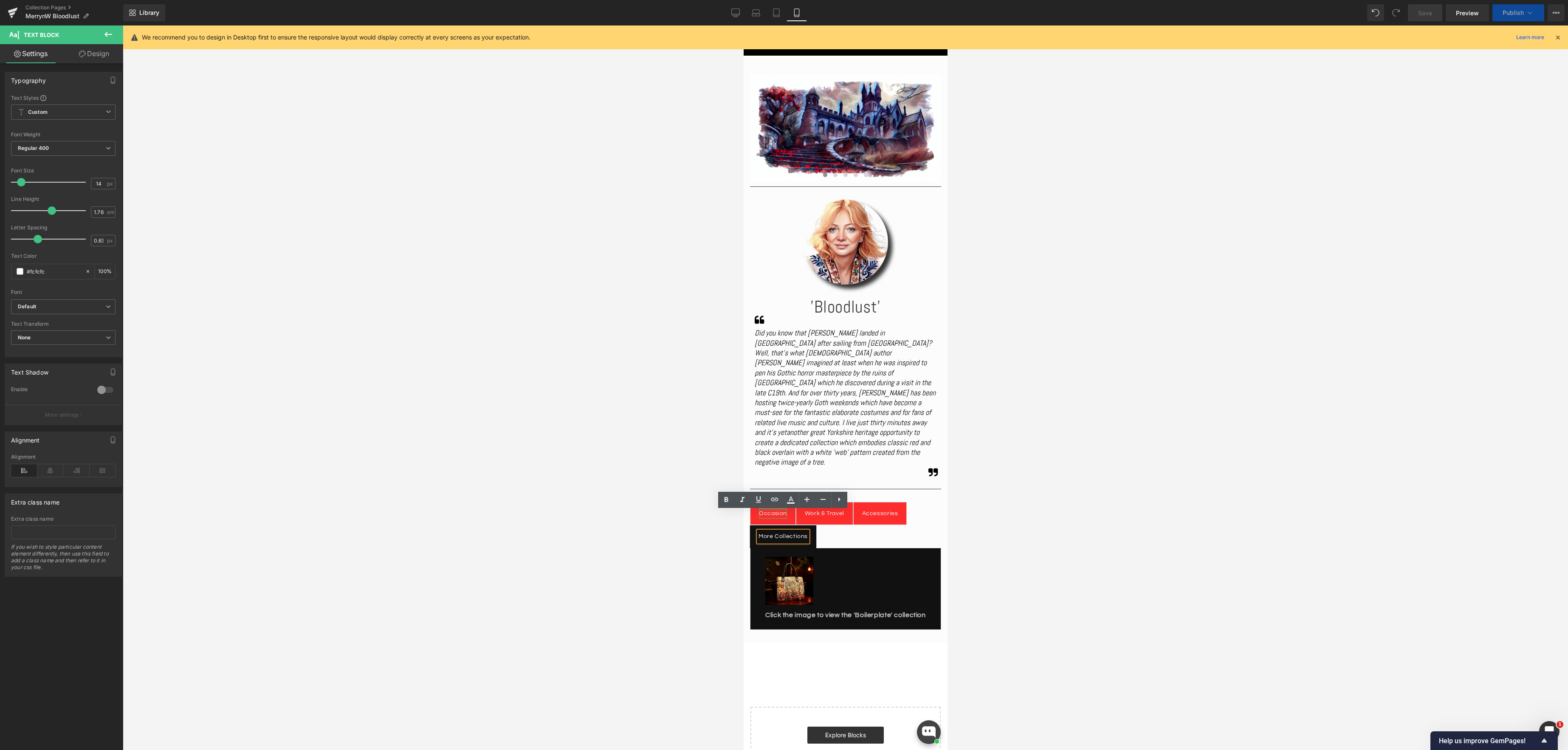
click at [771, 508] on div at bounding box center [772, 509] width 28 height 2
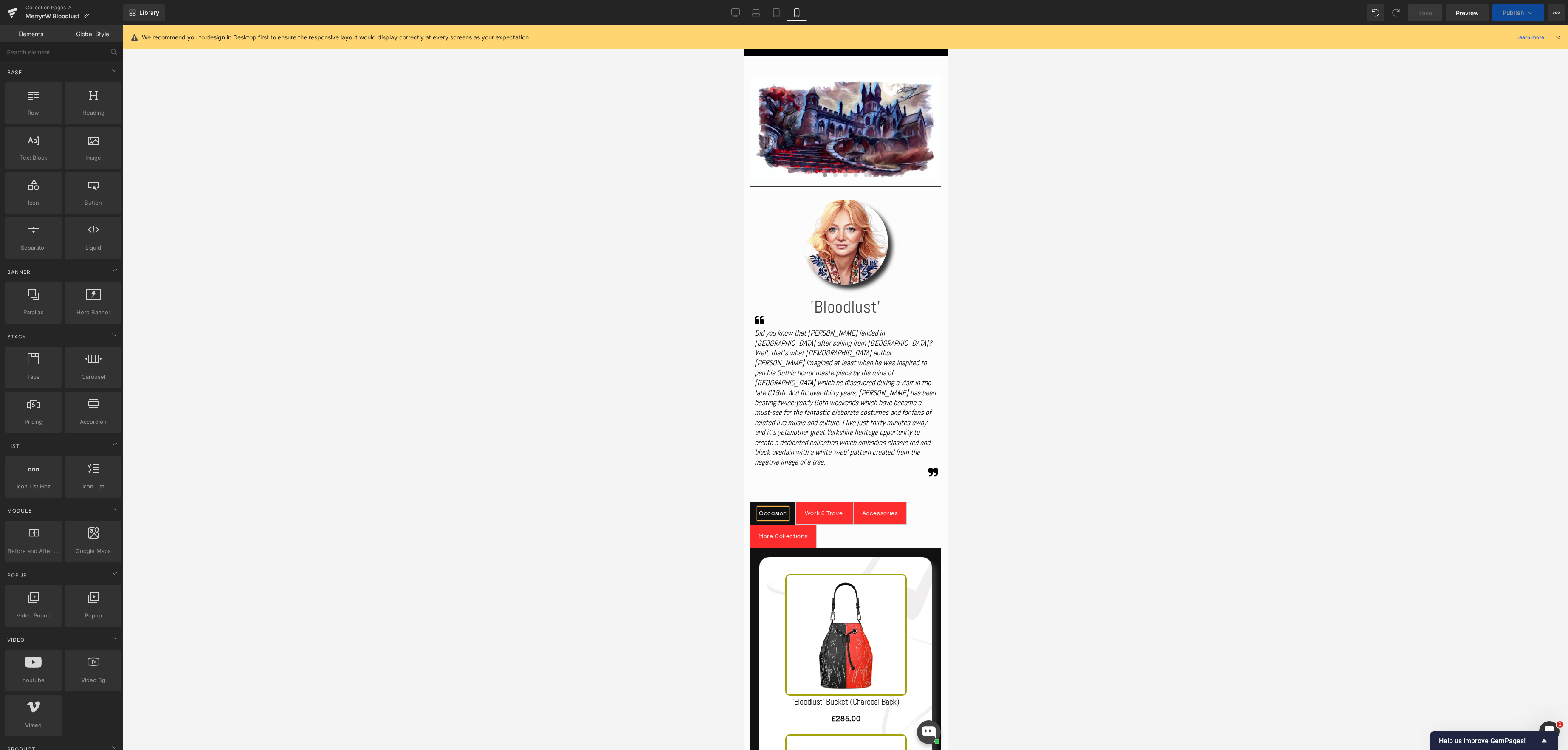
click at [1185, 492] on div at bounding box center [845, 388] width 1445 height 724
click at [1531, 15] on icon at bounding box center [1530, 13] width 9 height 9
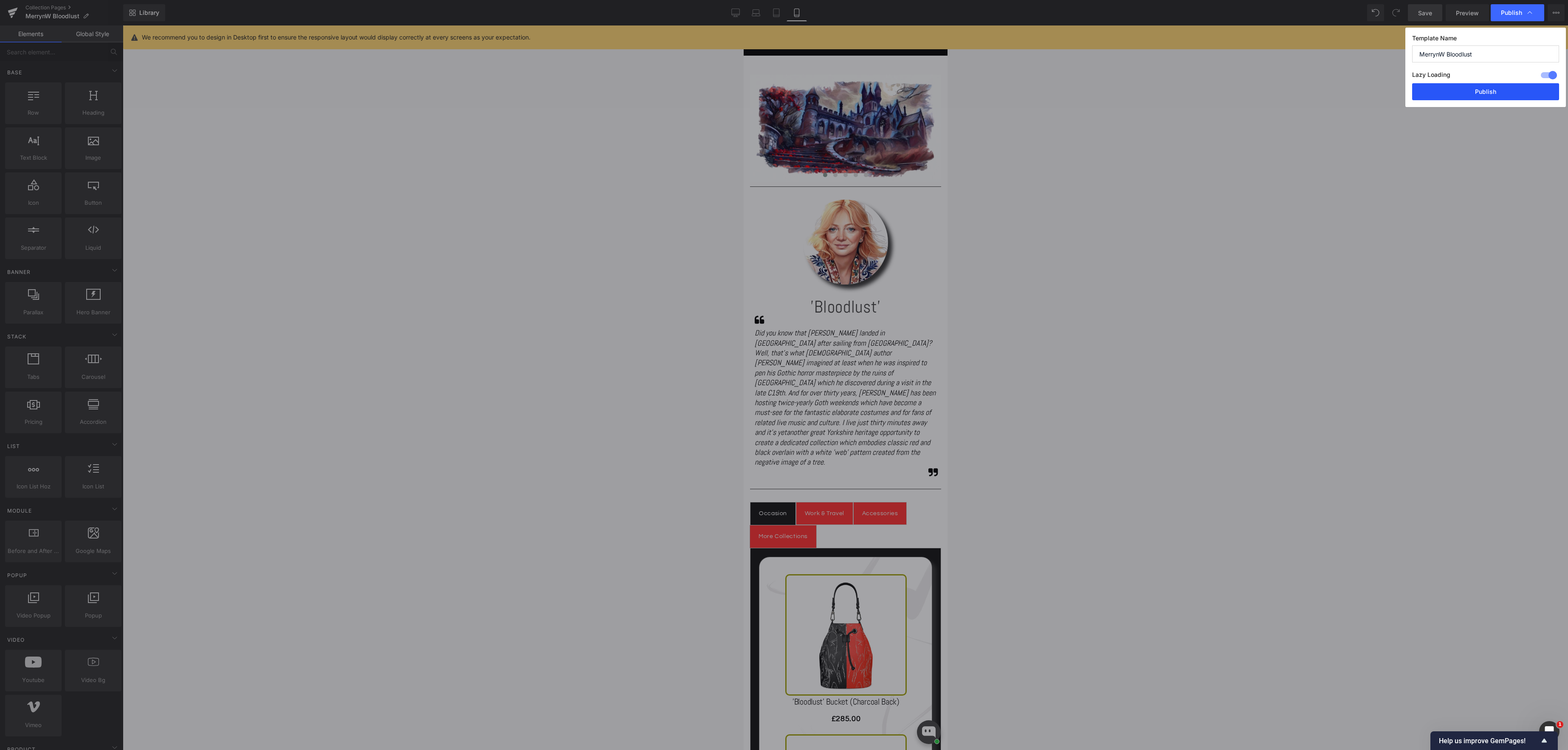
click at [1488, 88] on button "Publish" at bounding box center [1485, 92] width 147 height 17
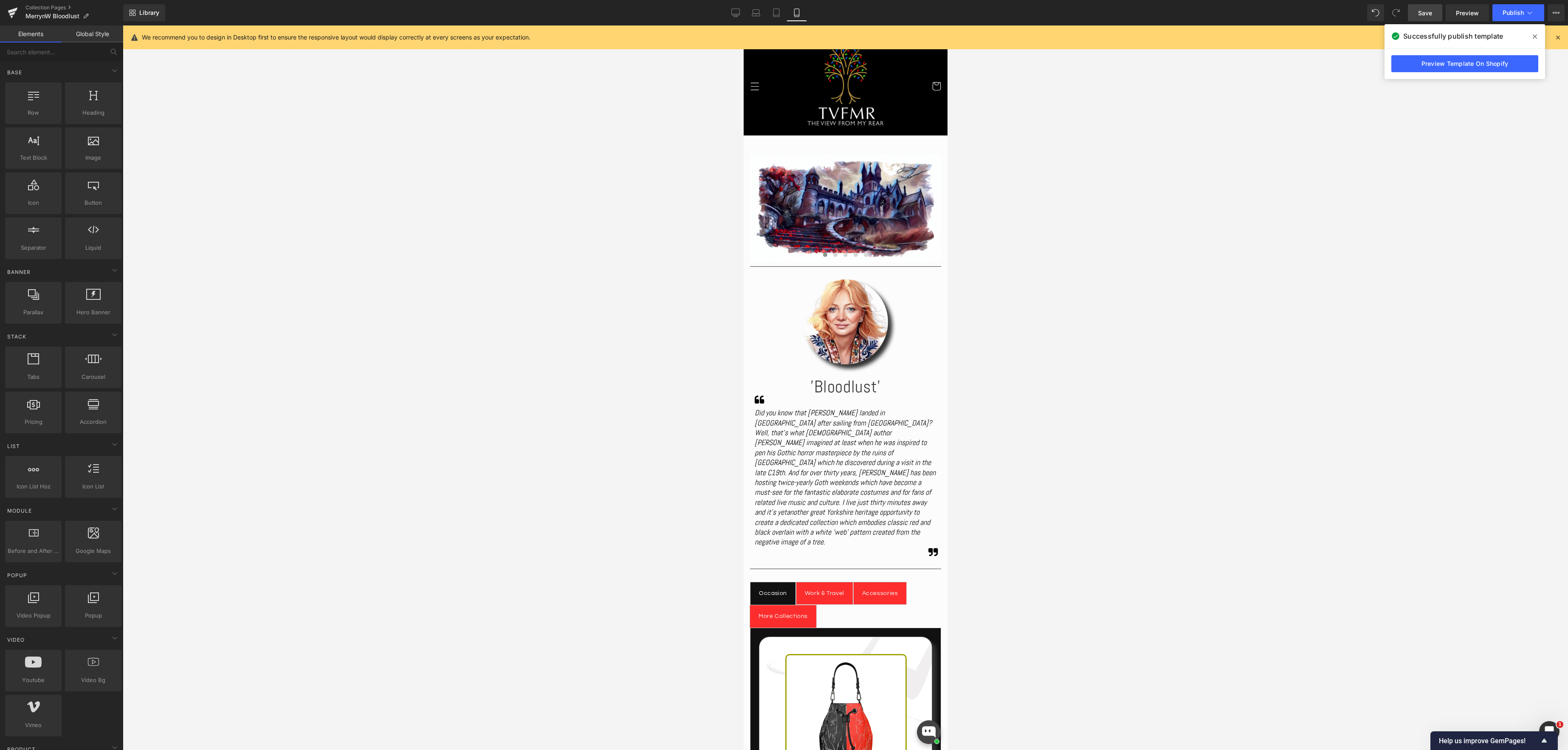
scroll to position [0, 0]
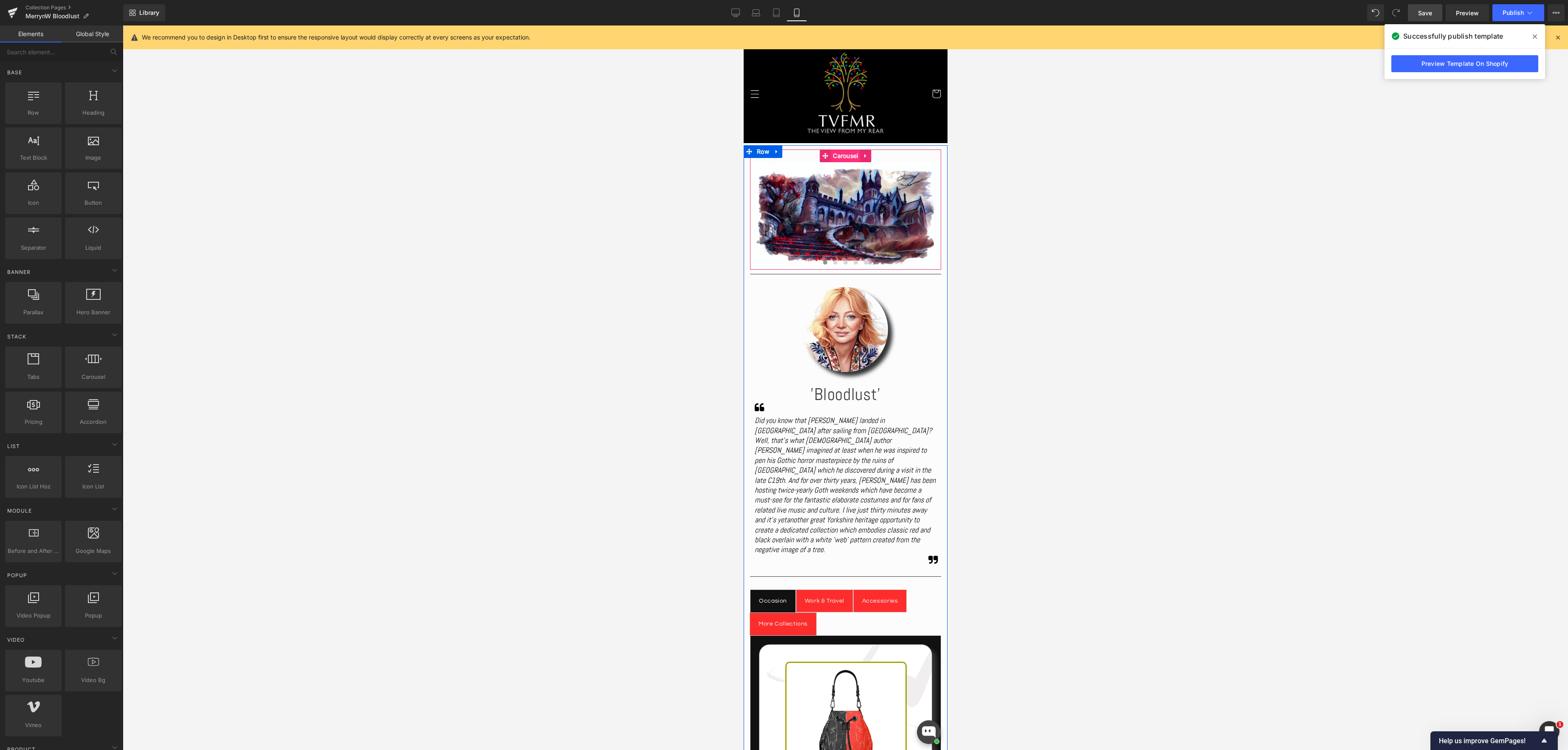
click at [841, 156] on span "Carousel" at bounding box center [845, 156] width 29 height 13
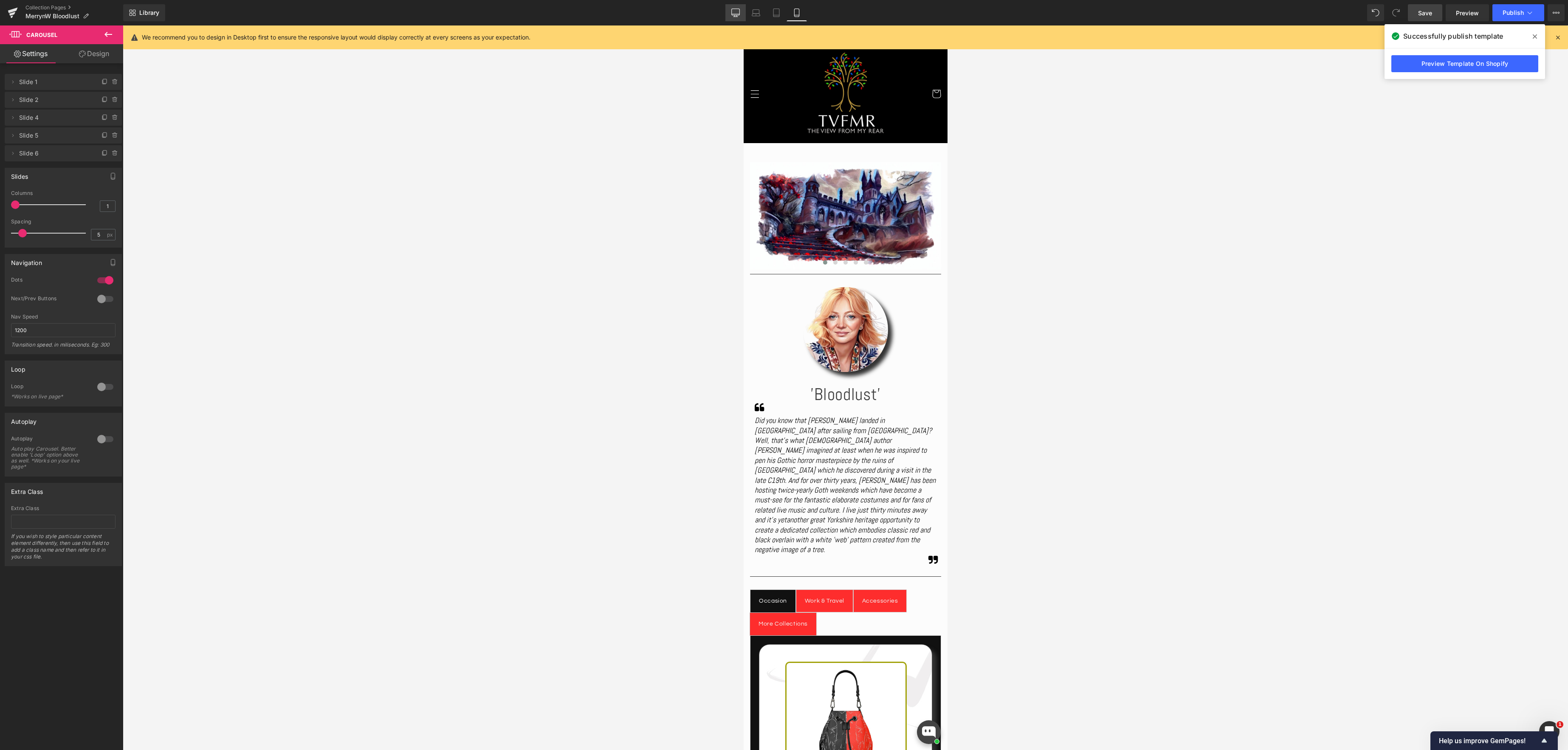
click at [735, 15] on icon at bounding box center [735, 13] width 9 height 9
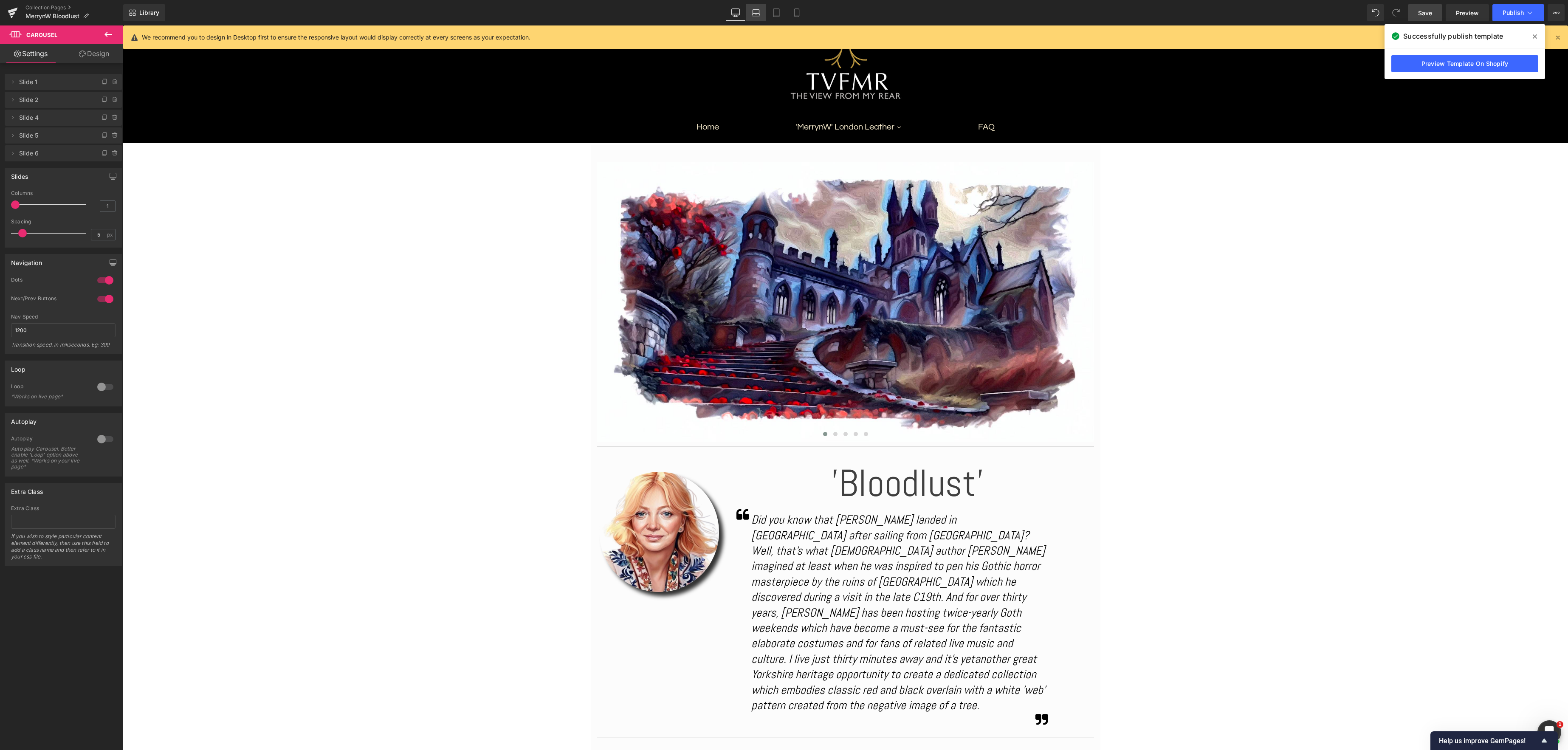
click at [754, 13] on icon at bounding box center [756, 13] width 9 height 9
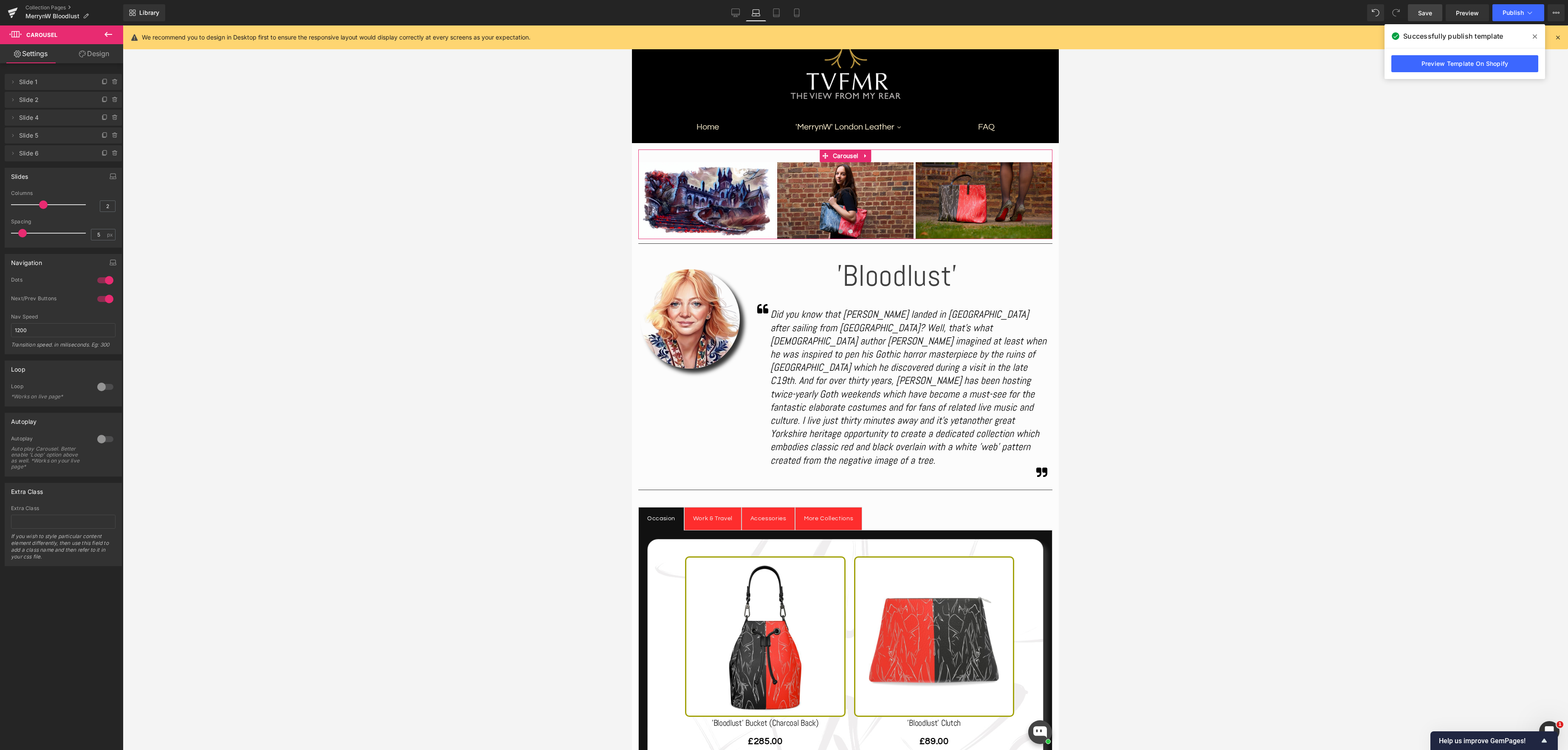
type input "1"
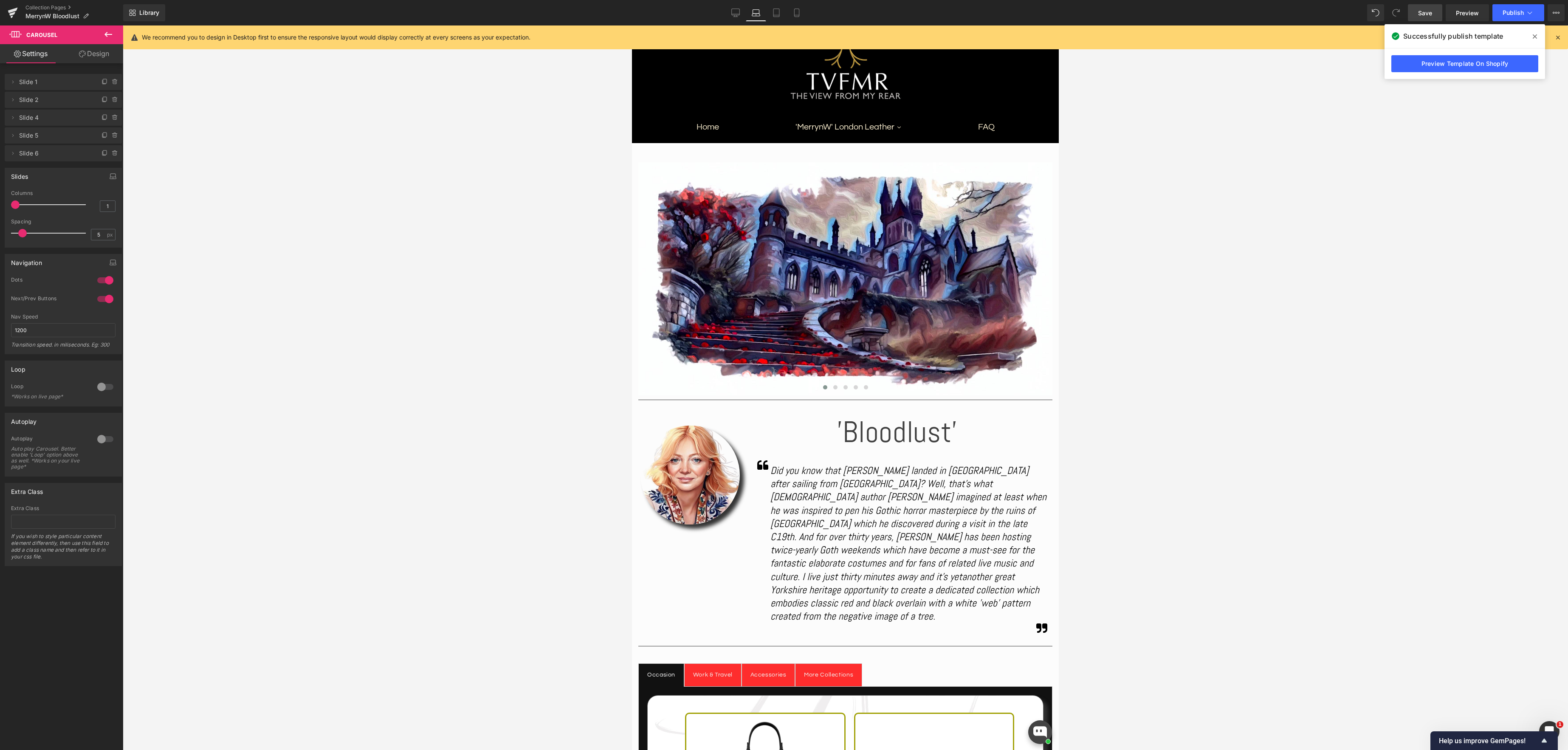
drag, startPoint x: 38, startPoint y: 204, endPoint x: 9, endPoint y: 205, distance: 29.0
click at [0, 203] on html "Carousel You are previewing how the will restyle your page. You can not edit El…" at bounding box center [784, 375] width 1568 height 750
click at [782, 11] on link "Tablet" at bounding box center [776, 13] width 20 height 17
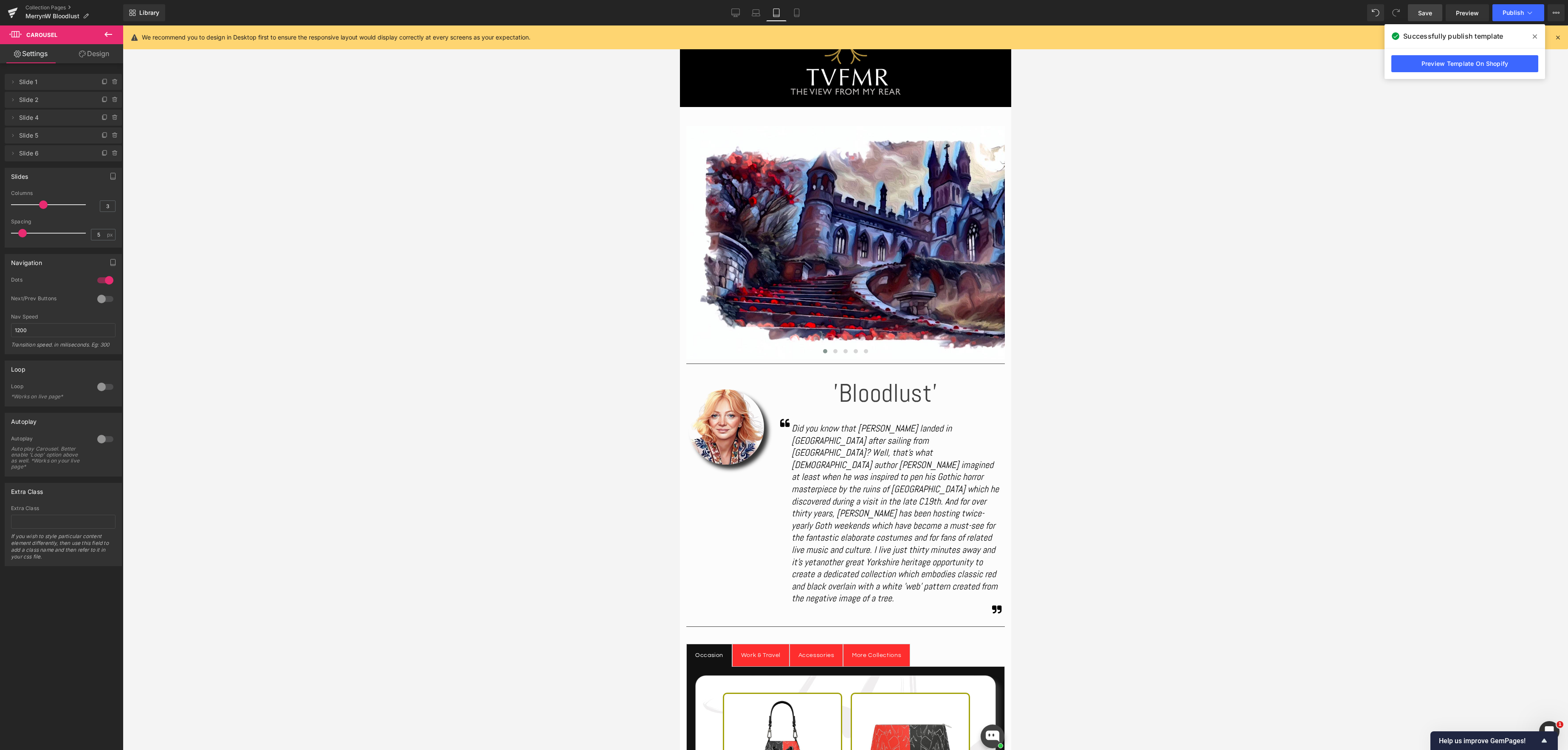
scroll to position [40, 0]
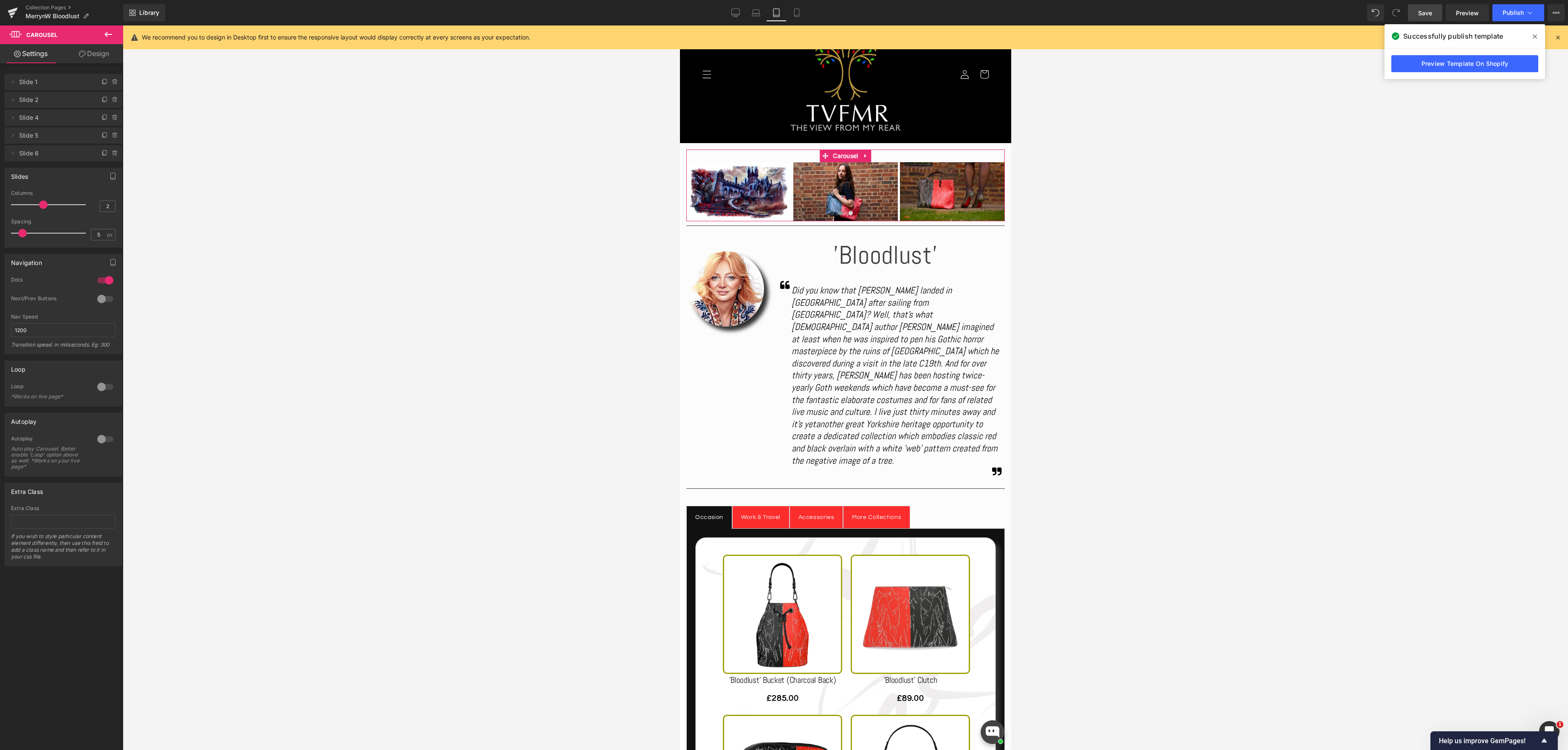
type input "1"
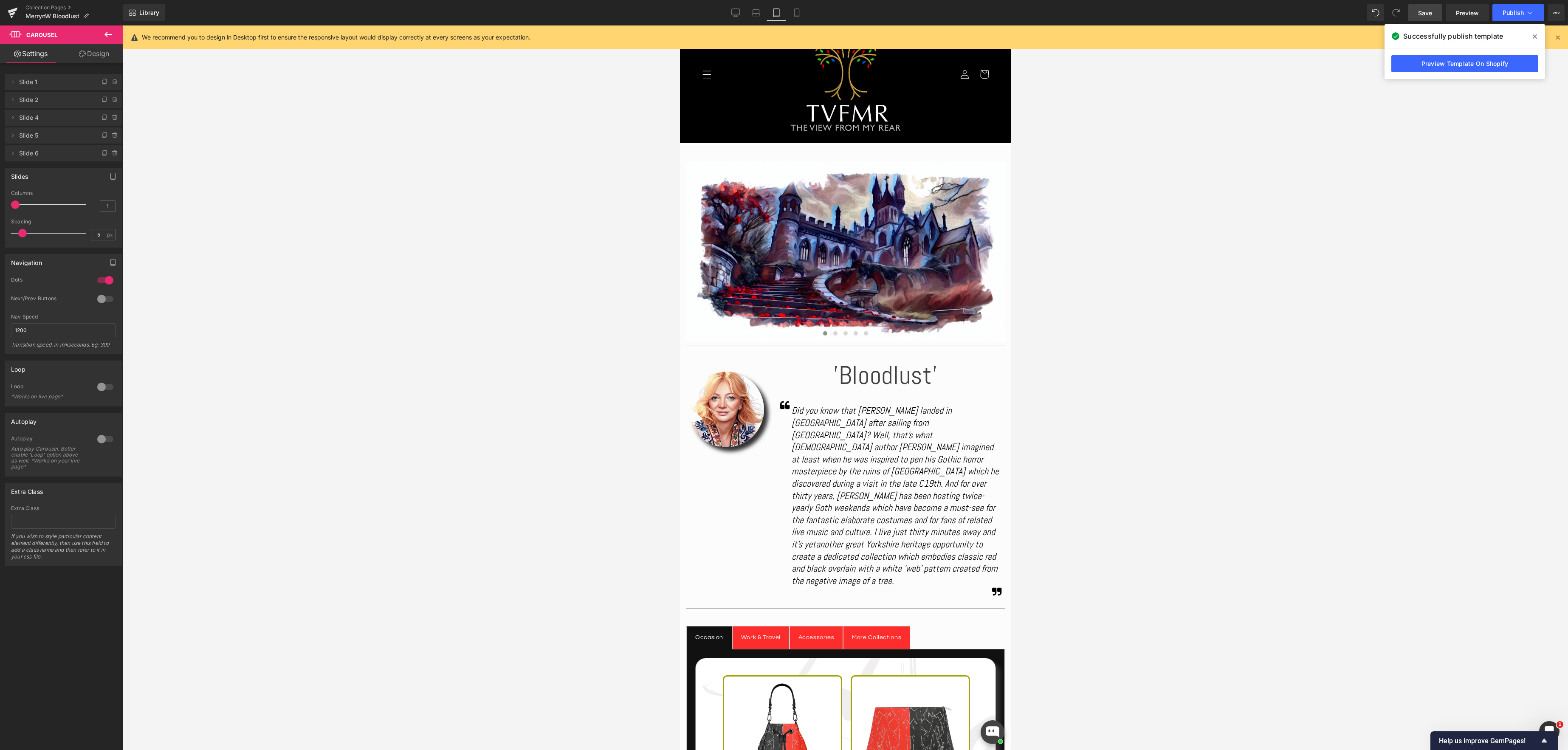
drag, startPoint x: 40, startPoint y: 203, endPoint x: -12, endPoint y: 201, distance: 52.0
click at [0, 201] on html "Carousel You are previewing how the will restyle your page. You can not edit El…" at bounding box center [784, 375] width 1568 height 750
click at [107, 386] on div at bounding box center [105, 387] width 20 height 13
click at [105, 441] on div at bounding box center [105, 439] width 20 height 13
drag, startPoint x: 32, startPoint y: 332, endPoint x: -12, endPoint y: 326, distance: 44.4
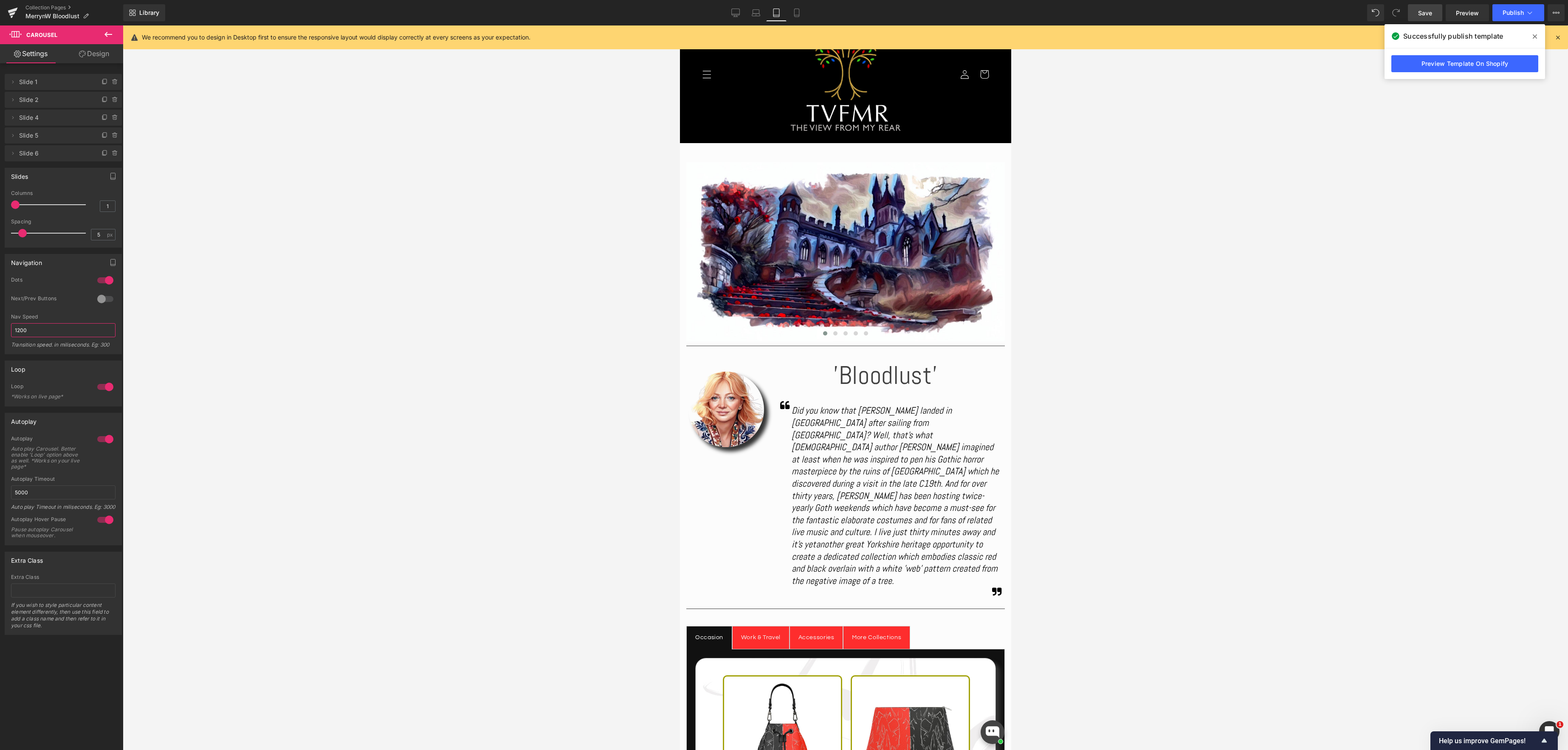
click at [0, 326] on html "Carousel You are previewing how the will restyle your page. You can not edit El…" at bounding box center [784, 375] width 1568 height 750
type input "2500"
click at [1426, 12] on span "Save" at bounding box center [1425, 13] width 14 height 9
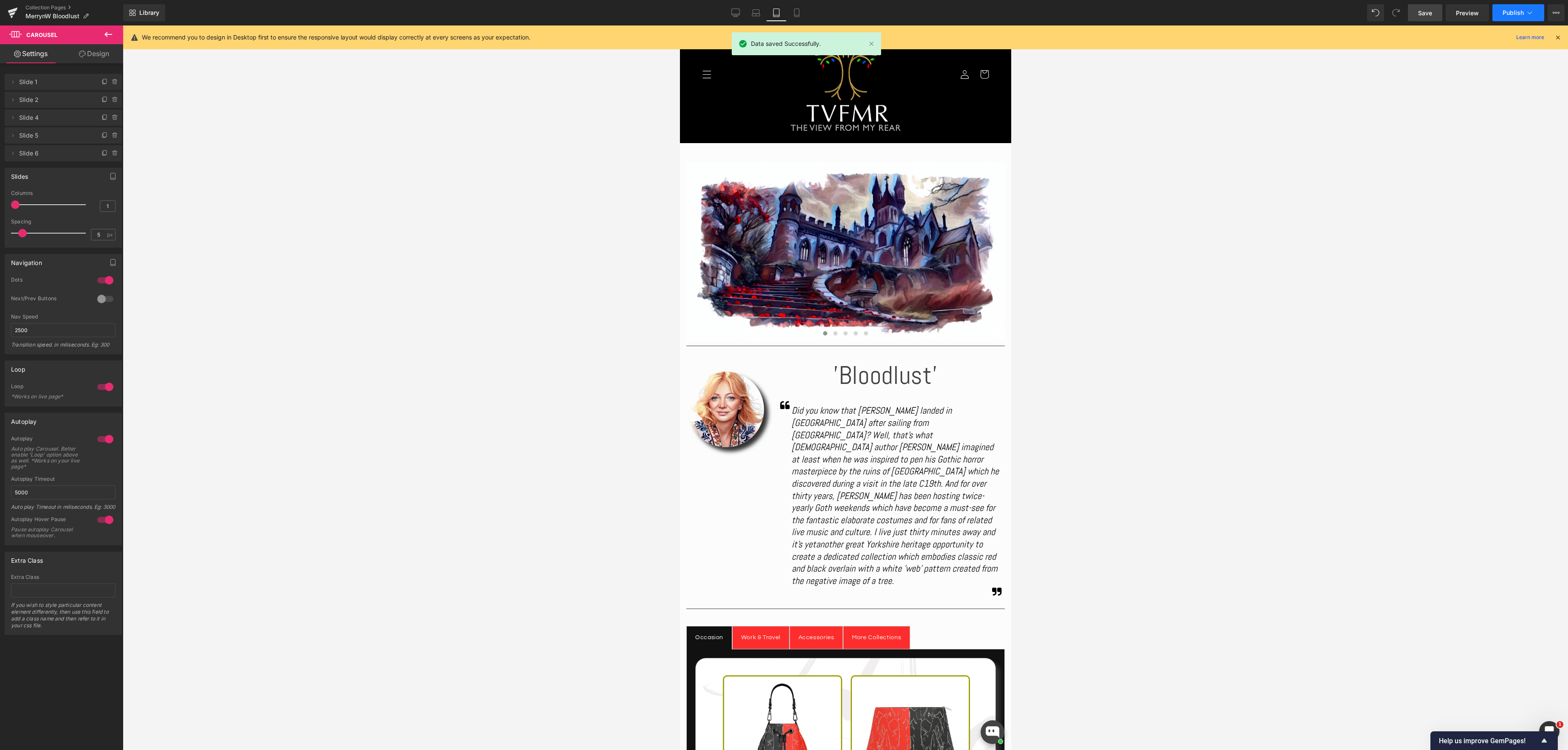
click at [1533, 12] on icon at bounding box center [1530, 13] width 9 height 9
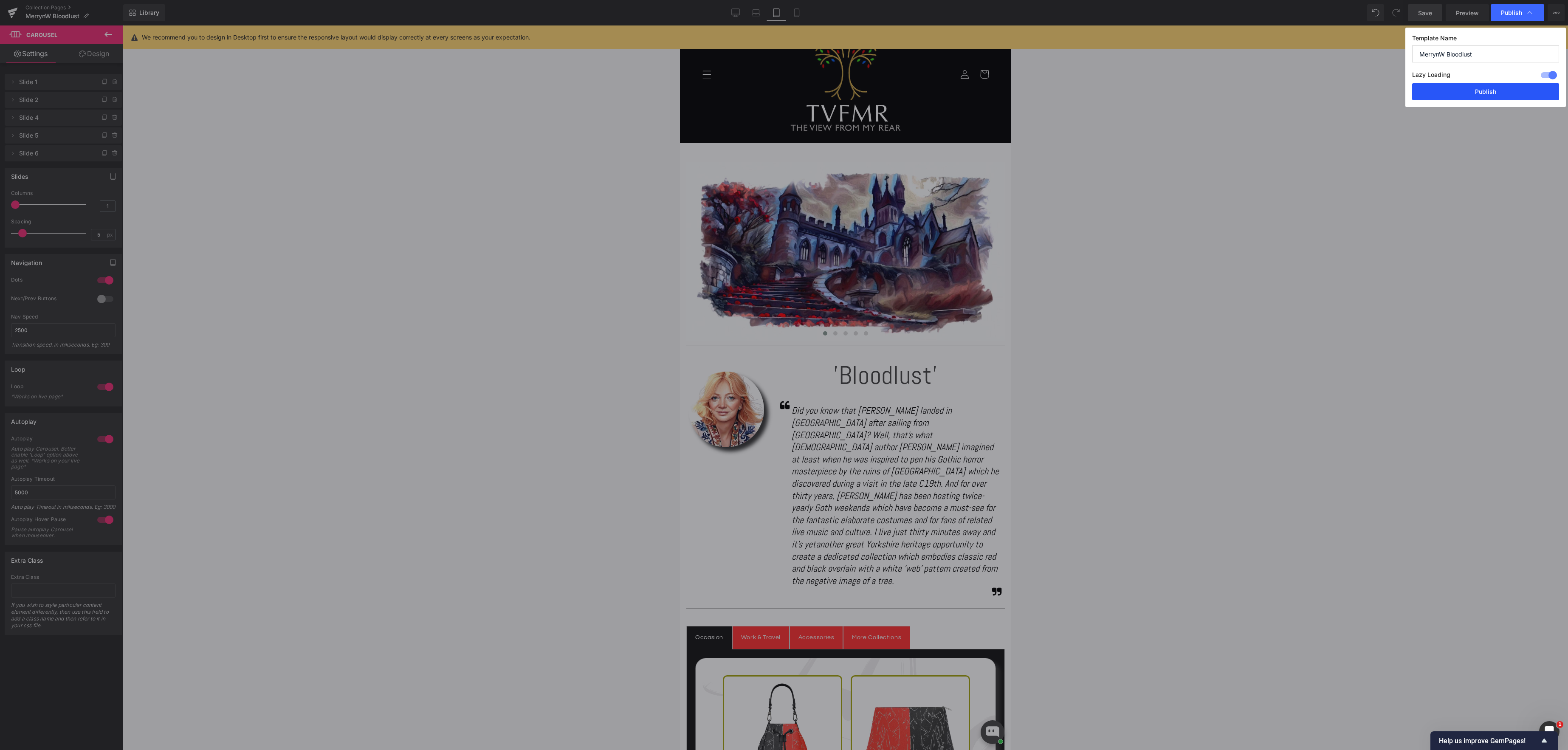
click at [1484, 91] on button "Publish" at bounding box center [1485, 92] width 147 height 17
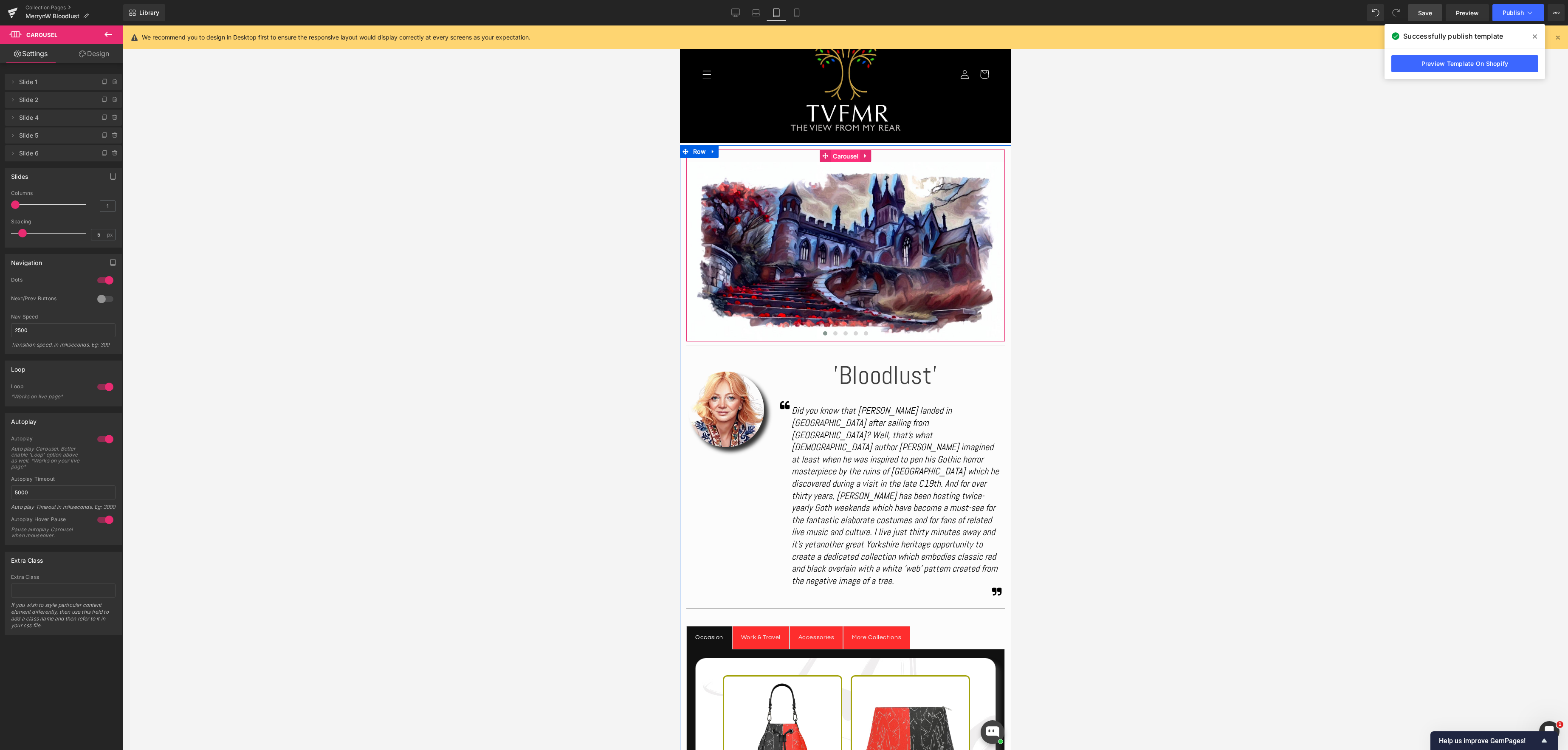
click at [838, 157] on div "Image Image Image Image Image ‹ › [GEOGRAPHIC_DATA]" at bounding box center [845, 245] width 318 height 192
drag, startPoint x: 101, startPoint y: 53, endPoint x: 60, endPoint y: 88, distance: 53.9
click at [101, 53] on link "Design" at bounding box center [94, 54] width 61 height 19
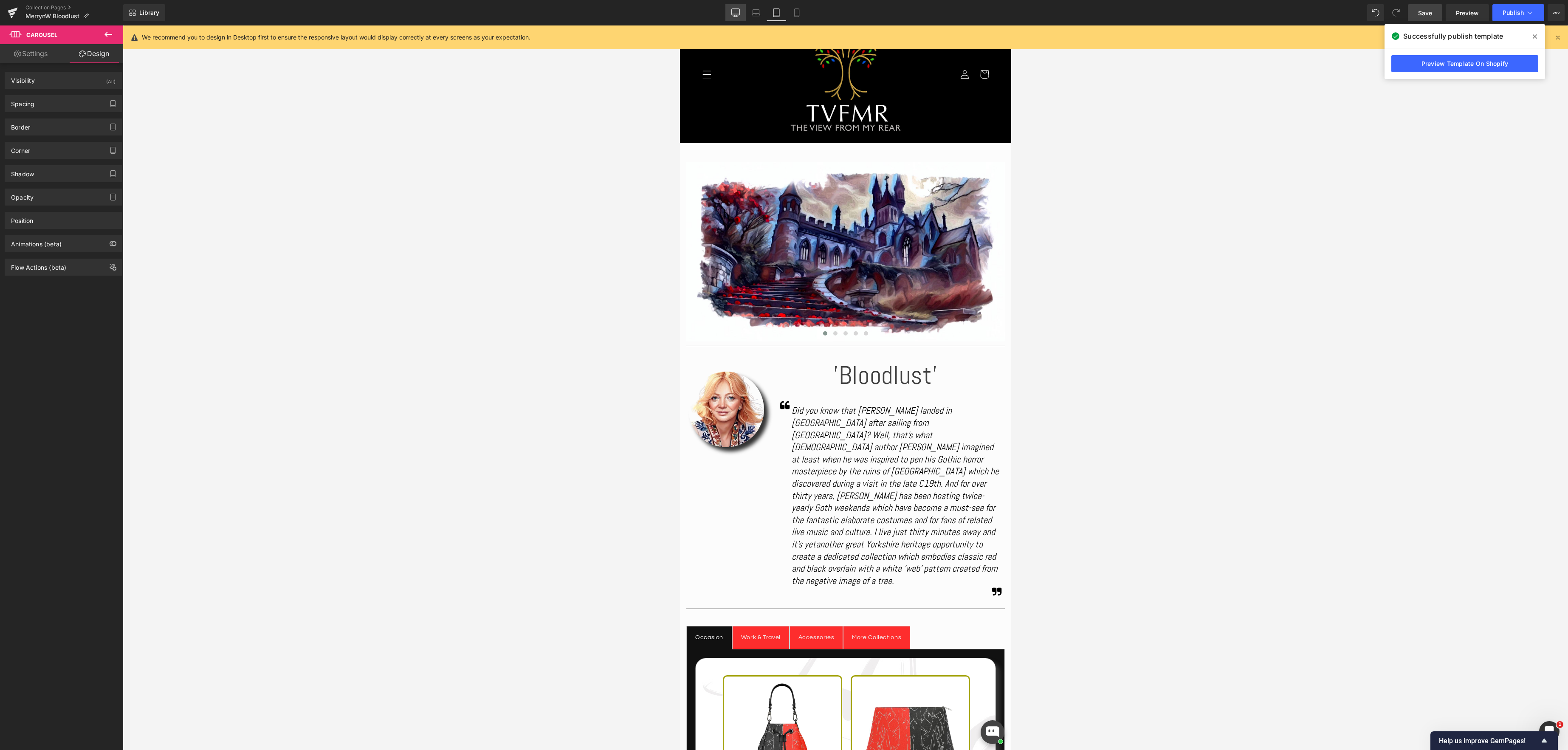
click at [737, 11] on icon at bounding box center [735, 13] width 9 height 9
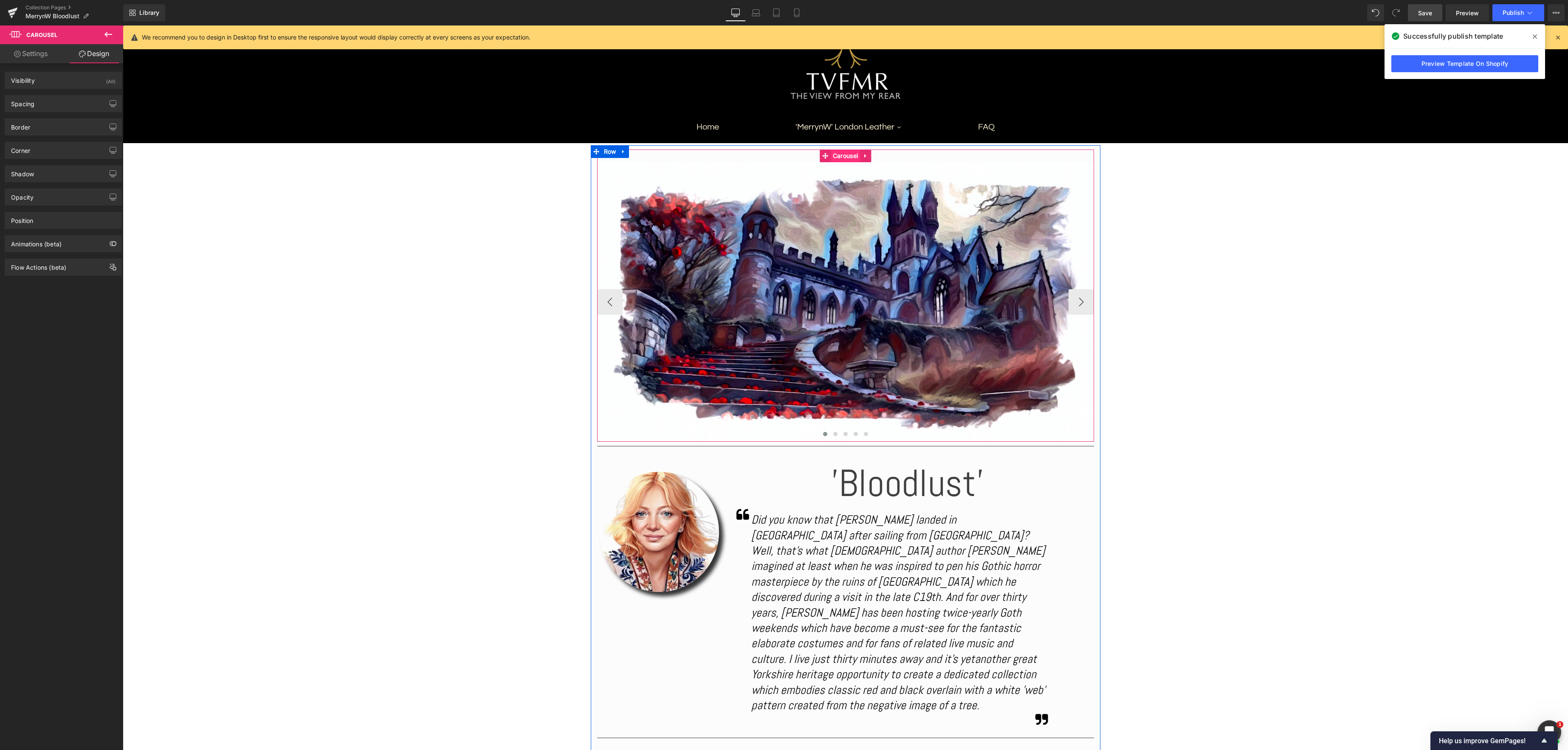
click at [843, 153] on span "Carousel" at bounding box center [845, 156] width 29 height 13
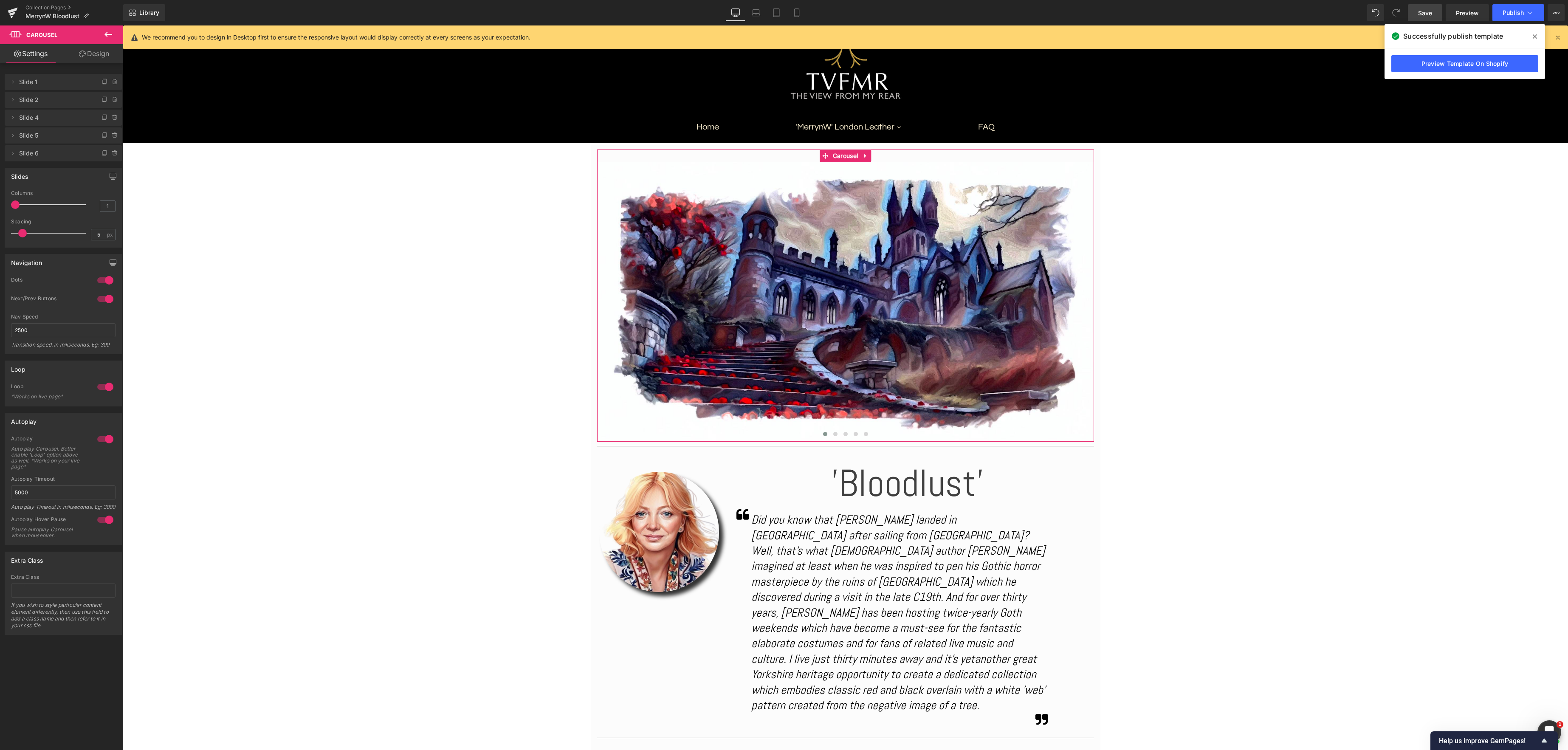
drag, startPoint x: 96, startPoint y: 58, endPoint x: 71, endPoint y: 72, distance: 28.7
click at [96, 58] on link "Design" at bounding box center [94, 54] width 61 height 19
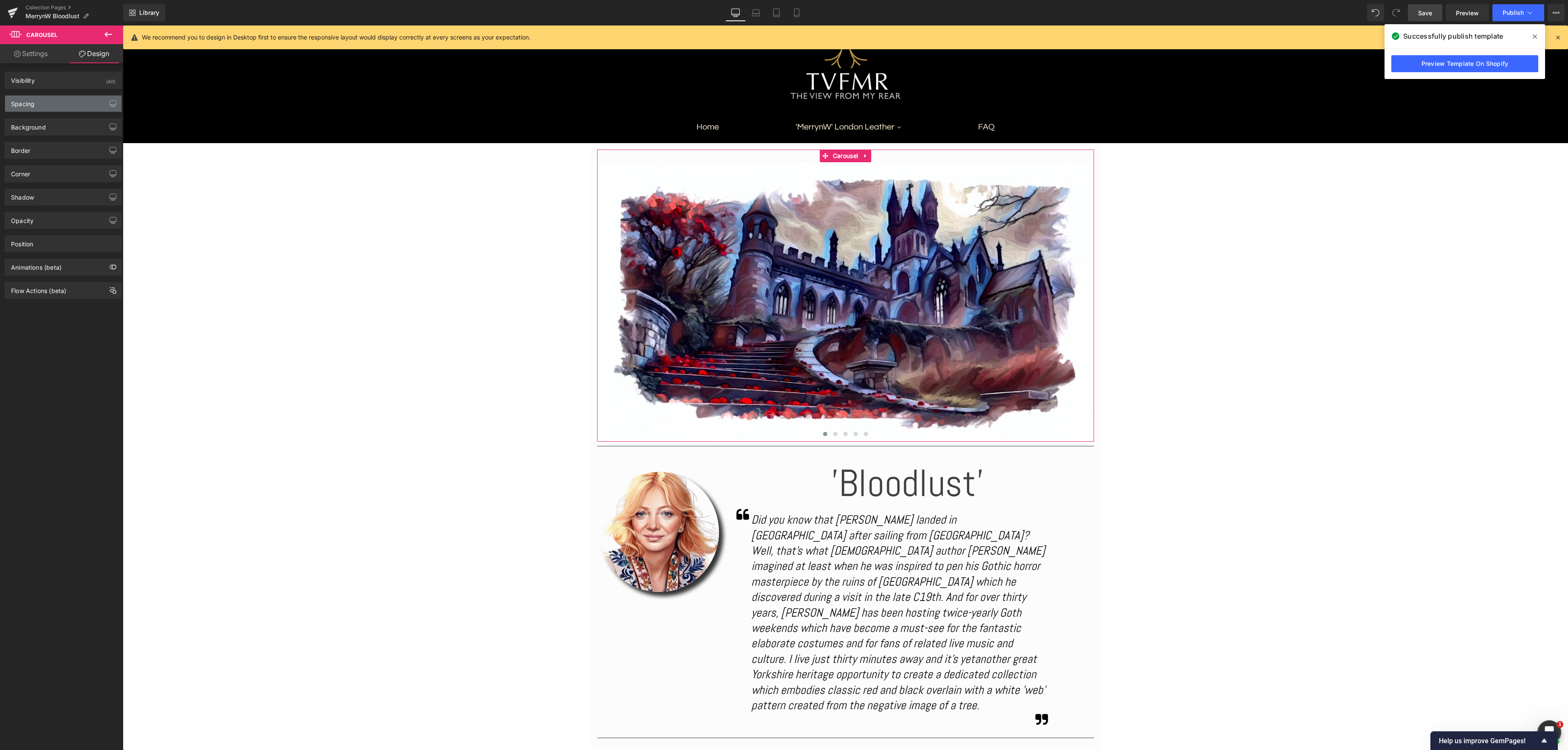
click at [47, 106] on div "Spacing" at bounding box center [63, 103] width 116 height 16
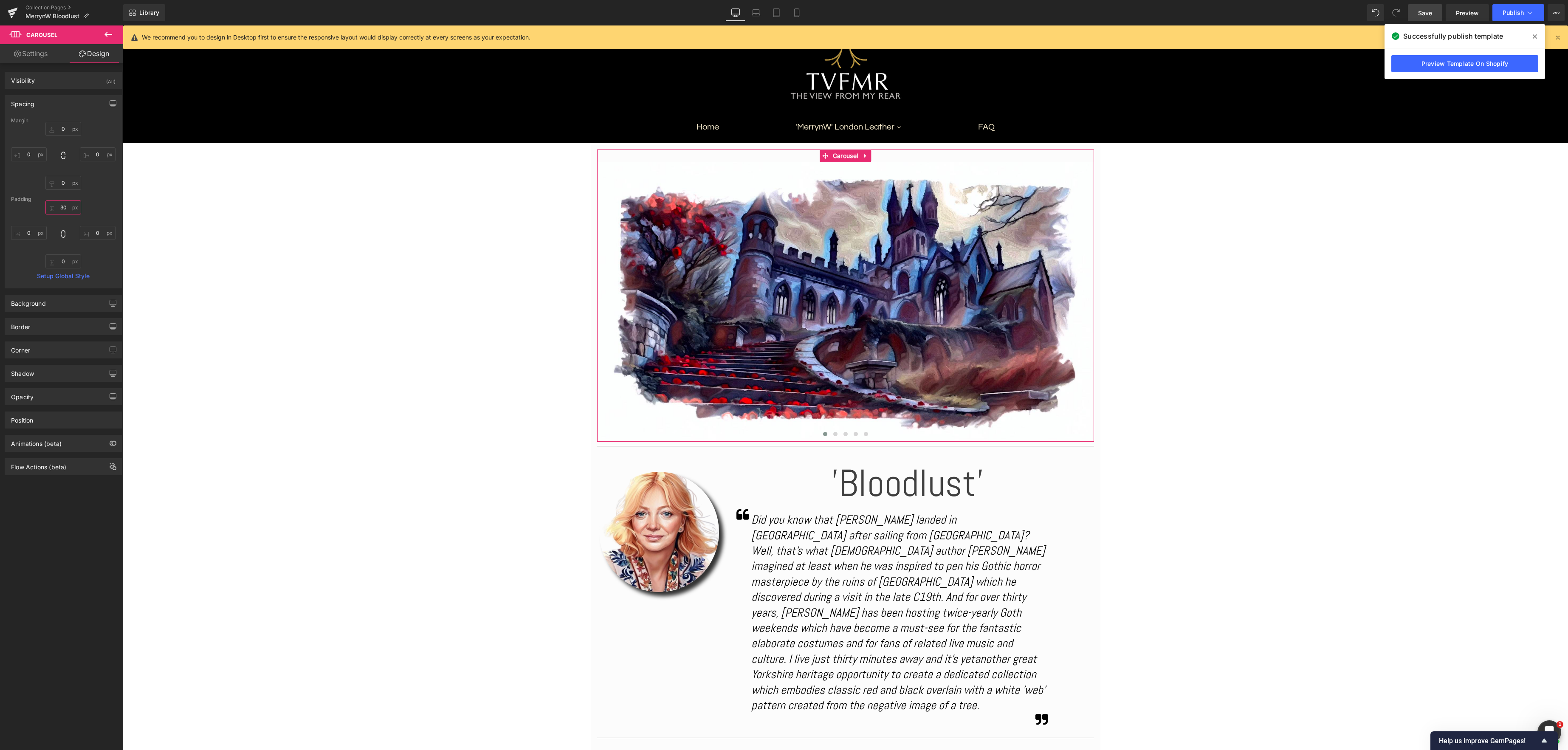
drag, startPoint x: 65, startPoint y: 211, endPoint x: 107, endPoint y: 213, distance: 42.0
click at [65, 211] on input "30" at bounding box center [63, 207] width 36 height 14
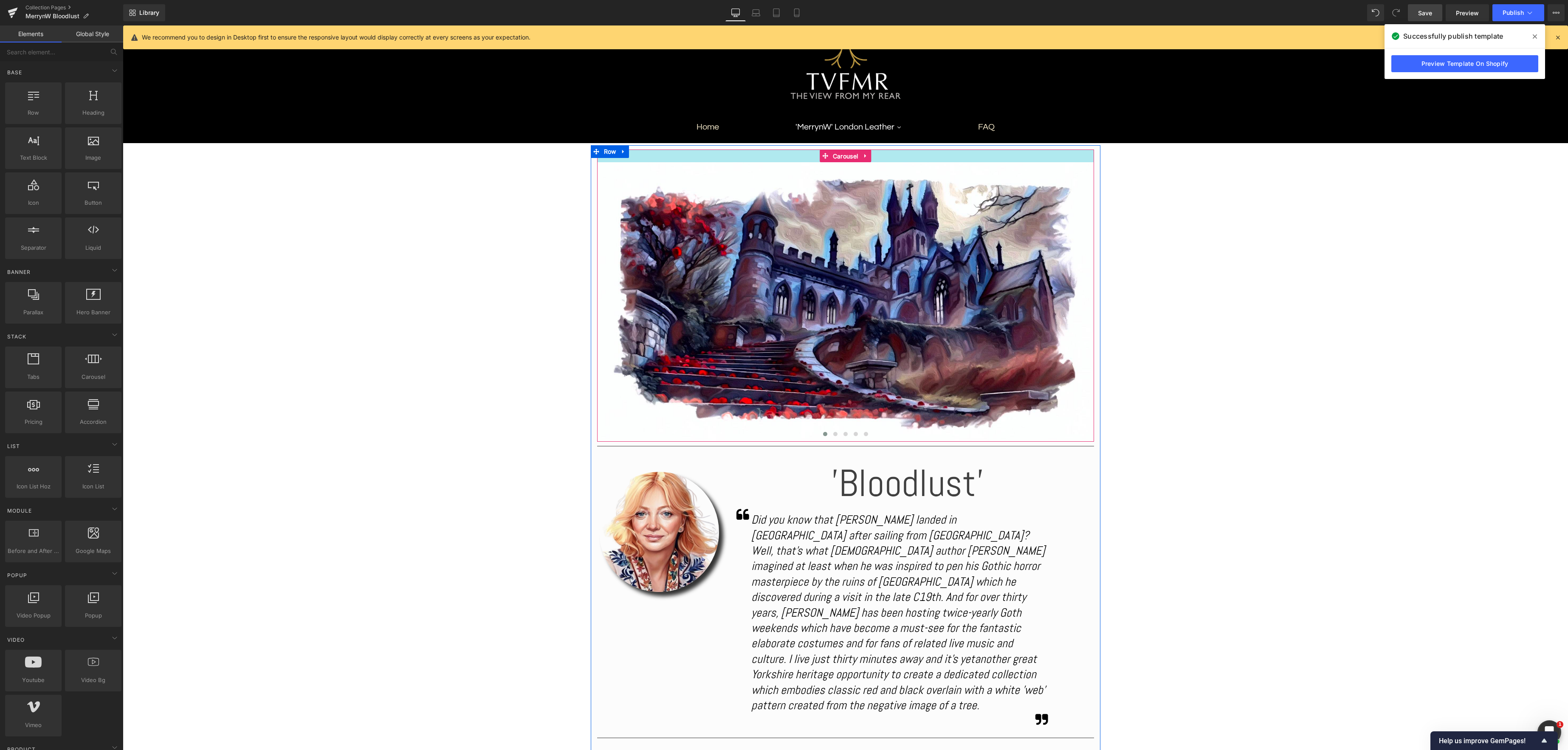
drag, startPoint x: 846, startPoint y: 159, endPoint x: 840, endPoint y: 131, distance: 28.6
click at [846, 159] on div "Image Image Image Image Image ‹ › Carousel NaNpx" at bounding box center [845, 296] width 497 height 292
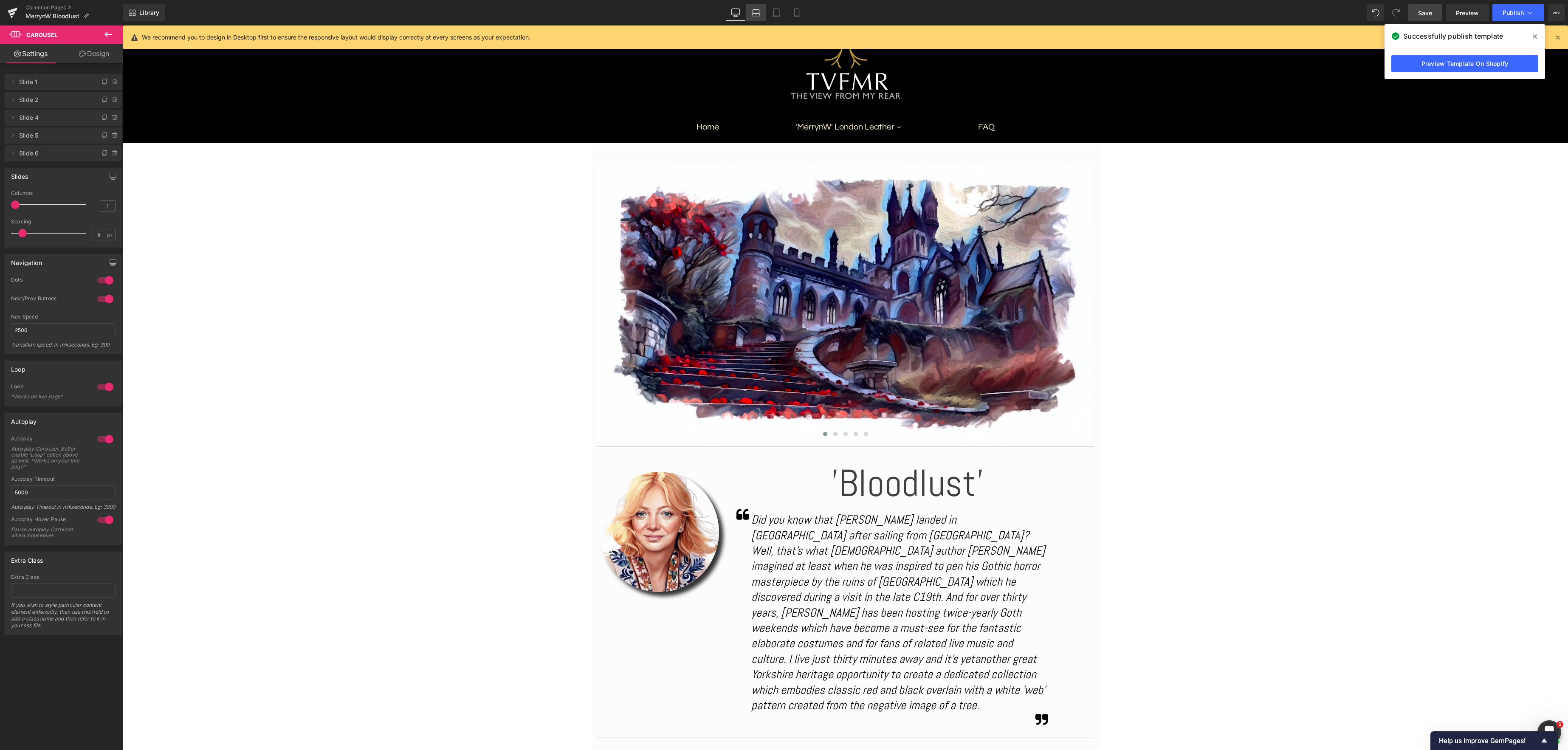
click at [757, 12] on icon at bounding box center [756, 13] width 9 height 9
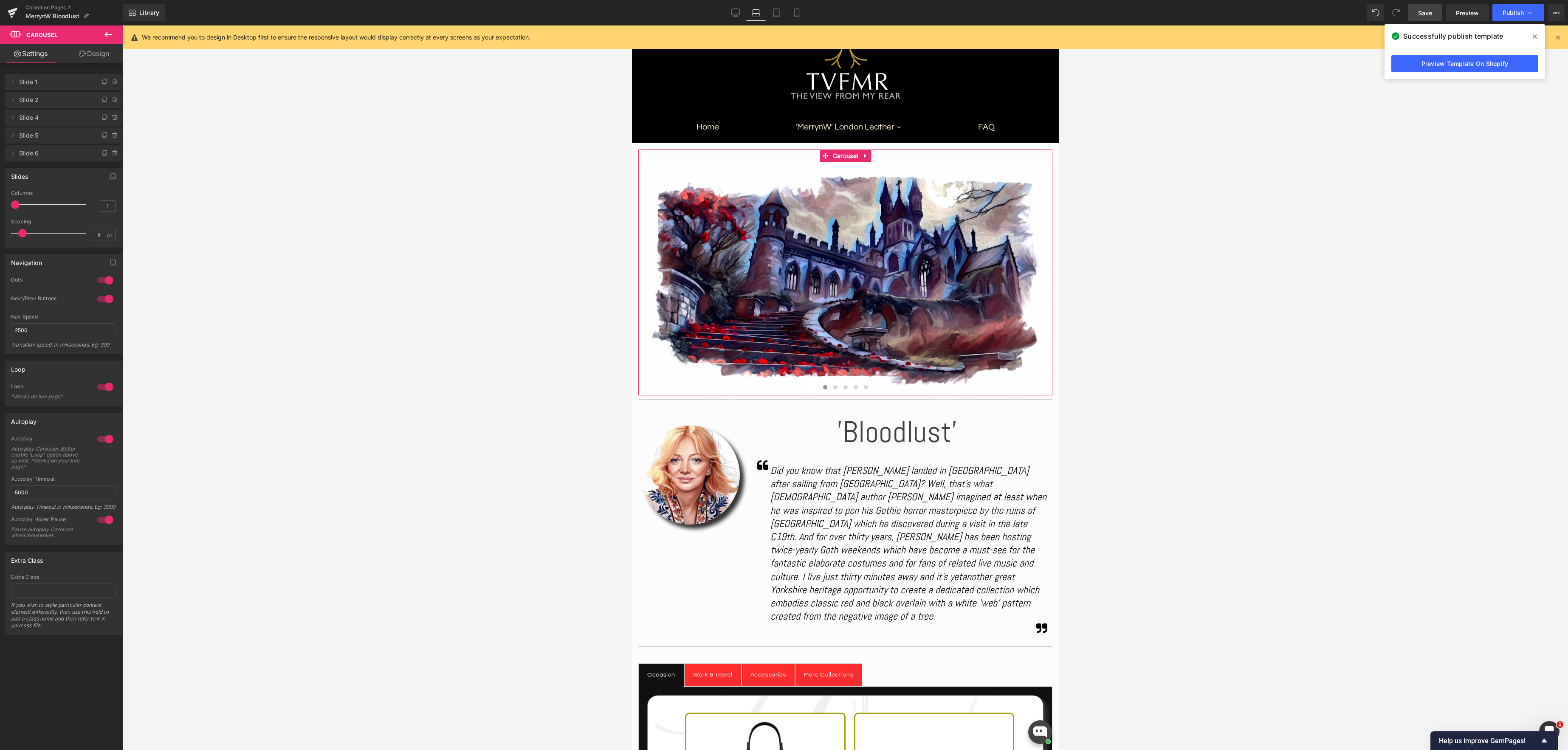
click at [100, 50] on link "Design" at bounding box center [94, 54] width 61 height 19
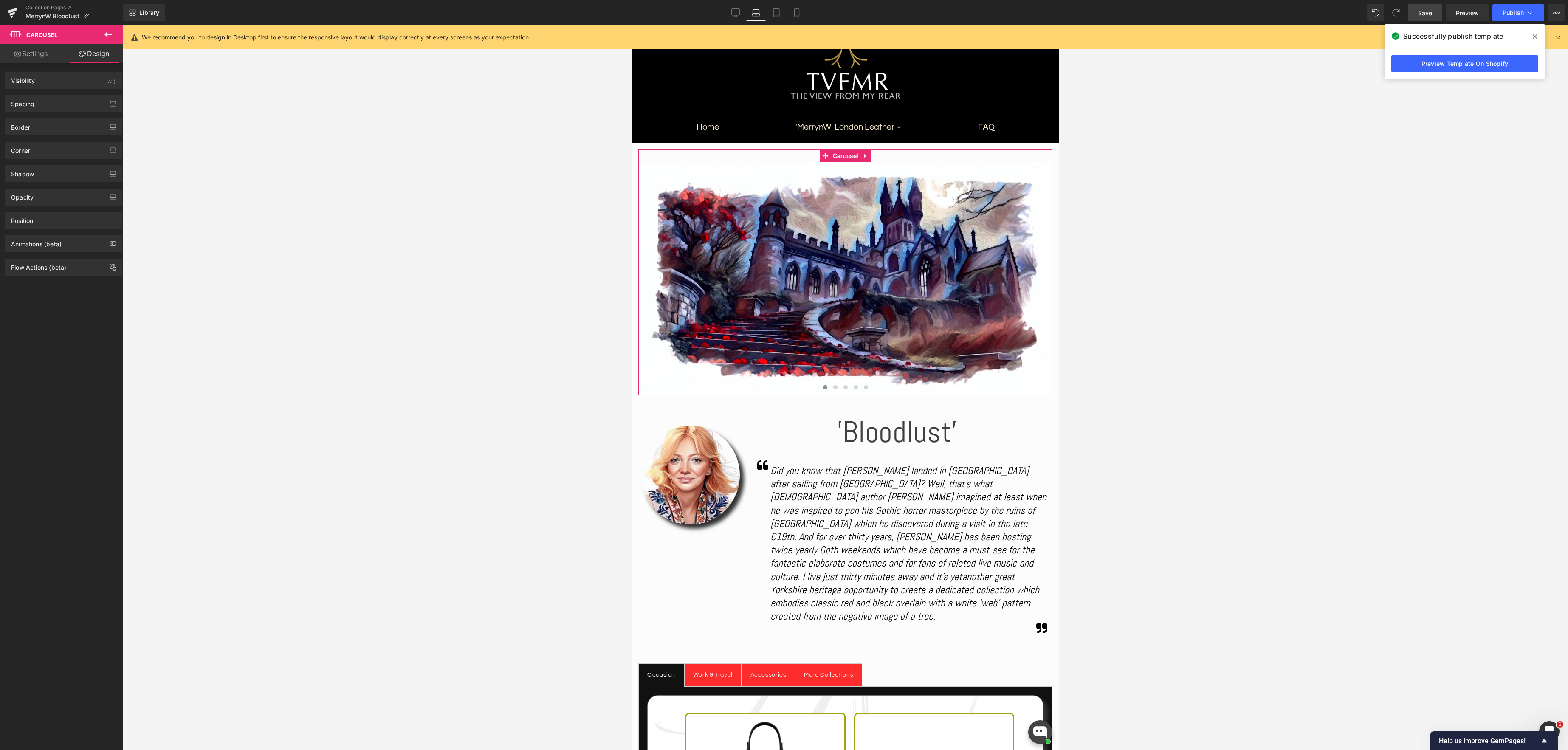
type input "0"
type input "30"
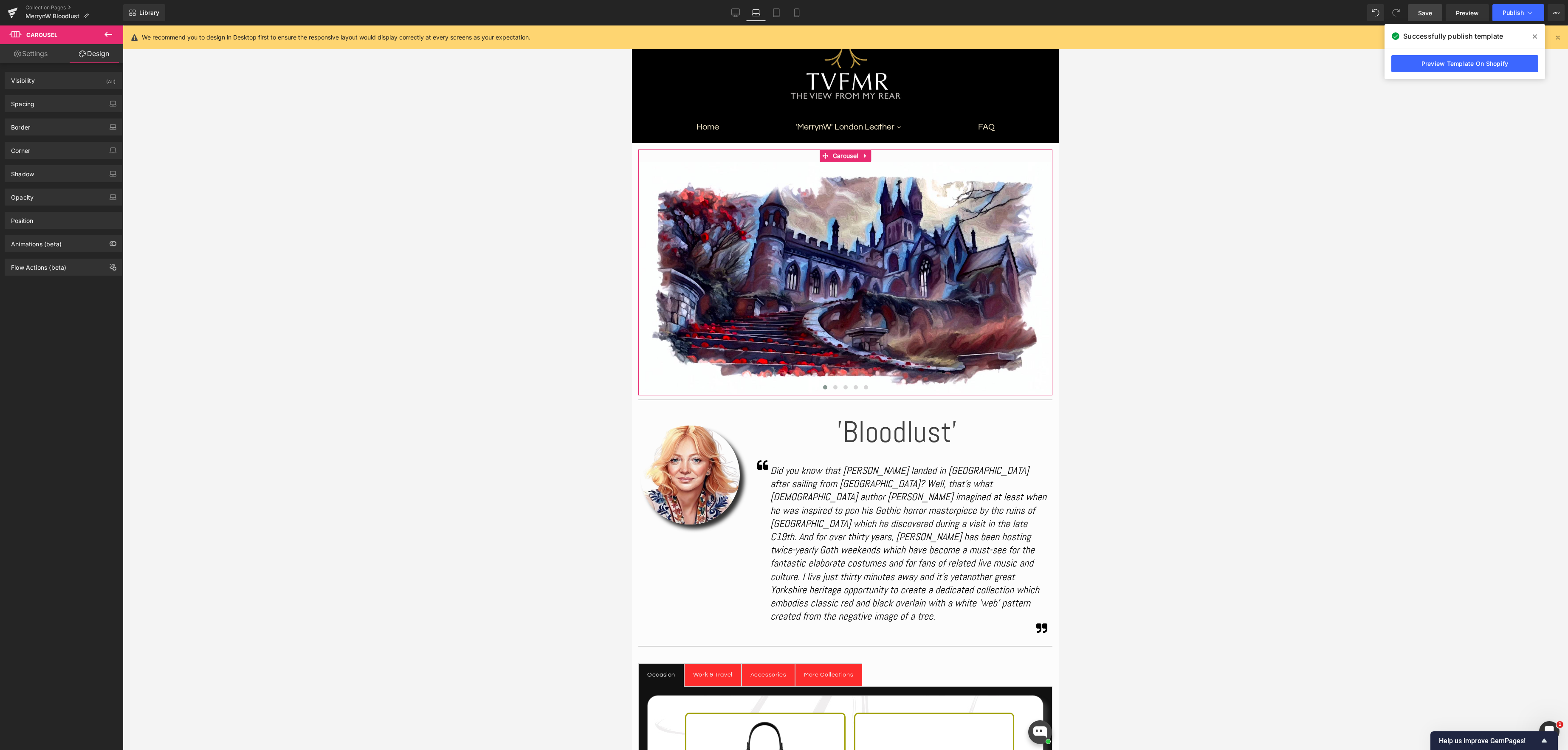
type input "0"
click at [33, 100] on div "Spacing" at bounding box center [23, 102] width 23 height 12
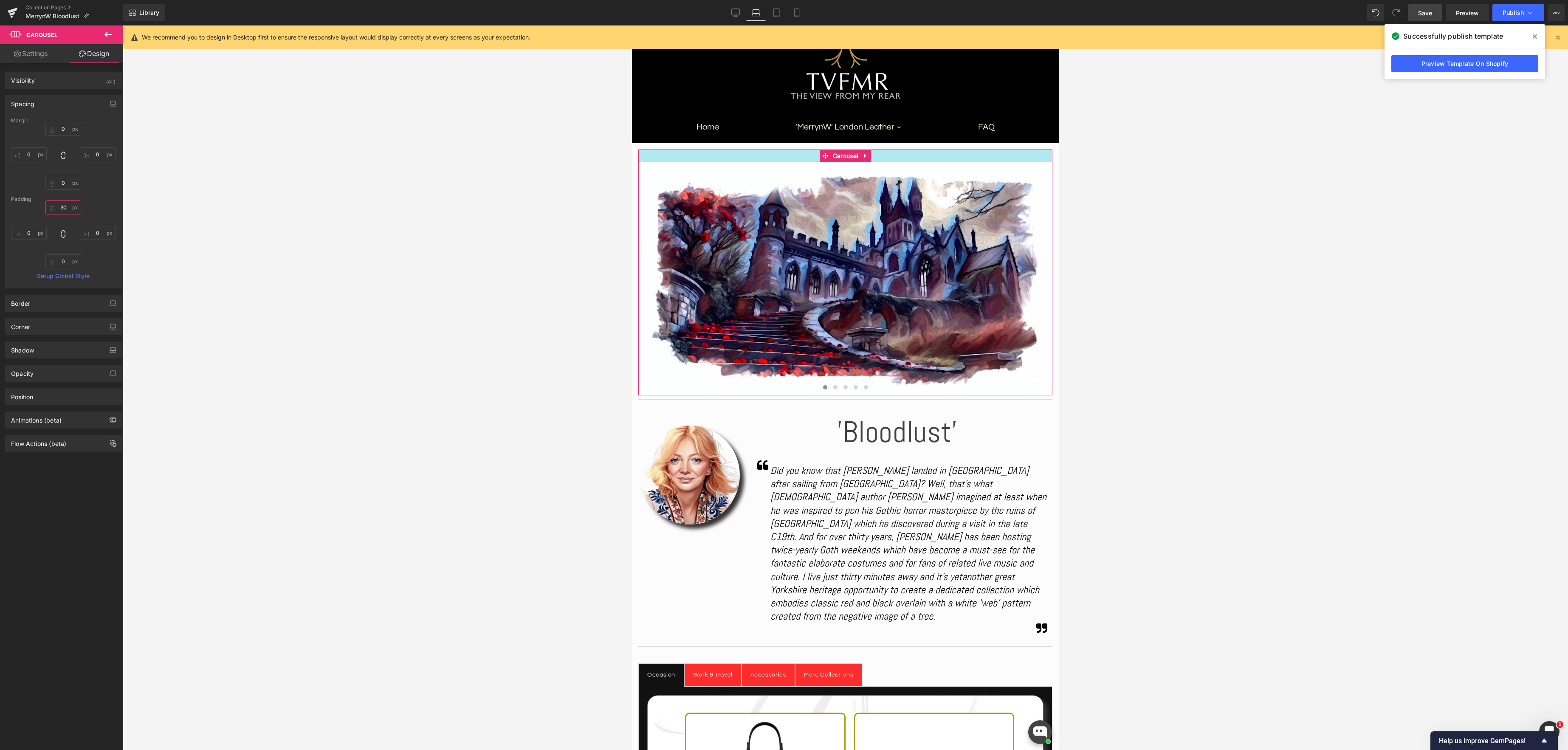
click at [59, 205] on input "30" at bounding box center [63, 207] width 36 height 14
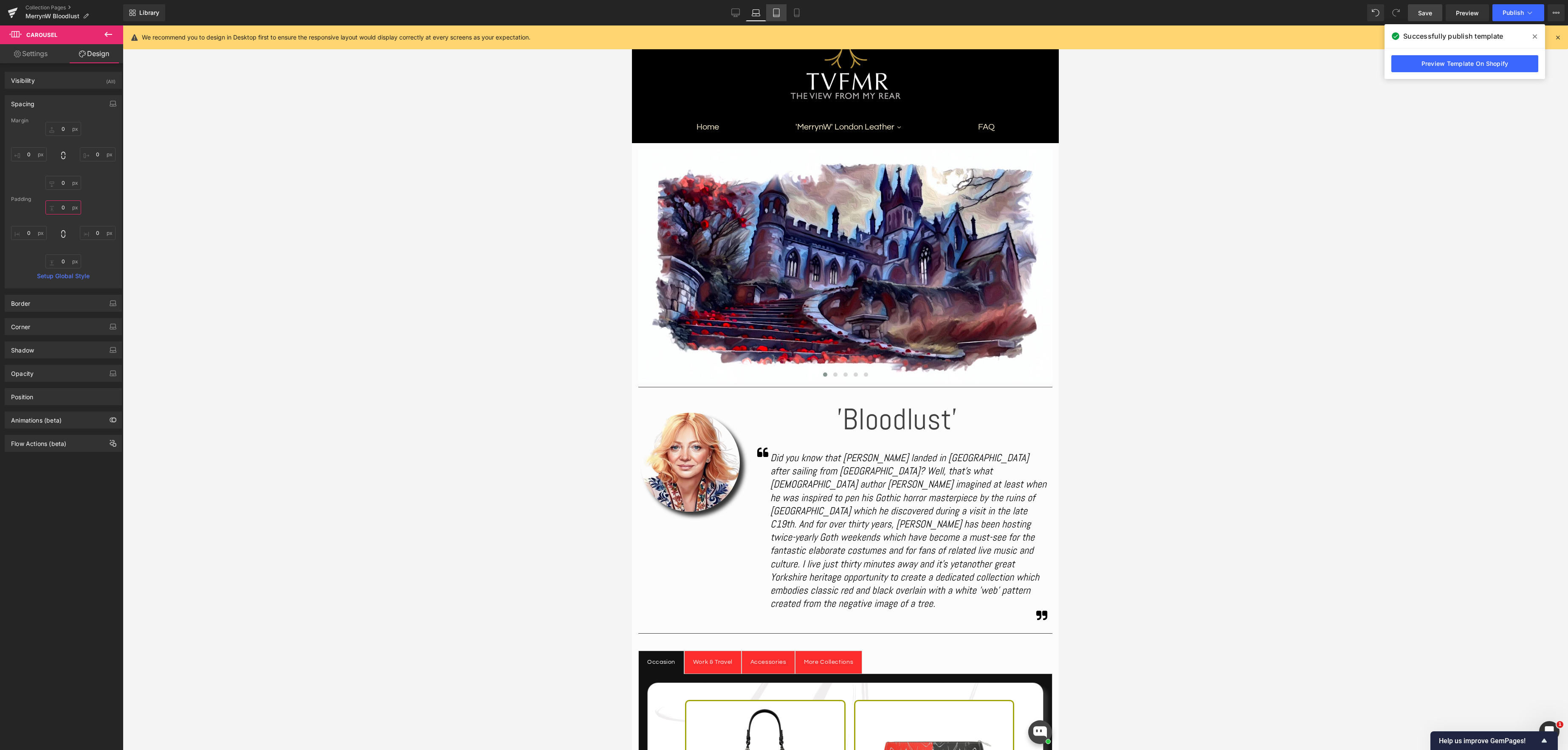
type input "0"
click at [774, 11] on icon at bounding box center [776, 13] width 9 height 9
type input "0"
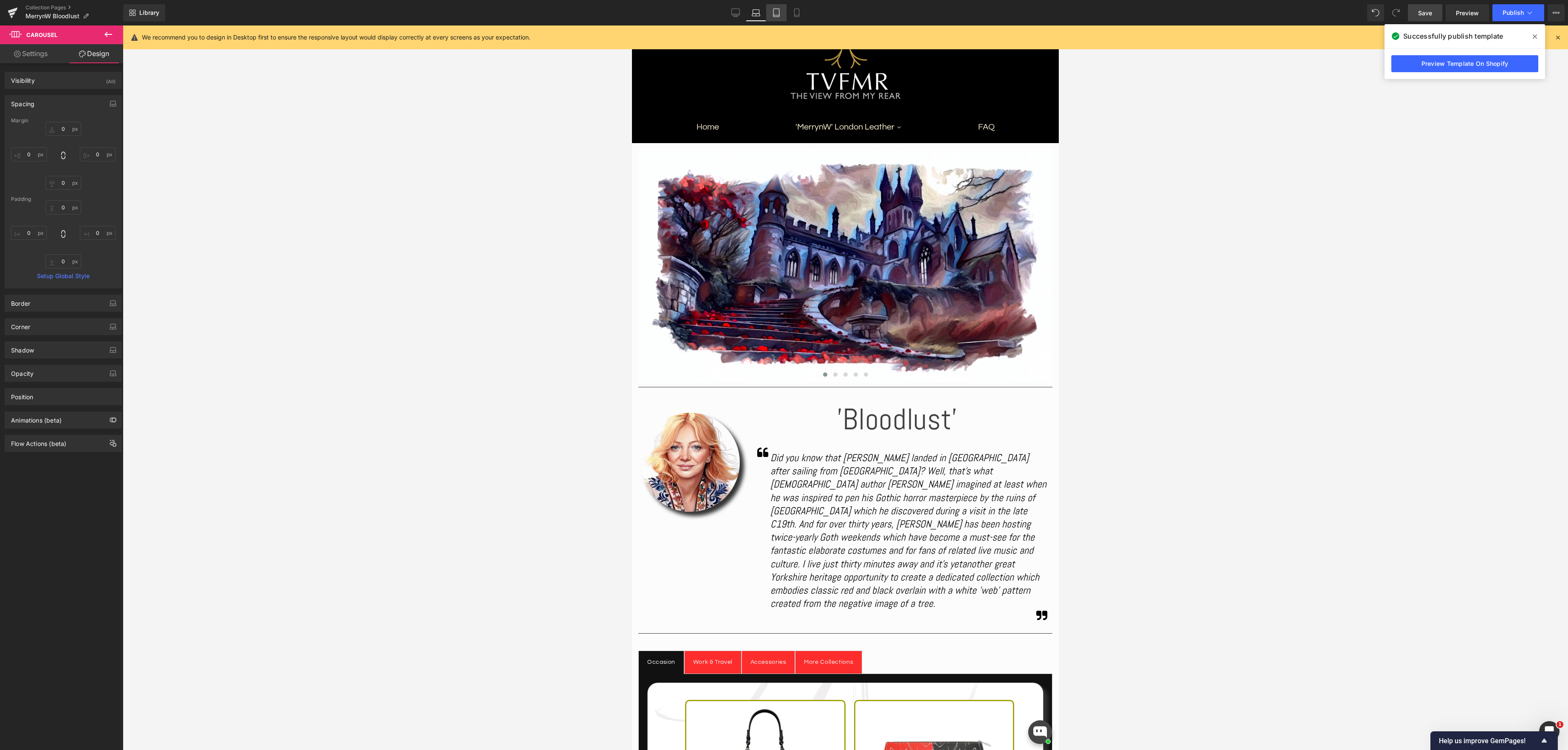
type input "0"
type input "4.90128"
type input "0"
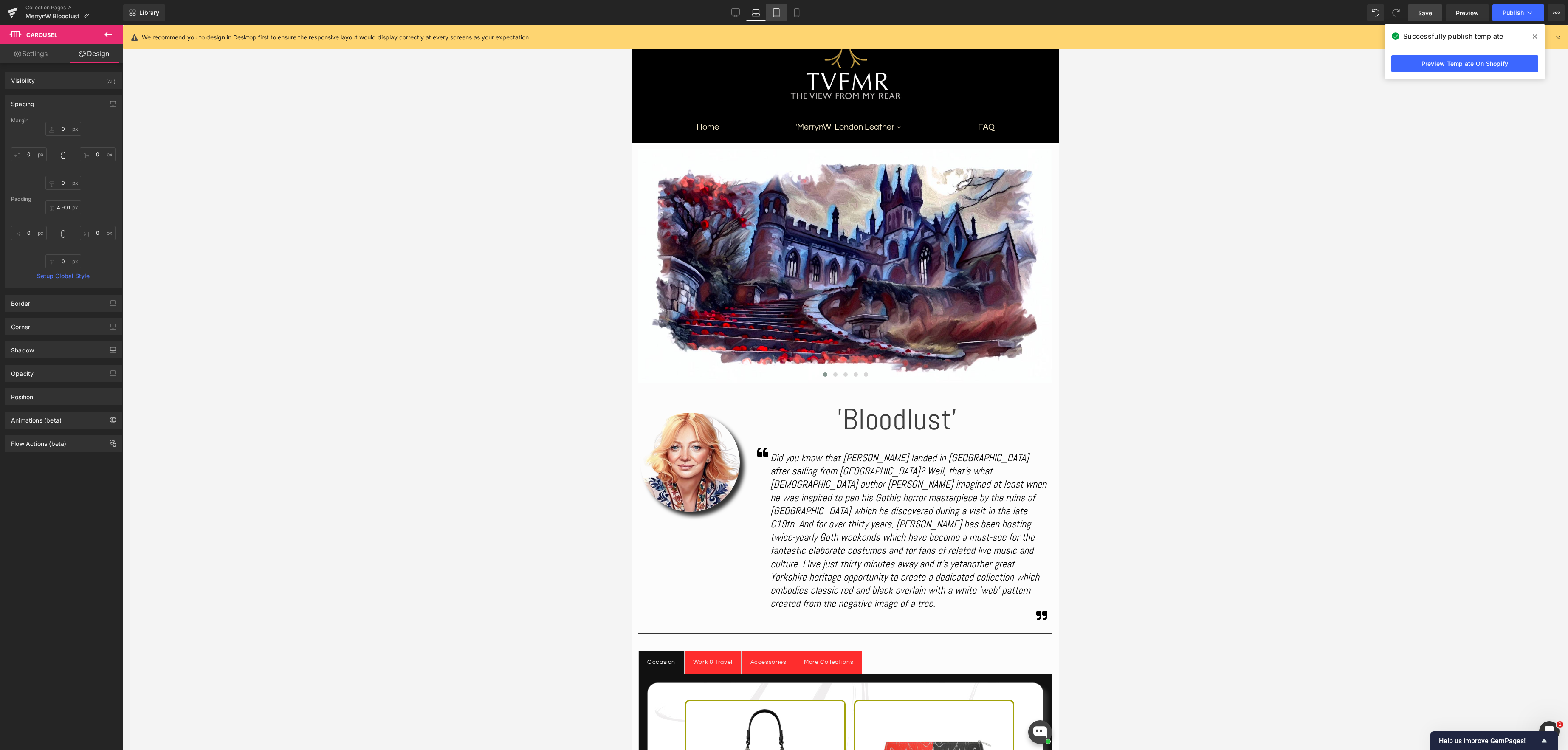
scroll to position [40, 0]
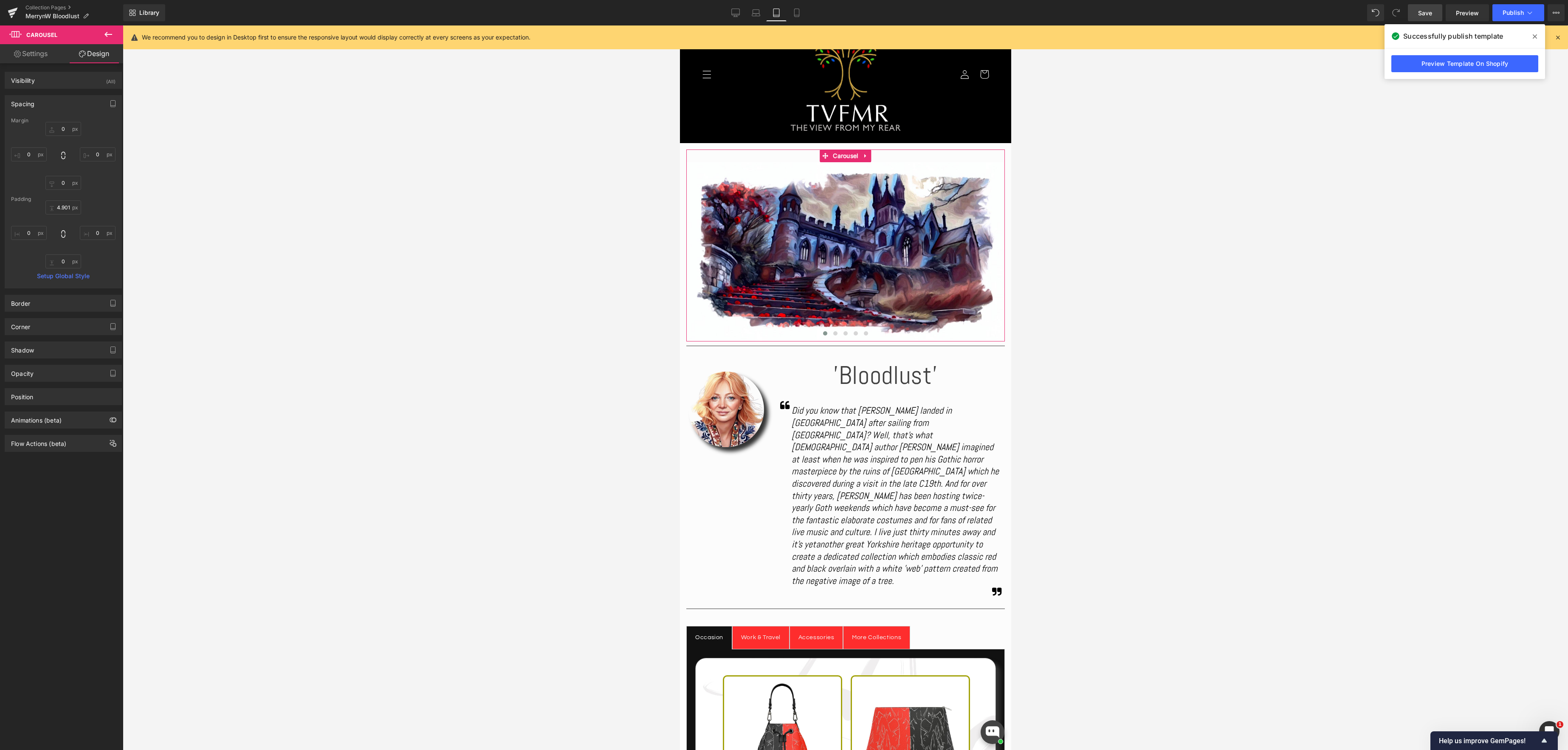
click at [102, 51] on link "Design" at bounding box center [94, 54] width 61 height 19
click at [49, 102] on div "Spacing" at bounding box center [63, 103] width 116 height 16
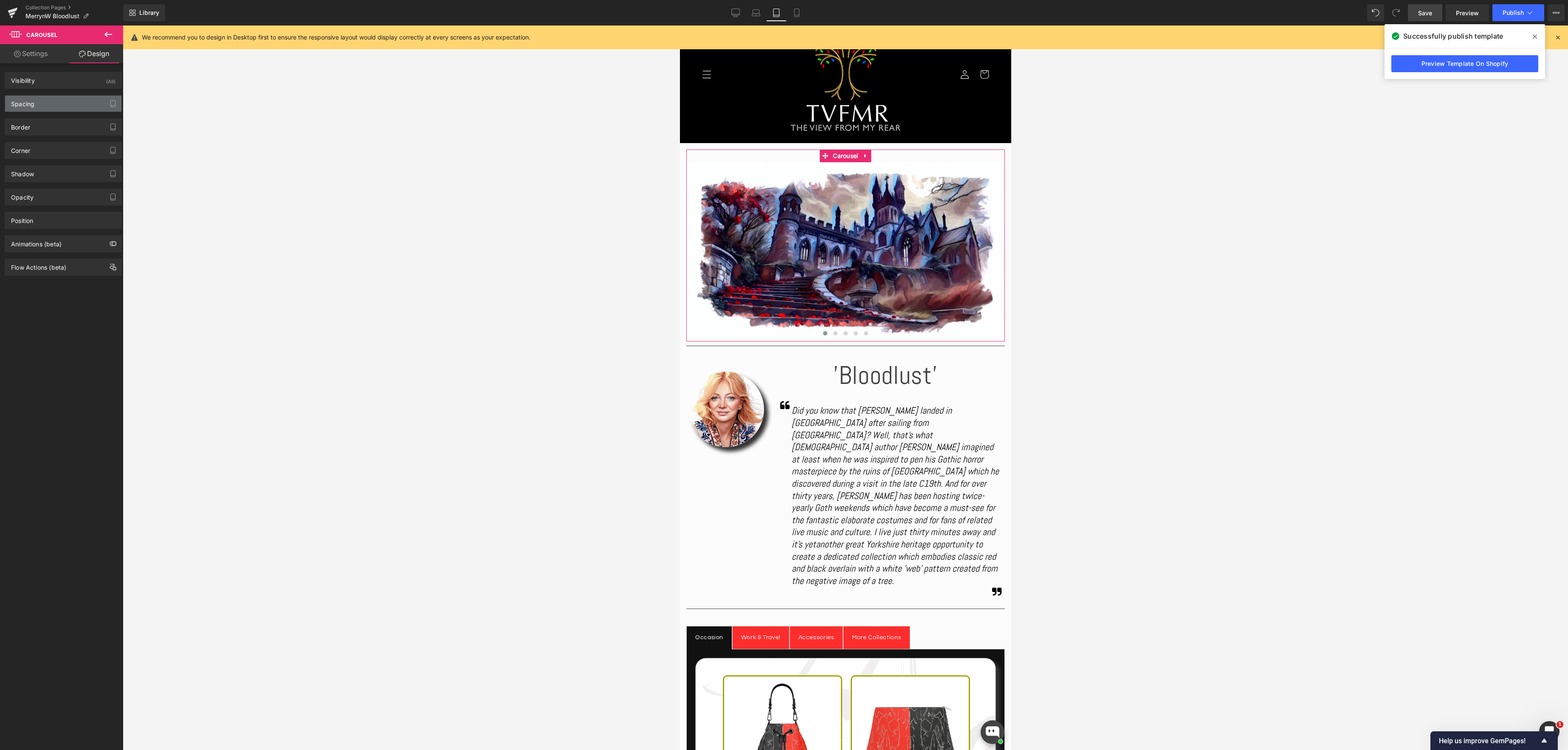
click at [69, 99] on div "Spacing" at bounding box center [63, 103] width 116 height 16
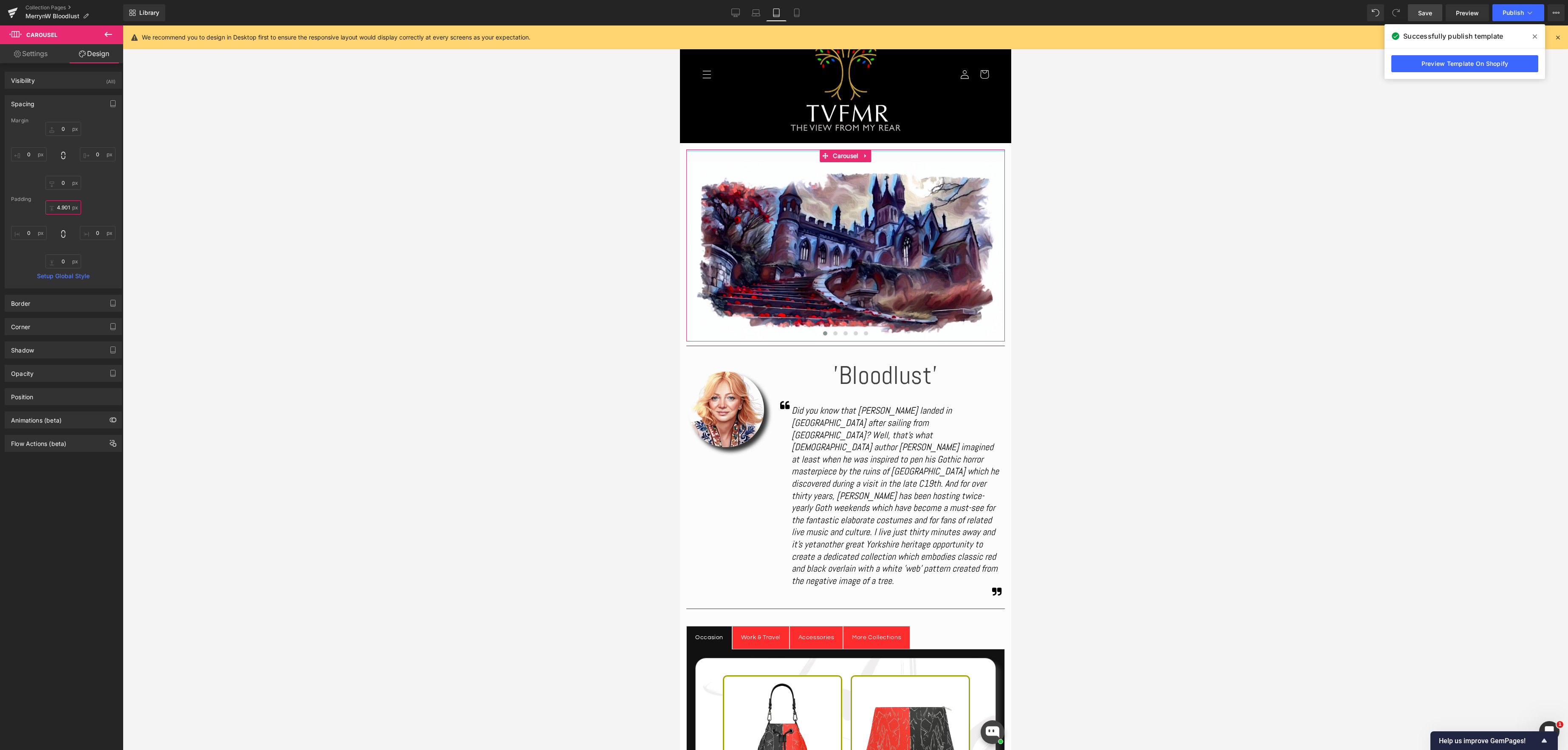
drag, startPoint x: 68, startPoint y: 206, endPoint x: 72, endPoint y: 206, distance: 4.0
click at [68, 206] on input "4.90128" at bounding box center [63, 207] width 36 height 14
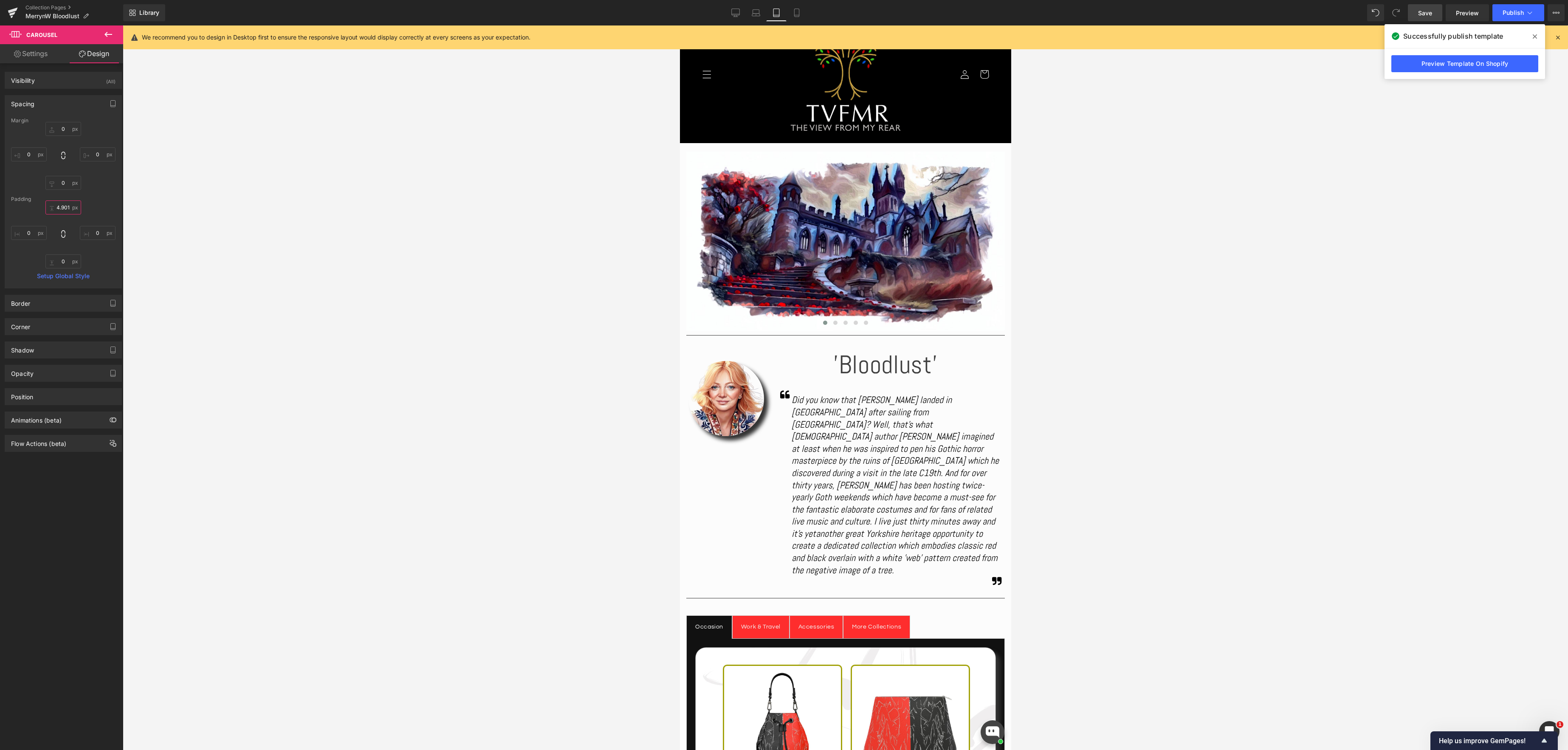
scroll to position [0, 1]
type input "4"
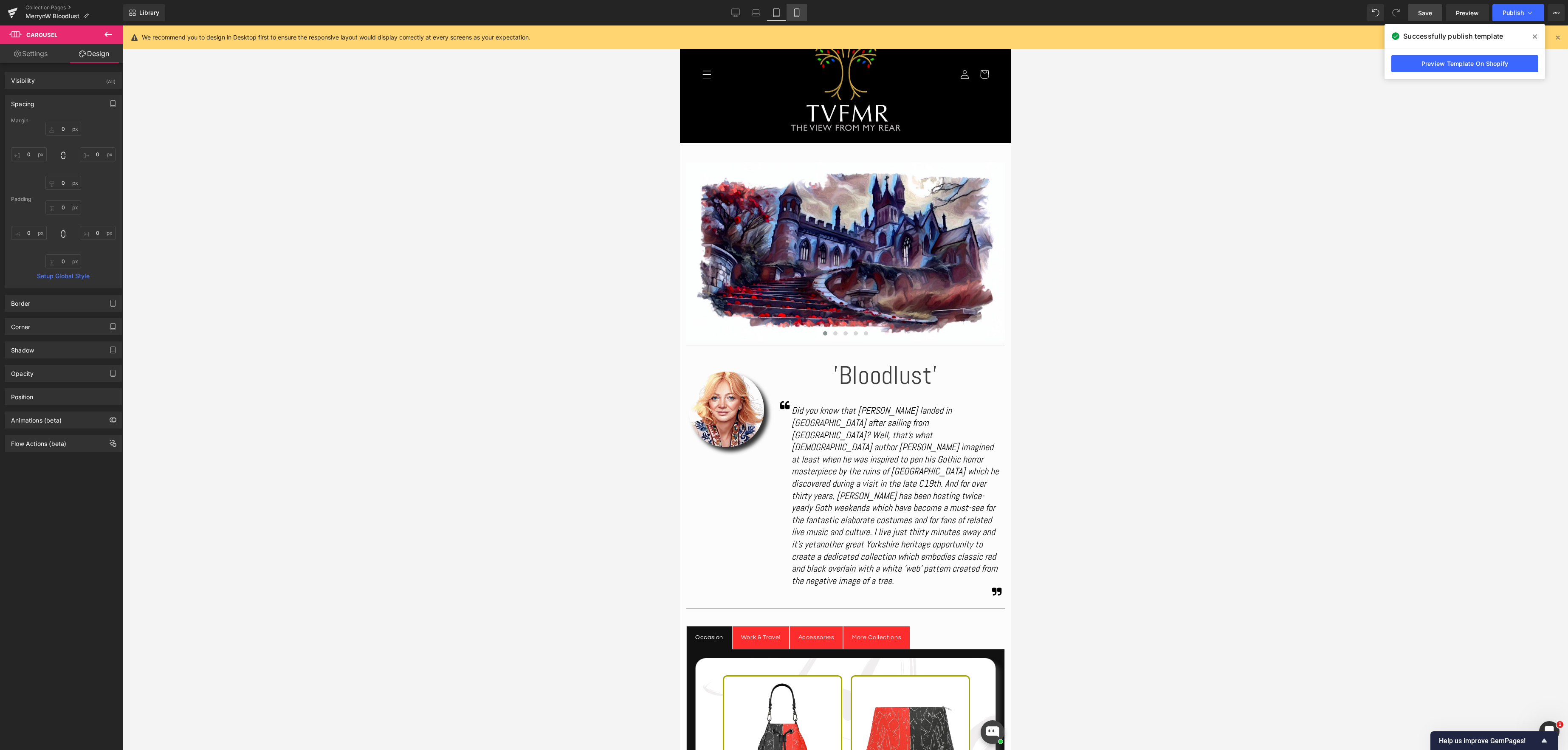
click at [800, 13] on icon at bounding box center [797, 13] width 9 height 9
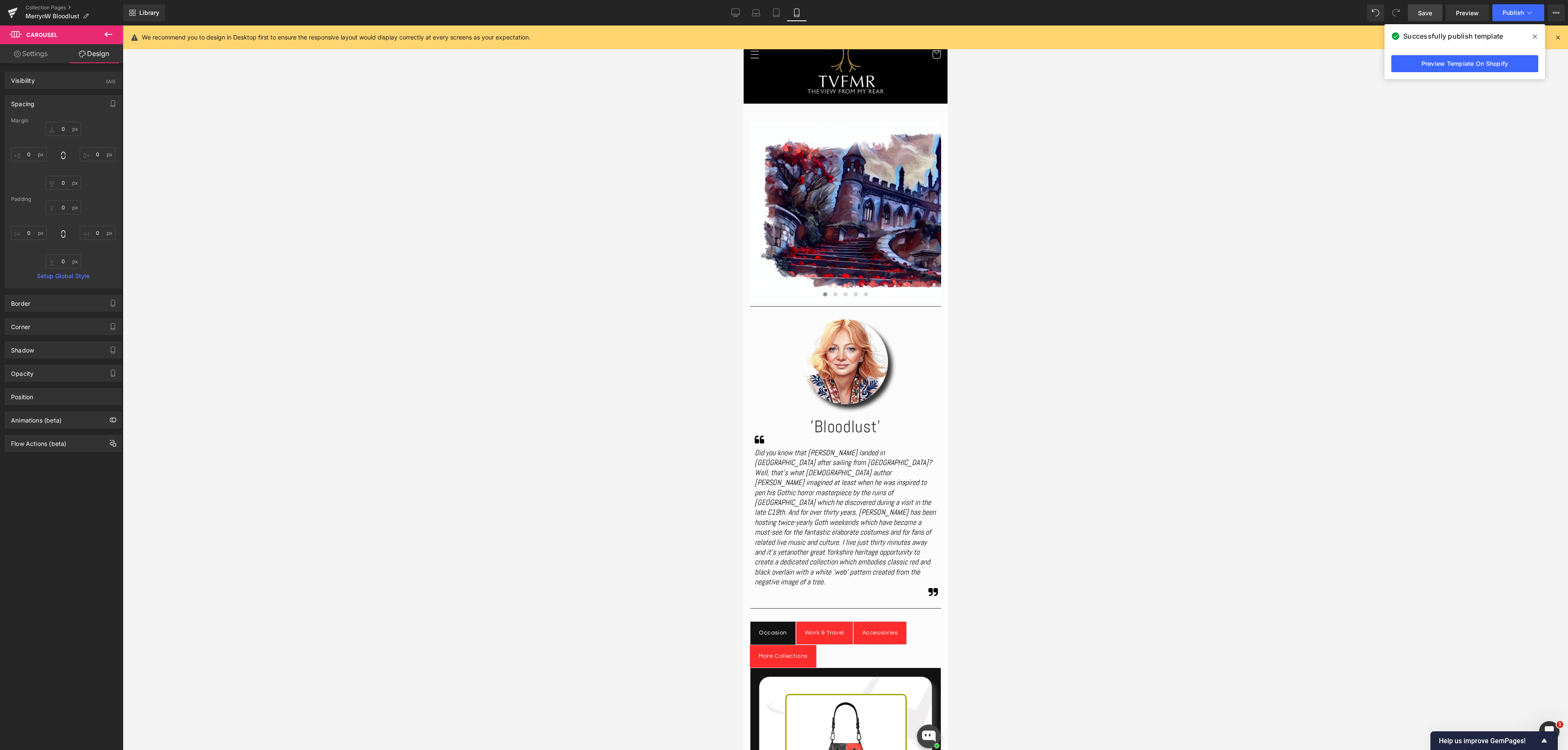
type input "0"
type input "30"
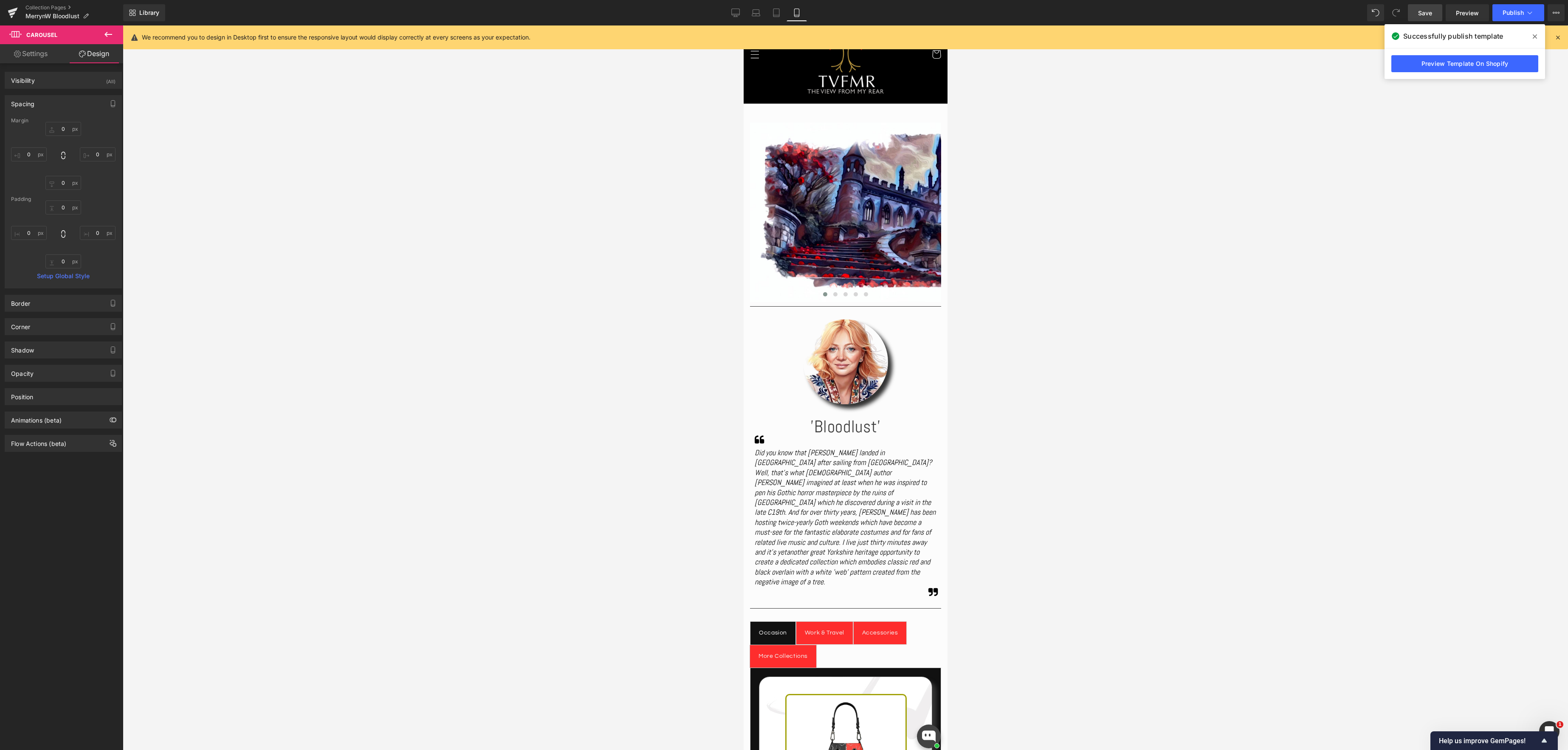
type input "0"
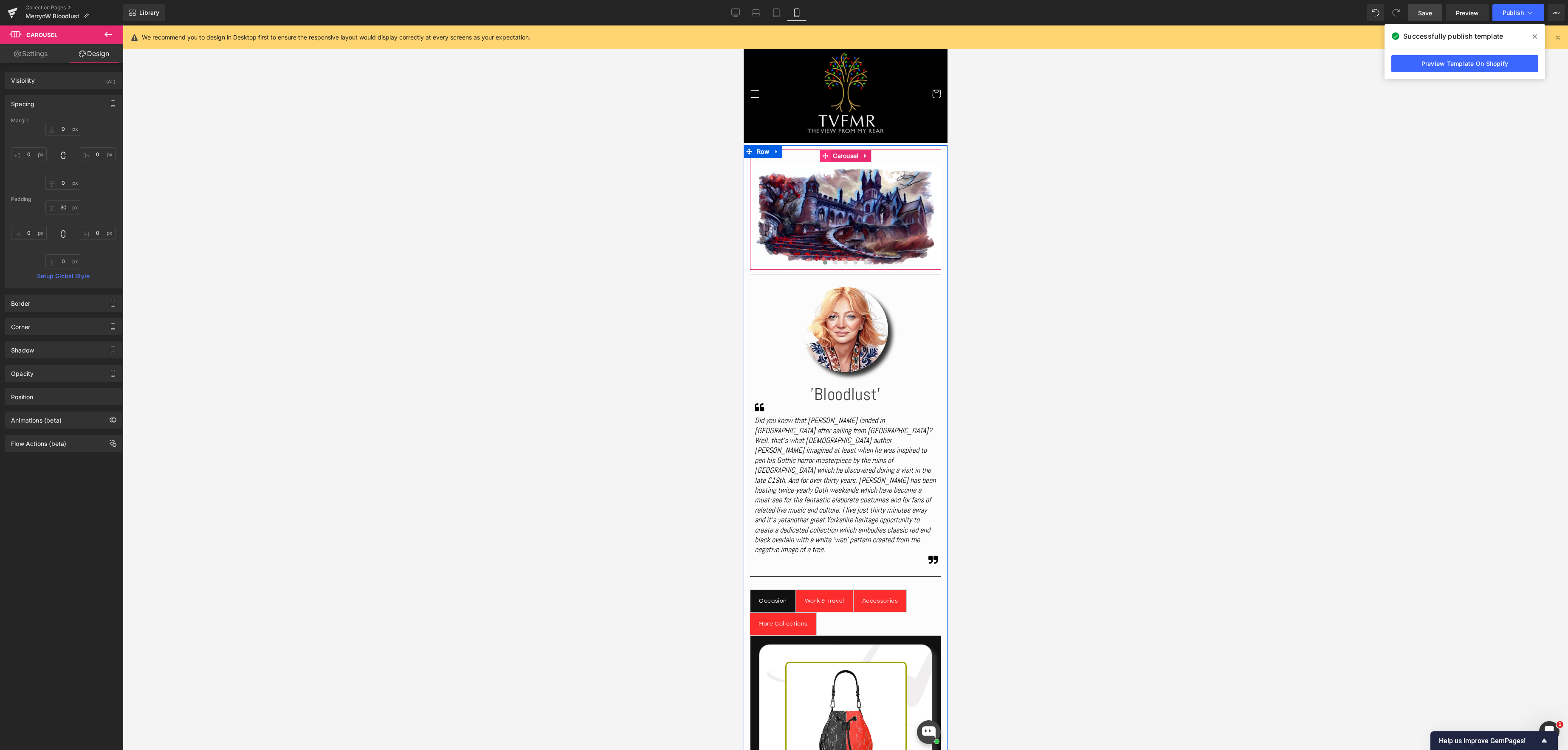
click at [847, 155] on span "Carousel" at bounding box center [845, 156] width 29 height 13
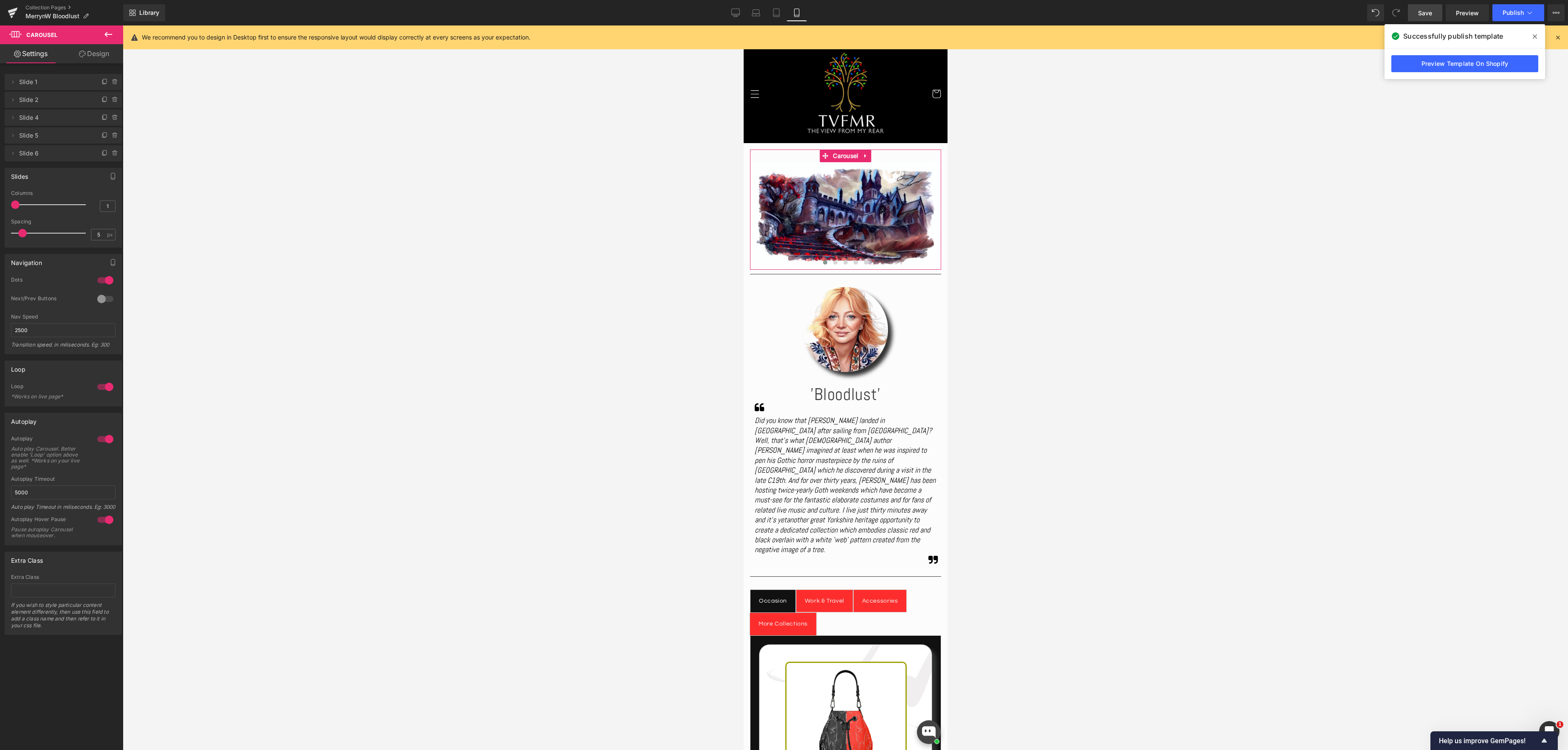
click at [103, 55] on link "Design" at bounding box center [94, 54] width 61 height 19
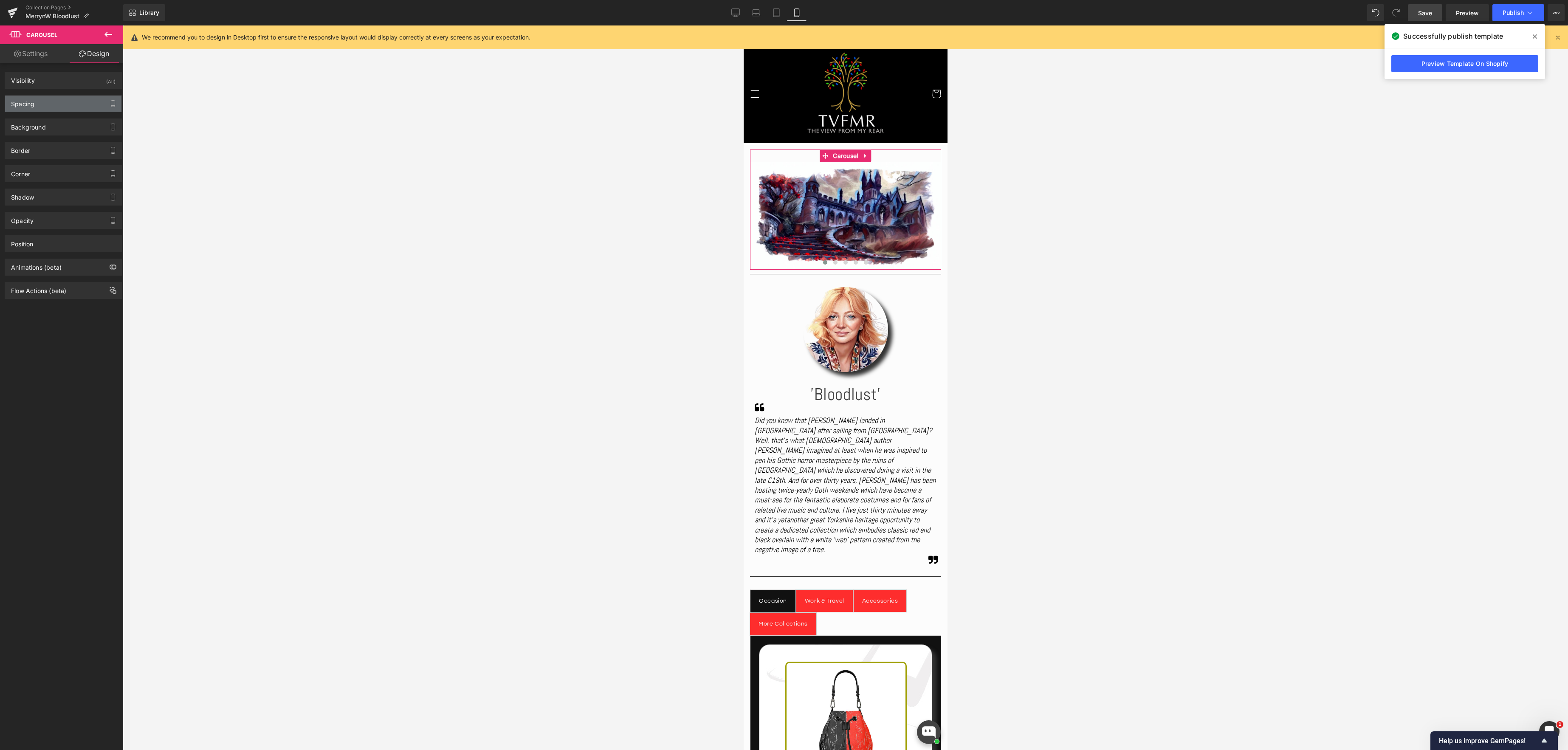
click at [57, 100] on div "Spacing" at bounding box center [63, 103] width 116 height 16
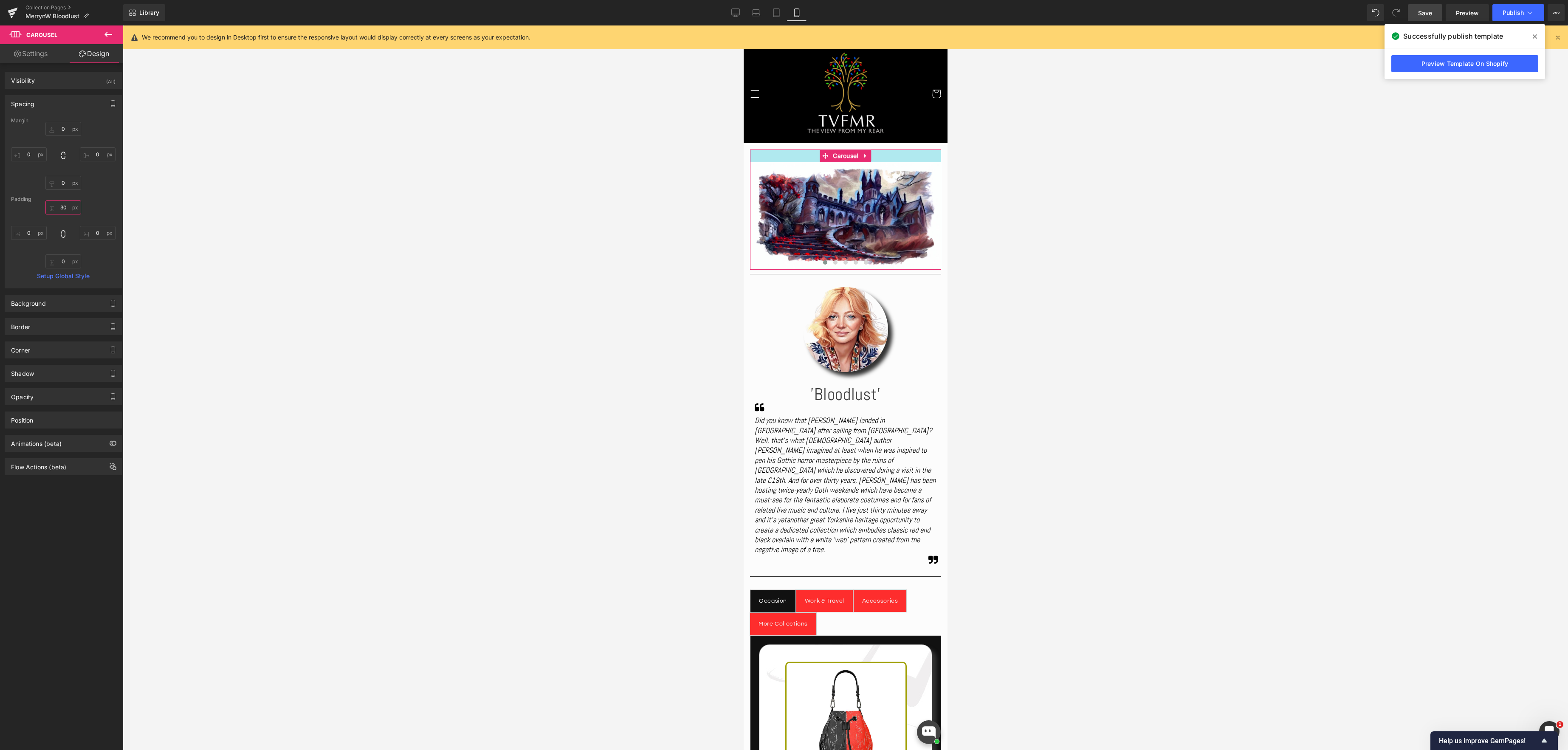
click at [65, 206] on input "30" at bounding box center [63, 207] width 36 height 14
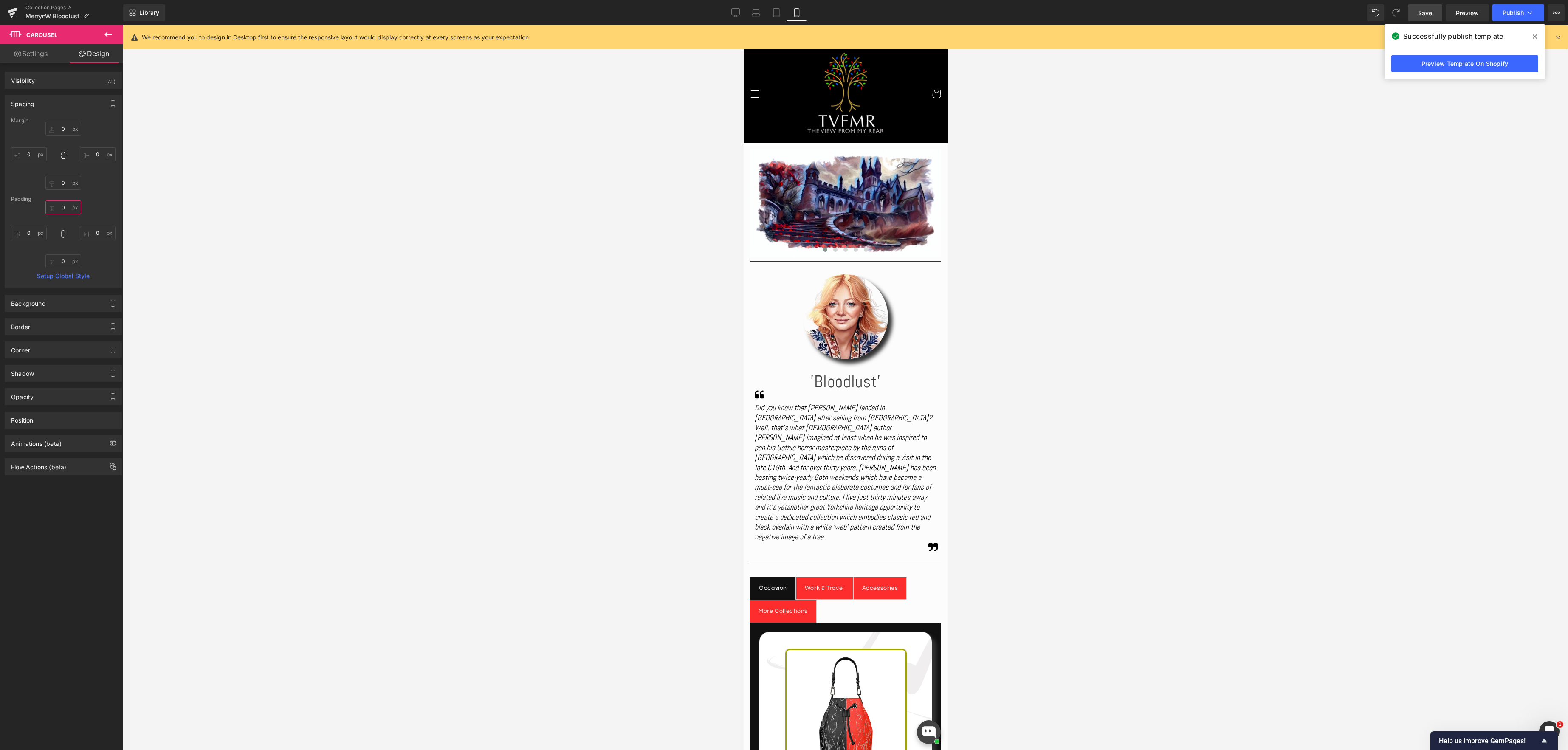
type input "0"
click at [1424, 9] on span "Save" at bounding box center [1425, 13] width 14 height 9
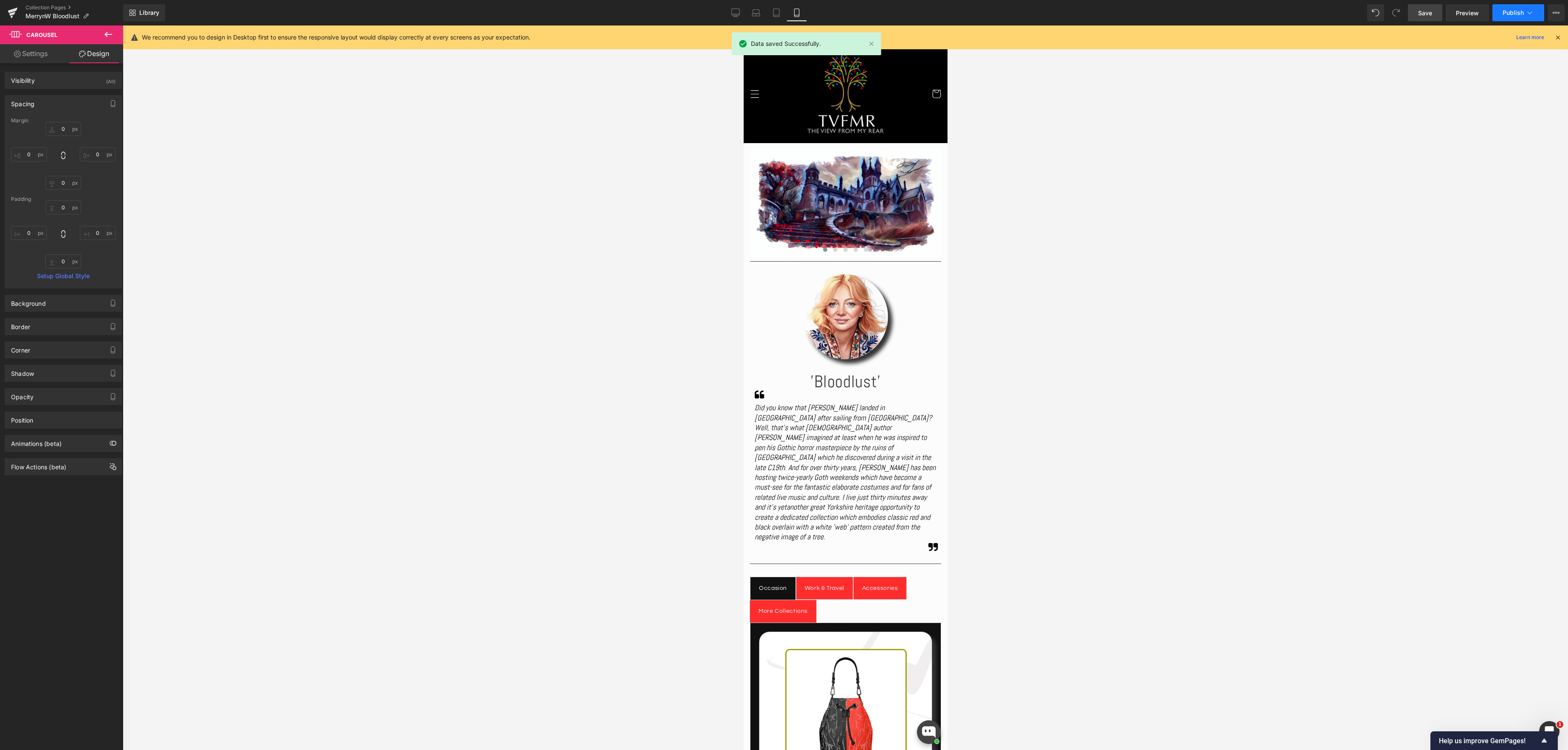
click at [1535, 12] on button "Publish" at bounding box center [1518, 13] width 52 height 17
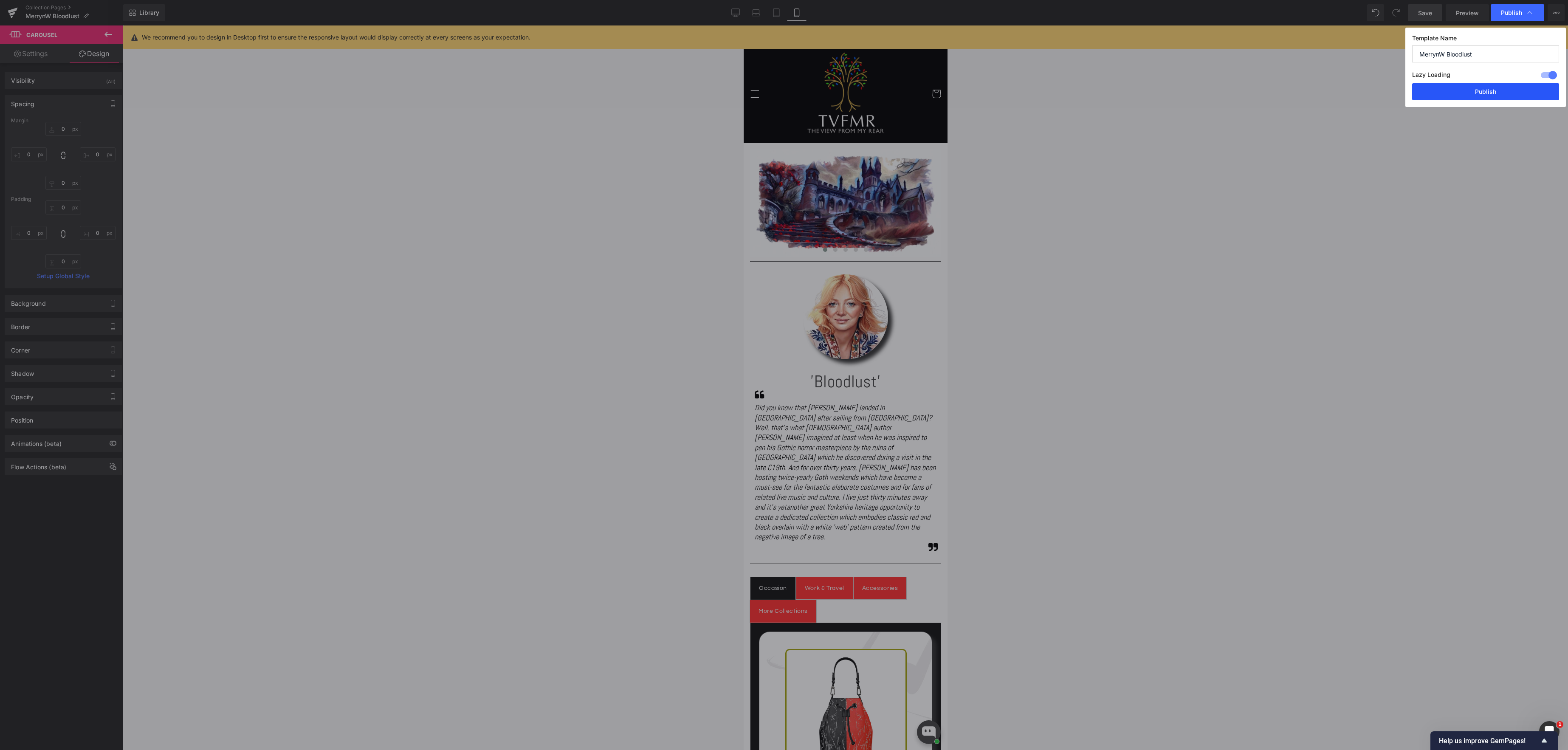
click at [1516, 88] on button "Publish" at bounding box center [1485, 92] width 147 height 17
